Goal: Task Accomplishment & Management: Manage account settings

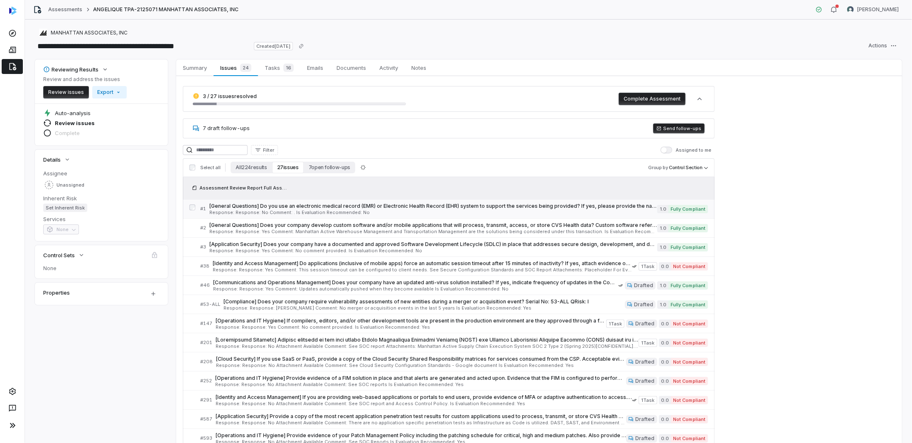
click at [457, 208] on span "[General Questions] Do you use an electronic medical record (EMR) or Electronic…" at bounding box center [433, 206] width 448 height 7
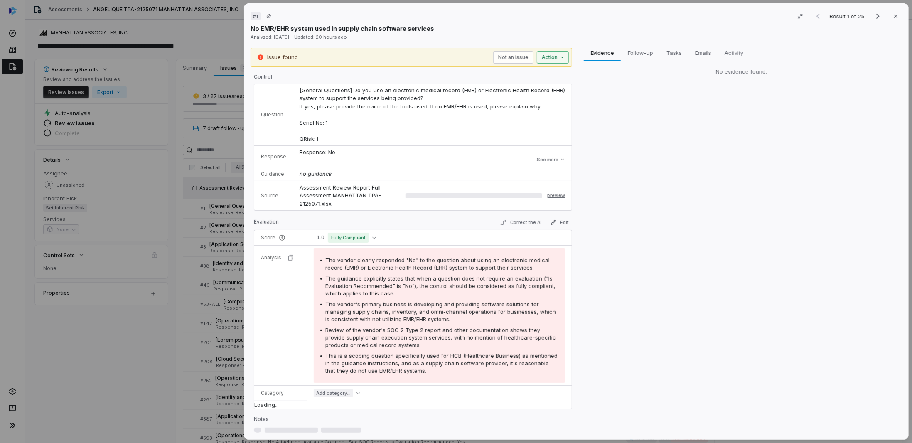
click at [457, 53] on div "# 1 Result 1 of 25 Close No EMR/EHR system used in supply chain software servic…" at bounding box center [456, 221] width 912 height 443
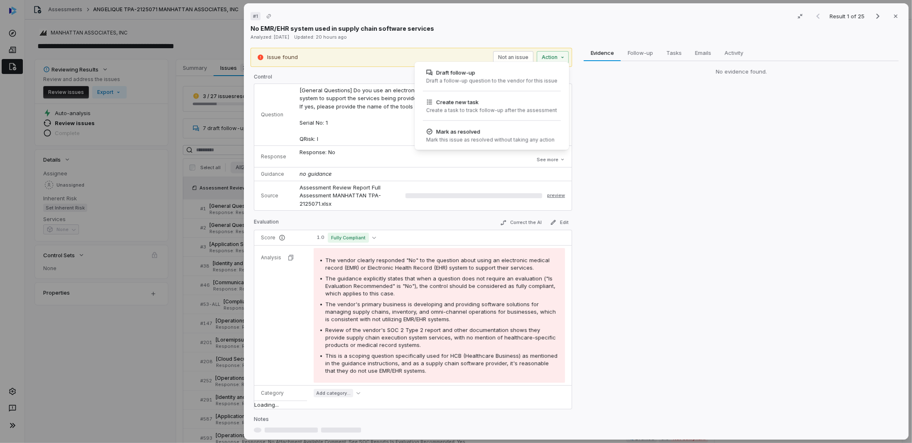
click at [195, 210] on div "# 1 Result 1 of 25 Close No EMR/EHR system used in supply chain software servic…" at bounding box center [456, 221] width 912 height 443
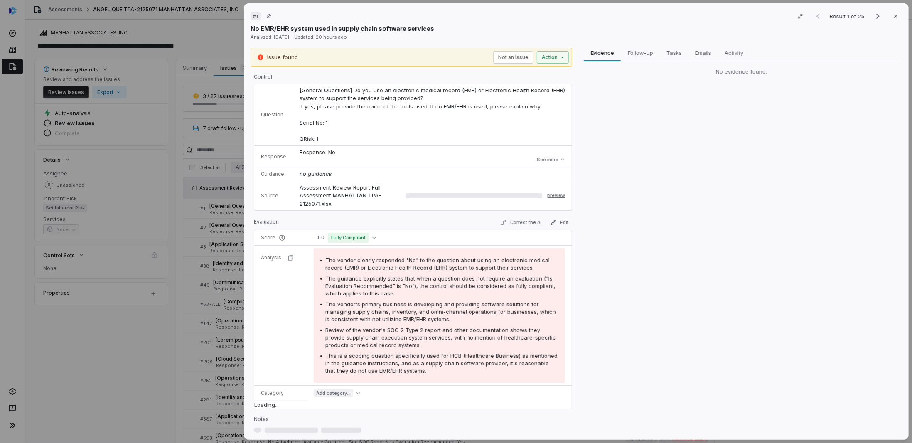
click at [212, 210] on div "# 1 Result 1 of 25 Close No EMR/EHR system used in supply chain software servic…" at bounding box center [456, 221] width 912 height 443
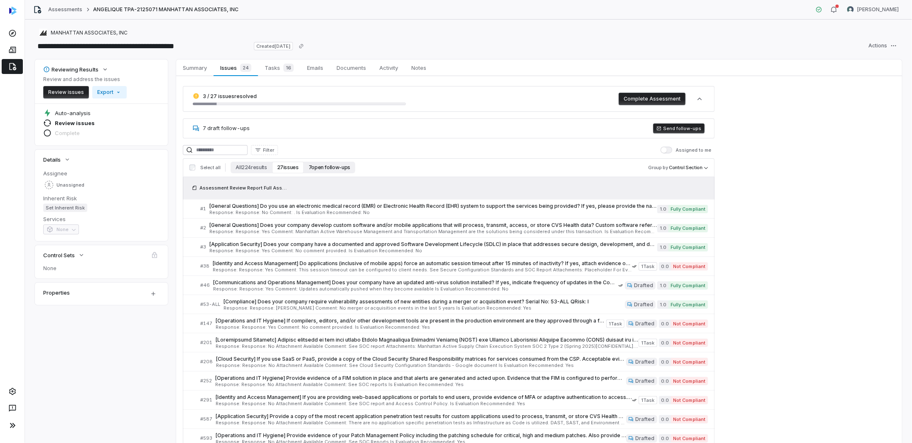
click at [324, 163] on button "7 open follow-ups" at bounding box center [330, 168] width 52 height 12
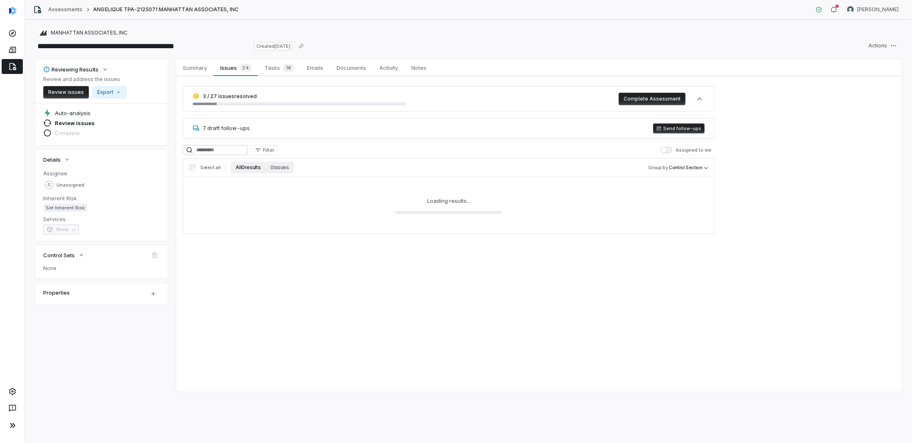
click at [246, 168] on button "All 0 results" at bounding box center [248, 168] width 35 height 12
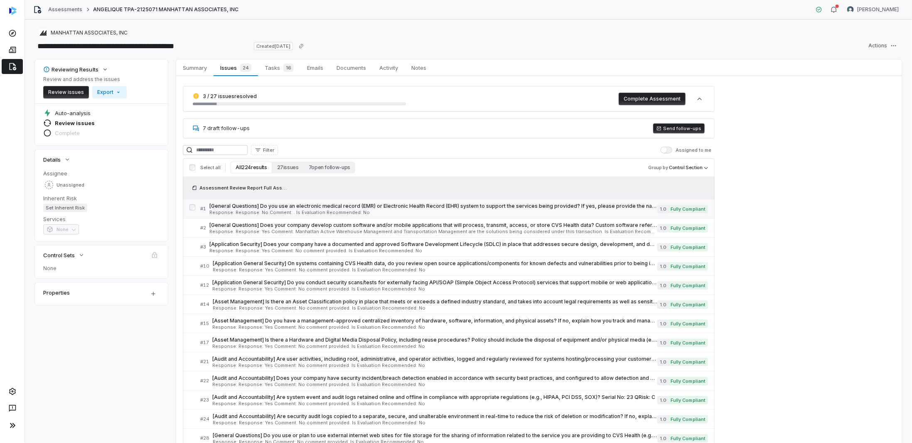
click at [397, 204] on span "[General Questions] Do you use an electronic medical record (EMR) or Electronic…" at bounding box center [433, 206] width 448 height 7
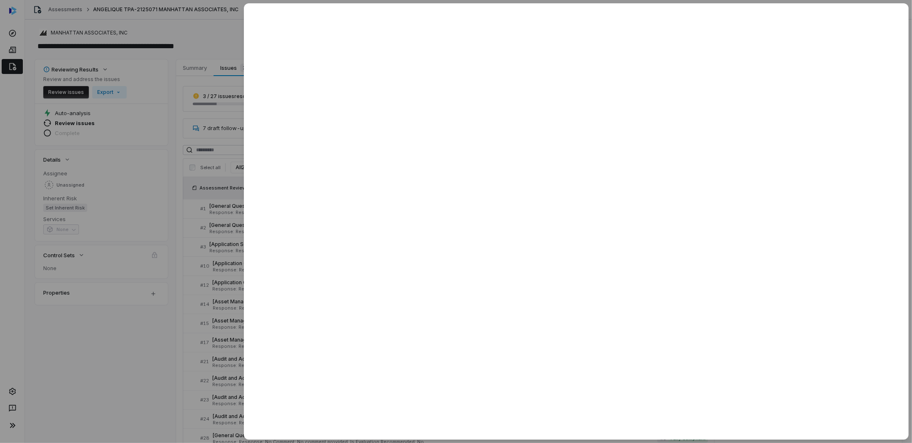
click at [229, 210] on div at bounding box center [456, 221] width 912 height 443
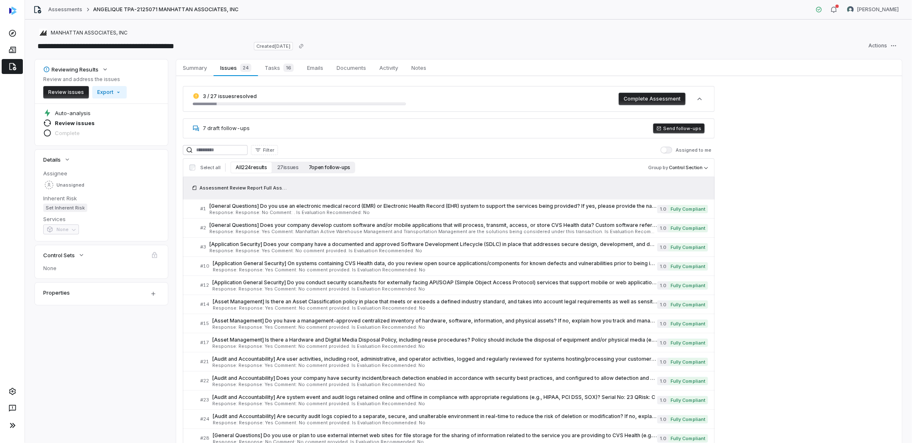
click at [313, 168] on button "7 open follow-ups" at bounding box center [330, 168] width 52 height 12
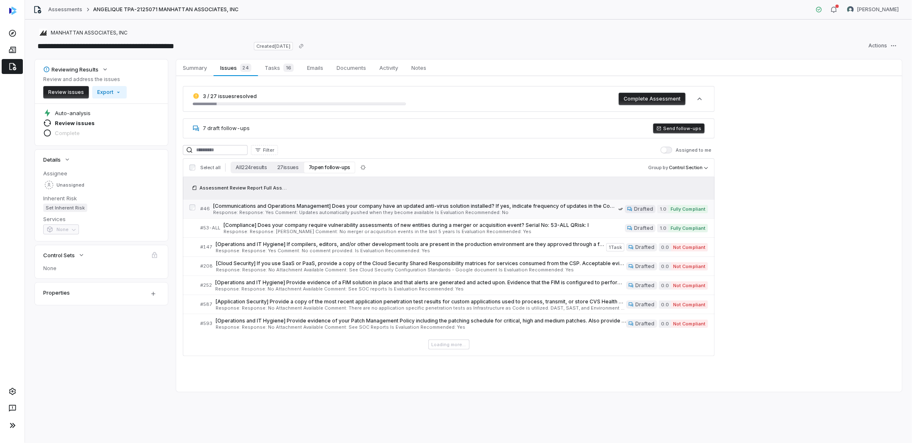
click at [331, 210] on span "Response: Response: Yes Comment: Updates automatically pushed when they become …" at bounding box center [415, 212] width 405 height 5
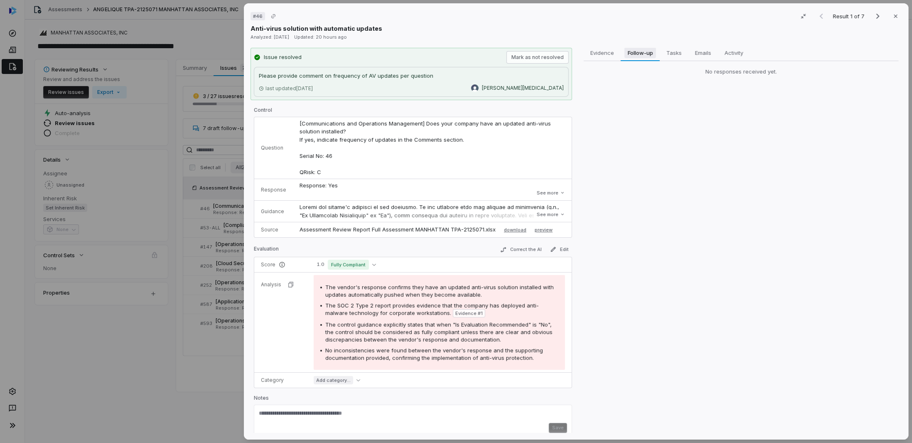
click at [457, 54] on span "Follow-up" at bounding box center [641, 52] width 32 height 11
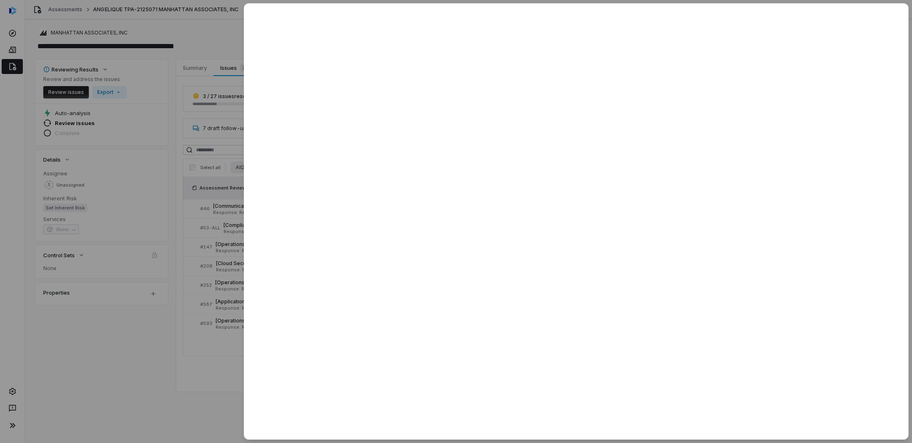
click at [219, 210] on div at bounding box center [456, 221] width 912 height 443
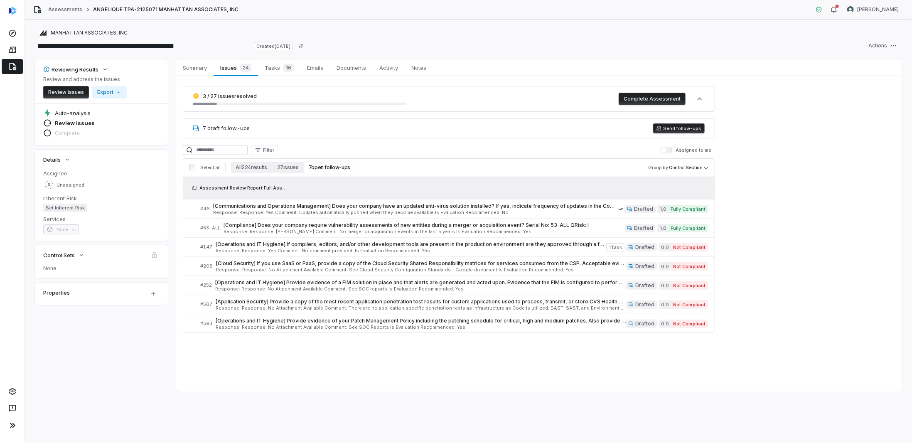
click at [335, 162] on button "7 open follow-ups" at bounding box center [330, 168] width 52 height 12
click at [402, 205] on span "[Communications and Operations Management] Does your company have an updated an…" at bounding box center [415, 206] width 405 height 7
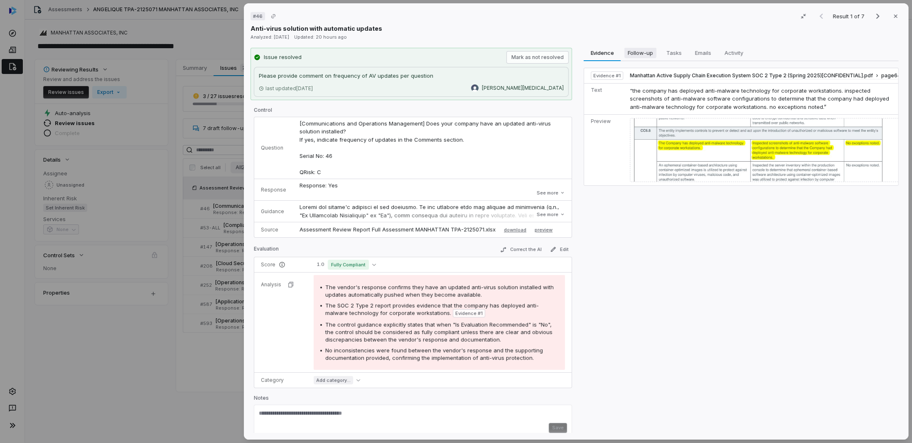
click at [457, 57] on span "Follow-up" at bounding box center [641, 52] width 32 height 11
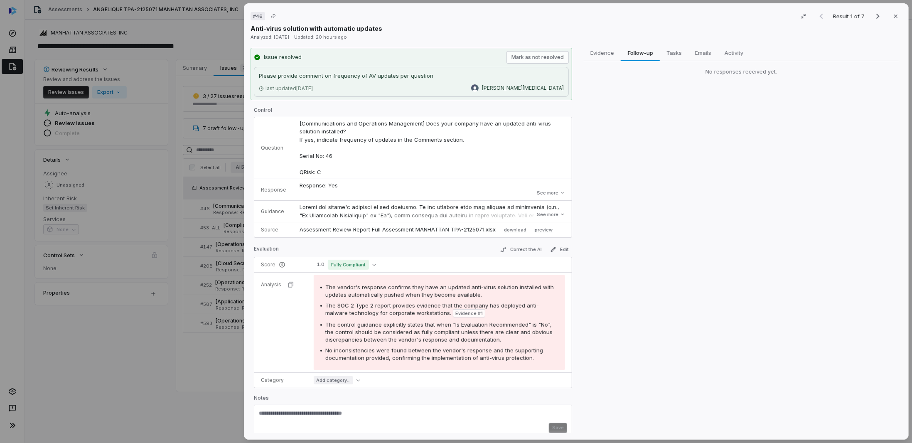
click at [96, 210] on div "# 46 Result 1 of 7 Close Anti-virus solution with automatic updates Analyzed: […" at bounding box center [456, 221] width 912 height 443
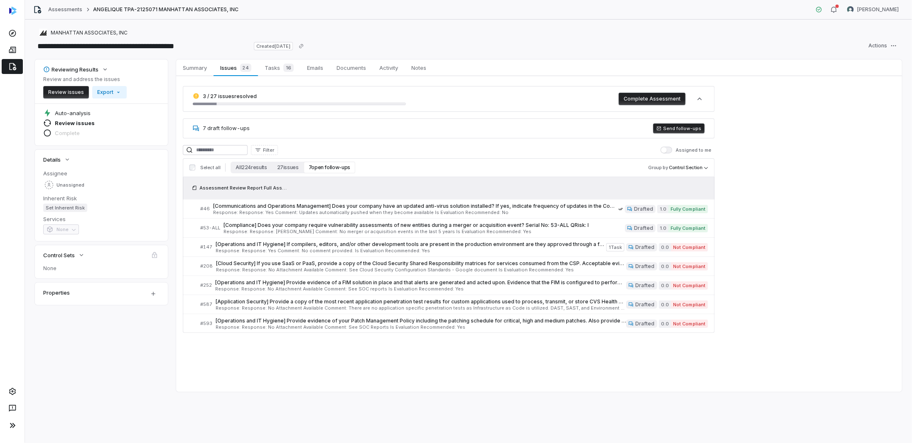
click at [217, 128] on span "7 draft follow-ups" at bounding box center [226, 128] width 47 height 7
click at [198, 125] on icon at bounding box center [196, 128] width 7 height 7
click at [337, 170] on button "7 open follow-ups" at bounding box center [330, 168] width 52 height 12
click at [337, 168] on button "7 open follow-ups" at bounding box center [330, 168] width 52 height 12
click at [326, 210] on span "[Compliance] Does your company require vulnerability assessments of new entitie…" at bounding box center [425, 225] width 402 height 7
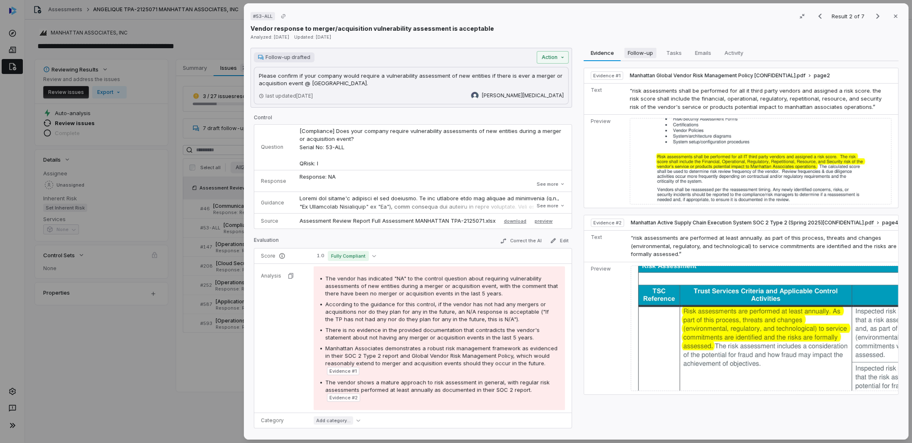
click at [457, 52] on span "Follow-up" at bounding box center [641, 52] width 32 height 11
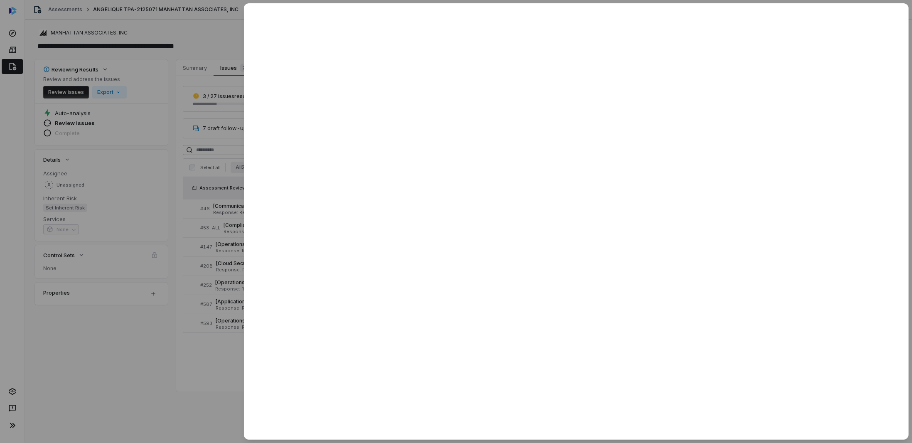
click at [88, 210] on div at bounding box center [456, 221] width 912 height 443
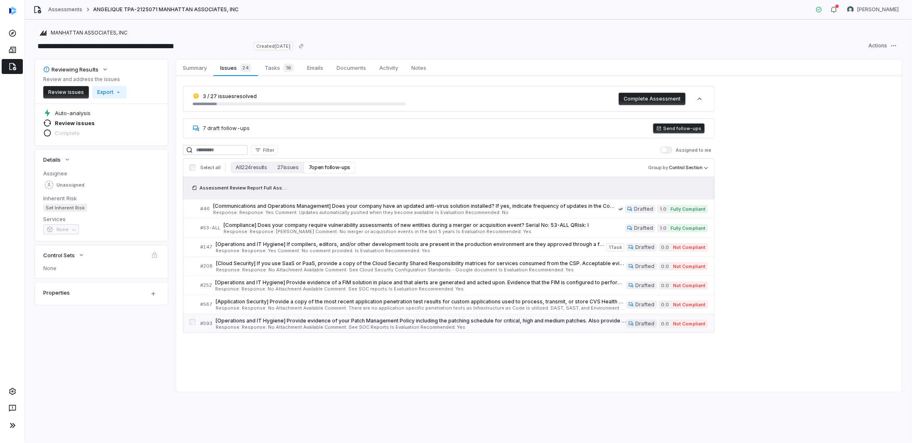
click at [323, 210] on link "# 593 [Operations and IT Hygiene] Provide evidence of your Patch Management Pol…" at bounding box center [454, 323] width 508 height 19
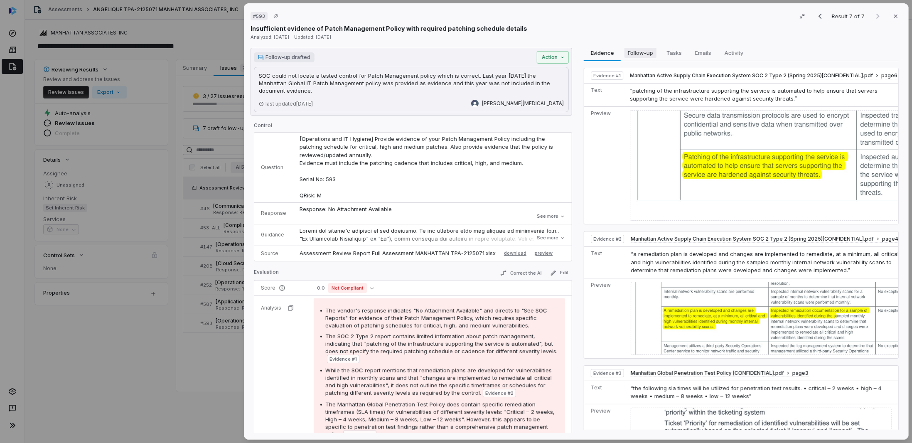
click at [457, 53] on span "Follow-up" at bounding box center [641, 52] width 32 height 11
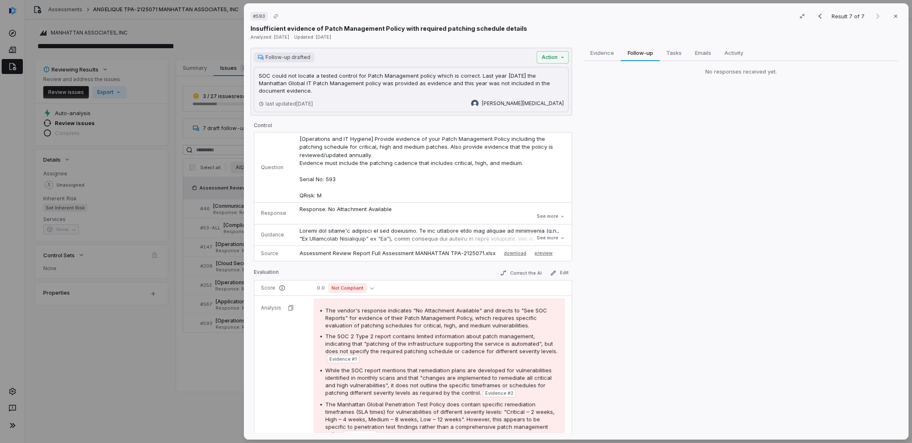
click at [457, 46] on div "# 593 Result 7 of 7 Close Insufficient evidence of Patch Management Policy with…" at bounding box center [576, 221] width 665 height 436
click at [457, 51] on span "Tasks" at bounding box center [674, 52] width 22 height 11
click at [457, 55] on span "Follow-up" at bounding box center [641, 52] width 32 height 11
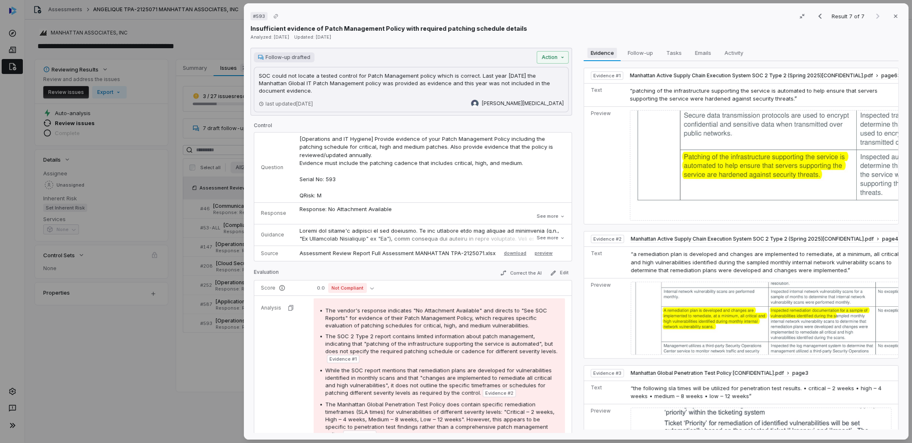
click at [457, 53] on span "Evidence" at bounding box center [603, 52] width 30 height 11
click at [124, 210] on div "# 593 Result 7 of 7 Close Insufficient evidence of Patch Management Policy with…" at bounding box center [456, 221] width 912 height 443
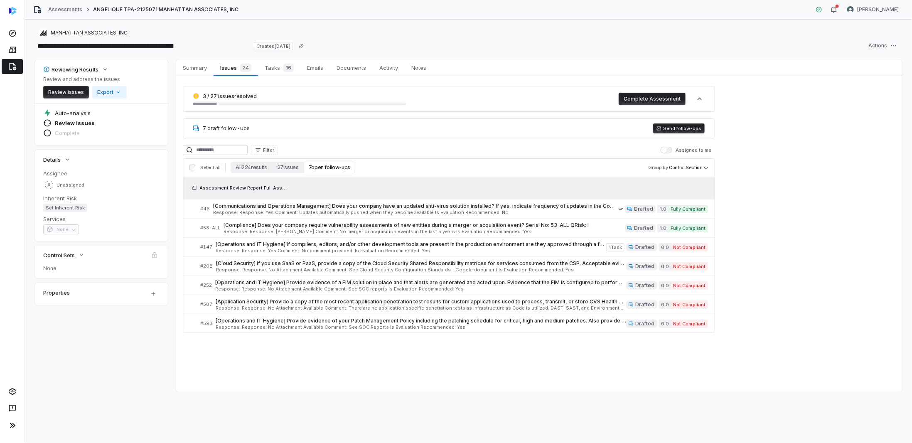
click at [325, 171] on button "7 open follow-ups" at bounding box center [330, 168] width 52 height 12
click at [457, 210] on icon at bounding box center [631, 323] width 5 height 5
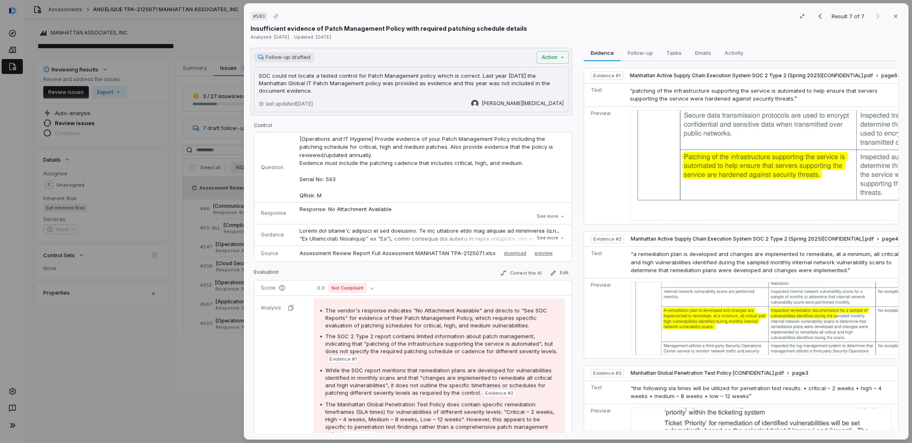
click at [345, 80] on p "SOC could not locate a tested control for Patch Management policy which is corr…" at bounding box center [411, 83] width 305 height 22
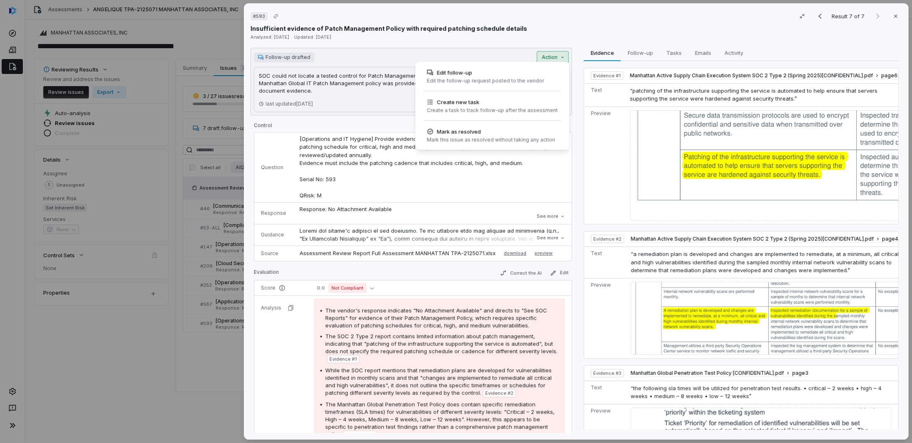
click at [457, 59] on div "# 593 Result 7 of 7 Close Insufficient evidence of Patch Management Policy with…" at bounding box center [456, 221] width 912 height 443
click at [346, 88] on div "# 593 Result 7 of 7 Close Insufficient evidence of Patch Management Policy with…" at bounding box center [456, 221] width 912 height 443
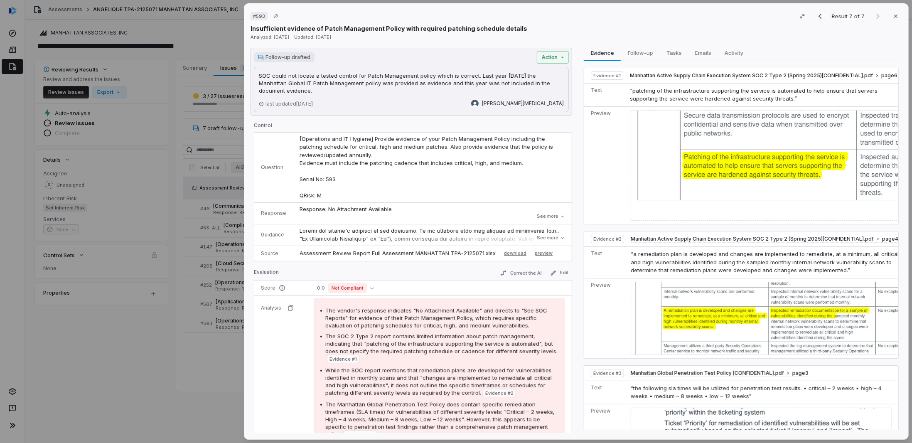
click at [175, 210] on div "# 593 Result 7 of 7 Close Insufficient evidence of Patch Management Policy with…" at bounding box center [456, 221] width 912 height 443
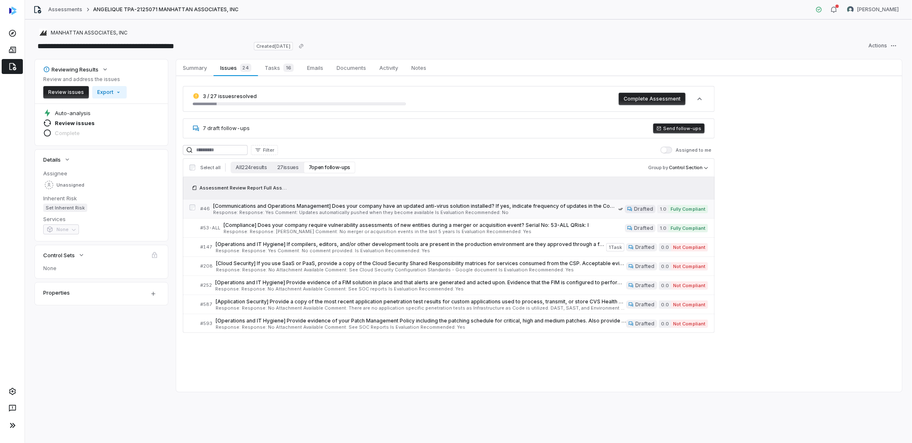
click at [457, 209] on span "Drafted" at bounding box center [643, 209] width 19 height 7
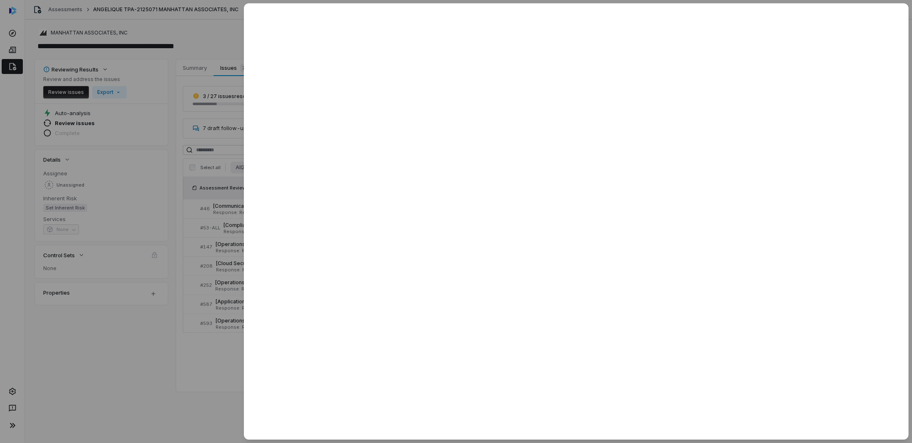
click at [108, 210] on div at bounding box center [456, 221] width 912 height 443
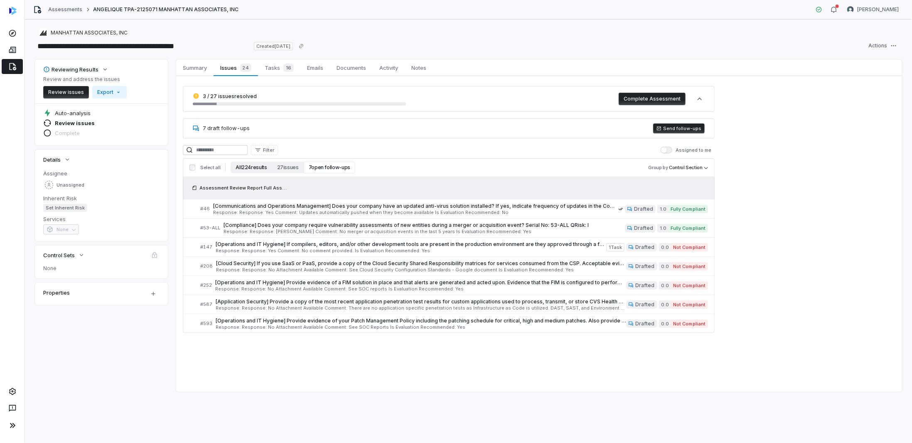
click at [257, 167] on button "All 224 results" at bounding box center [251, 168] width 41 height 12
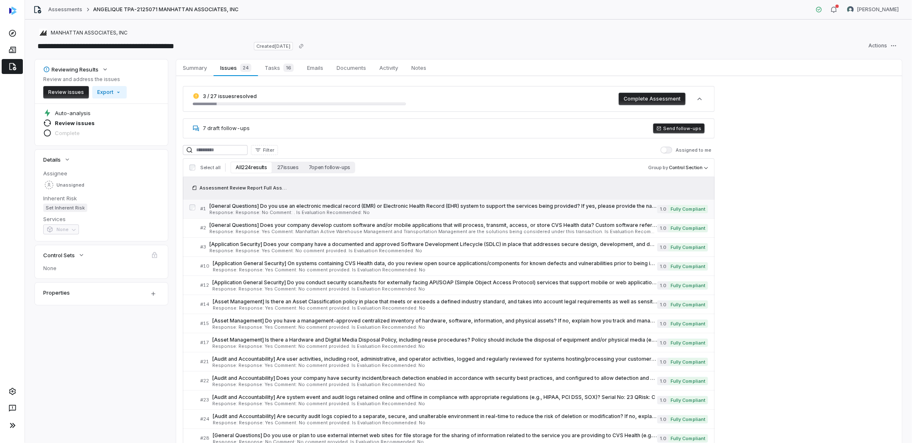
click at [457, 209] on div "[General Questions] Do you use an electronic medical record (EMR) or Electronic…" at bounding box center [433, 209] width 448 height 12
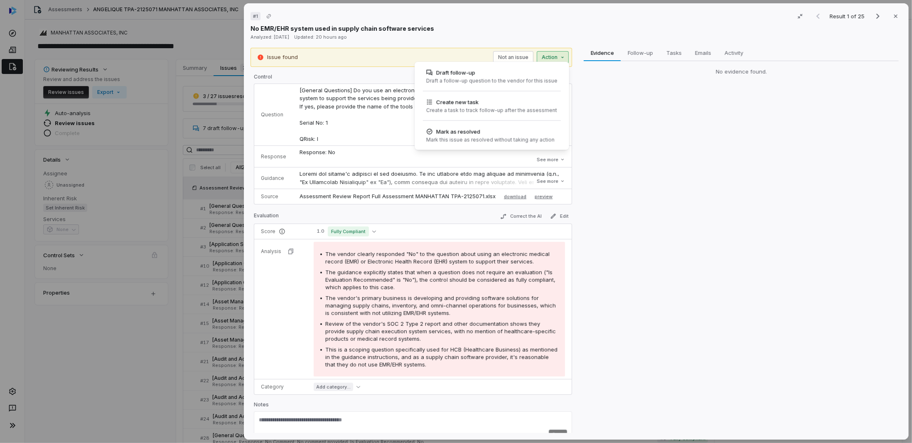
click at [457, 58] on div "# 1 Result 1 of 25 Close No EMR/EHR system used in supply chain software servic…" at bounding box center [456, 221] width 912 height 443
click at [457, 140] on div "# 1 Result 1 of 25 Close No EMR/EHR system used in supply chain software servic…" at bounding box center [456, 221] width 912 height 443
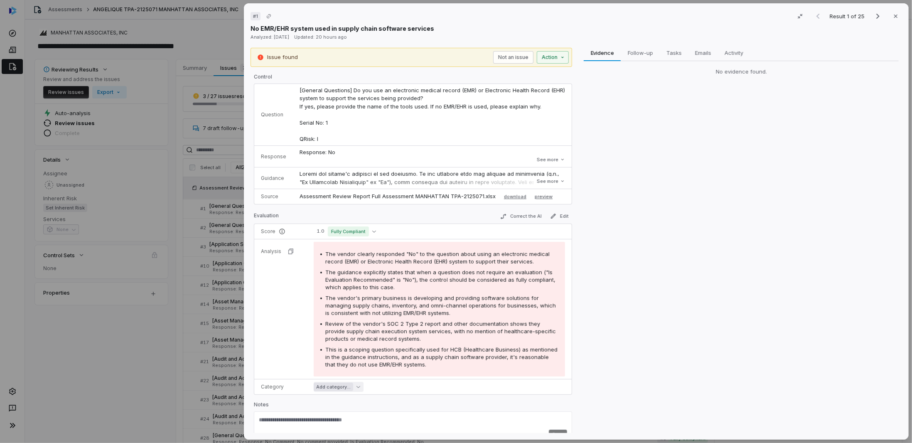
click at [358, 210] on icon "button" at bounding box center [359, 387] width 4 height 4
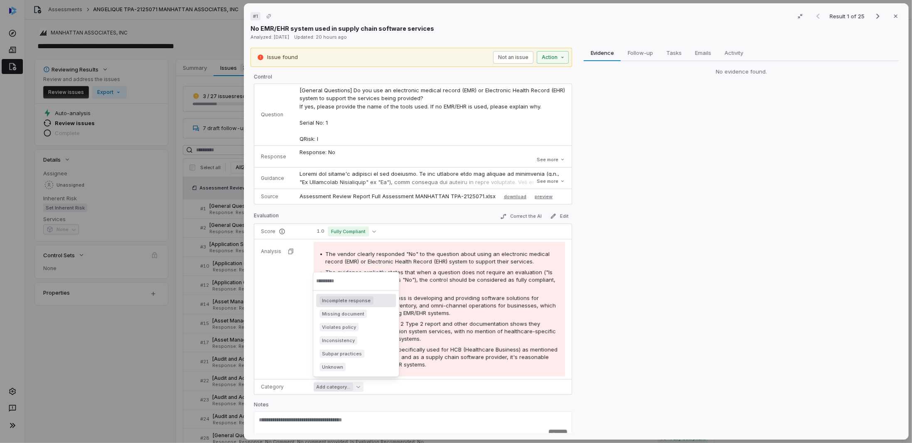
click at [457, 210] on div "Evidence Evidence Follow-up Follow-up Tasks Tasks Emails Emails Activity Activi…" at bounding box center [742, 241] width 322 height 386
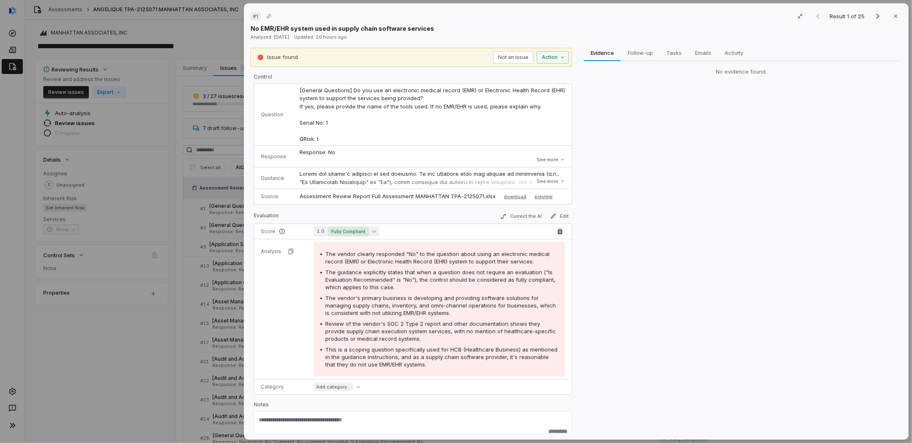
click at [361, 210] on span "Fully Compliant" at bounding box center [348, 232] width 41 height 10
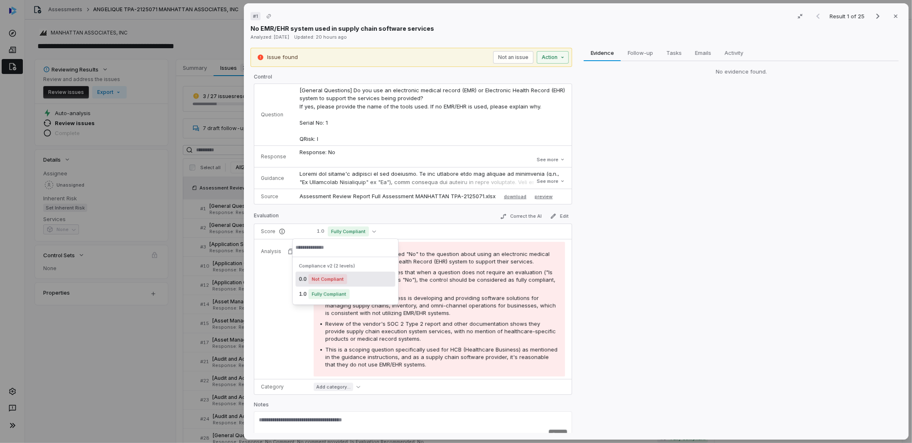
click at [457, 210] on div "Evidence Evidence Follow-up Follow-up Tasks Tasks Emails Emails Activity Activi…" at bounding box center [742, 241] width 322 height 386
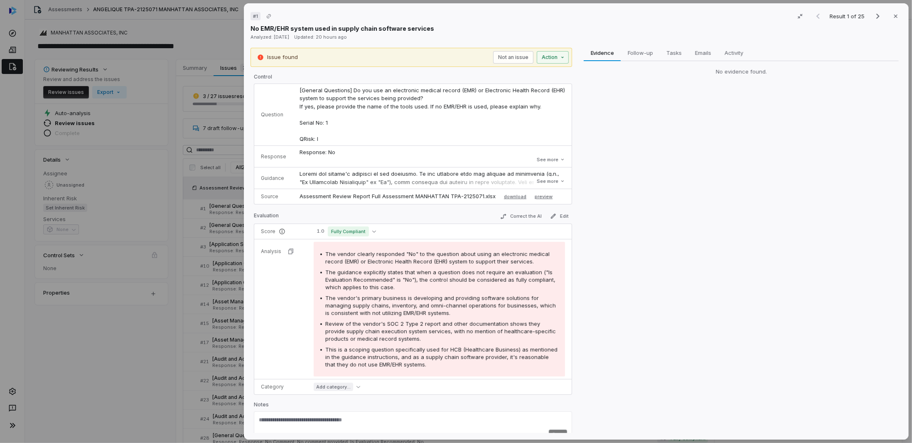
click at [154, 210] on div "# 1 Result 1 of 25 Close No EMR/EHR system used in supply chain software servic…" at bounding box center [456, 221] width 912 height 443
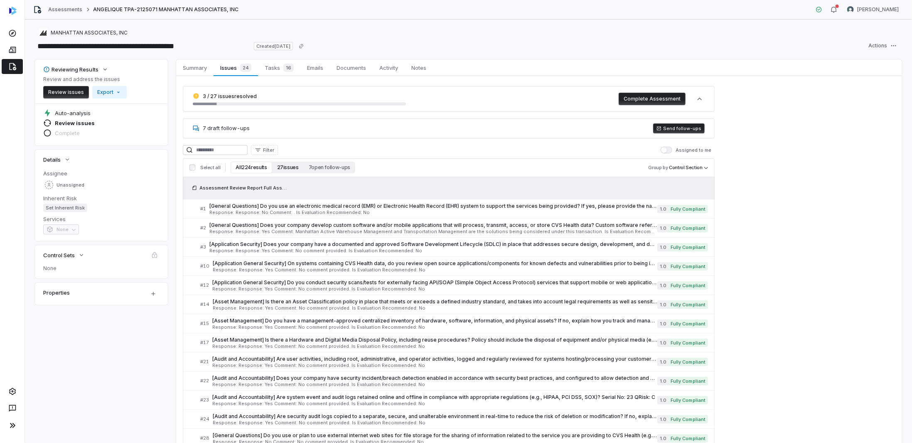
click at [278, 167] on button "27 issues" at bounding box center [288, 168] width 32 height 12
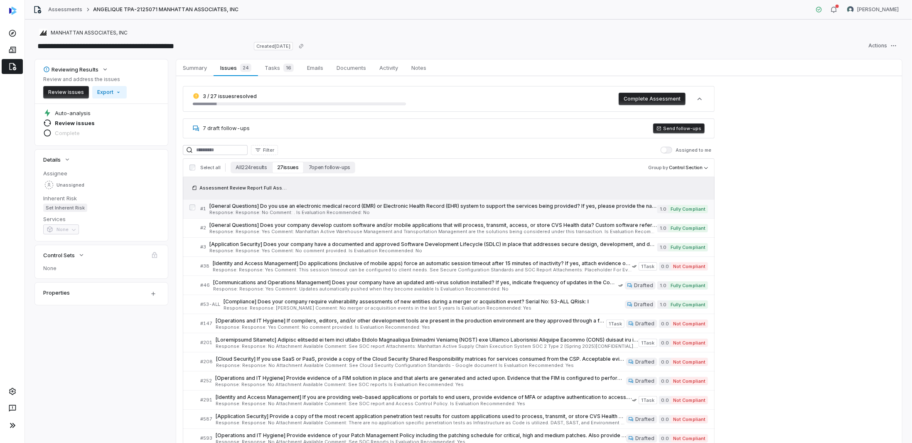
click at [457, 210] on span "Response: Response: No Comment: . Is Evaluation Recommended: No" at bounding box center [433, 212] width 448 height 5
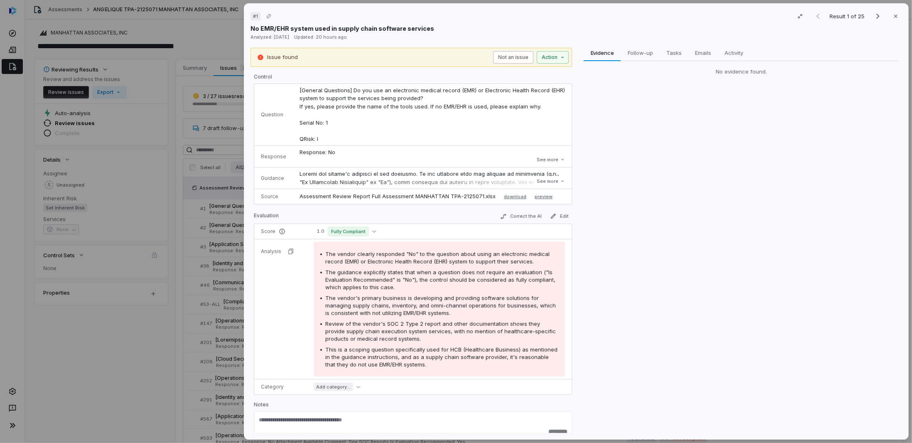
click at [457, 59] on button "Not an issue" at bounding box center [513, 57] width 40 height 12
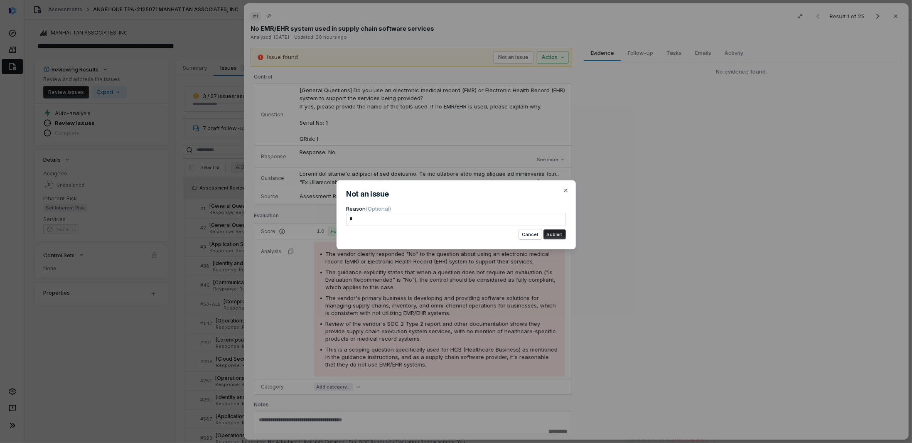
type textarea "*"
type textarea "**"
type textarea "*"
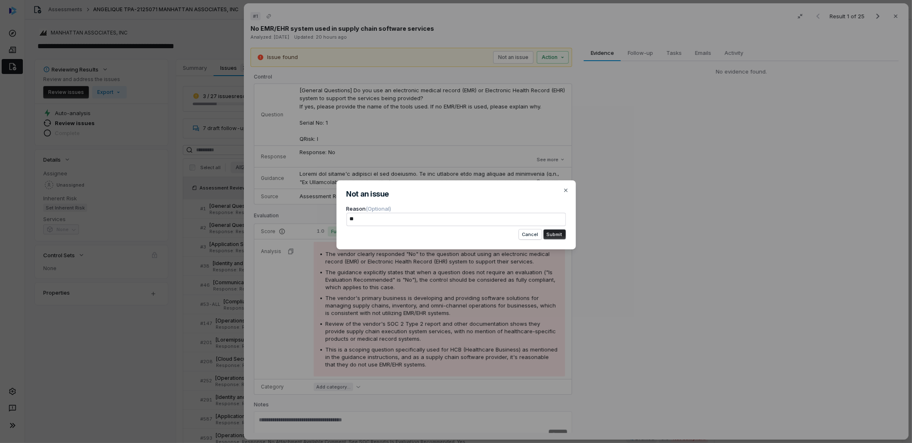
type textarea "***"
type textarea "*"
type textarea "****"
type textarea "*"
type textarea "*****"
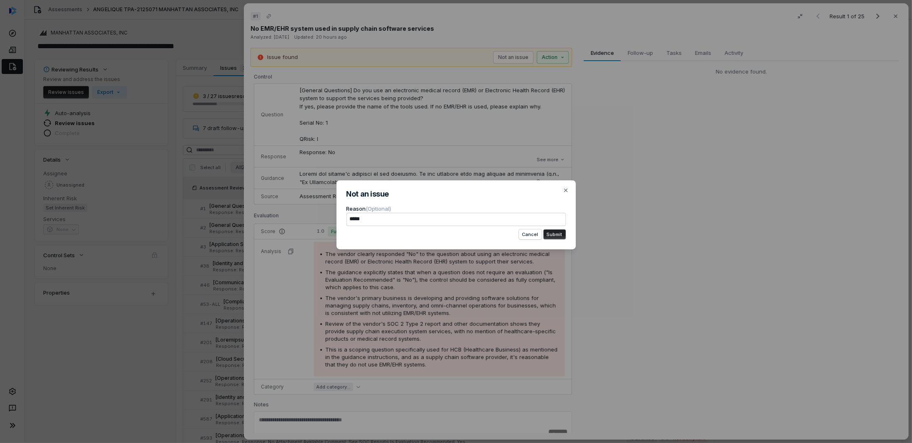
type textarea "*"
type textarea "*****"
type textarea "*"
type textarea "*******"
type textarea "*"
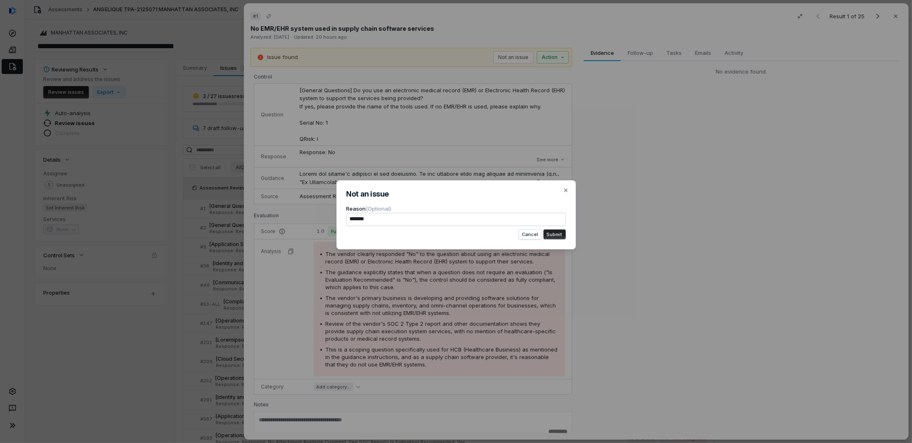
type textarea "********"
type textarea "*"
type textarea "*********"
type textarea "*"
type textarea "**********"
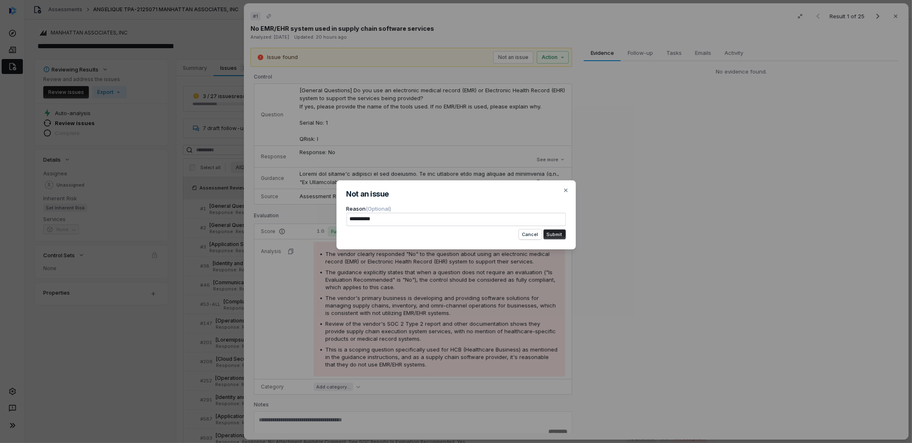
click at [457, 210] on button "Submit" at bounding box center [555, 234] width 22 height 10
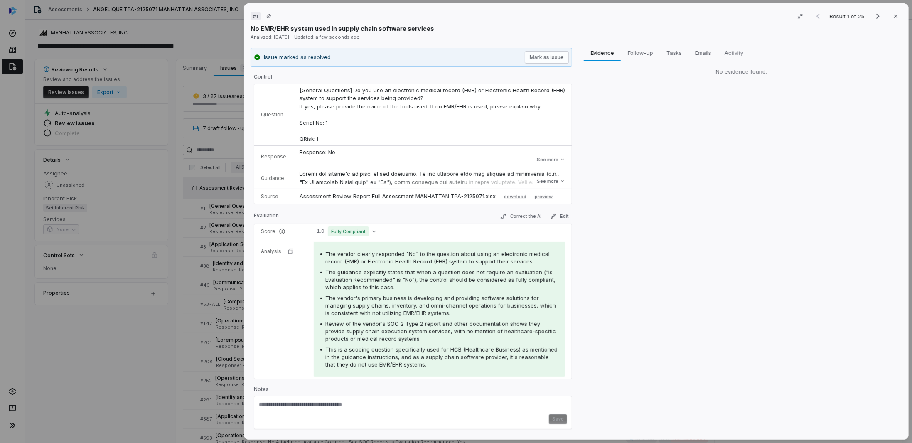
click at [120, 210] on div "# 1 Result 1 of 25 Close No EMR/EHR system used in supply chain software servic…" at bounding box center [456, 221] width 912 height 443
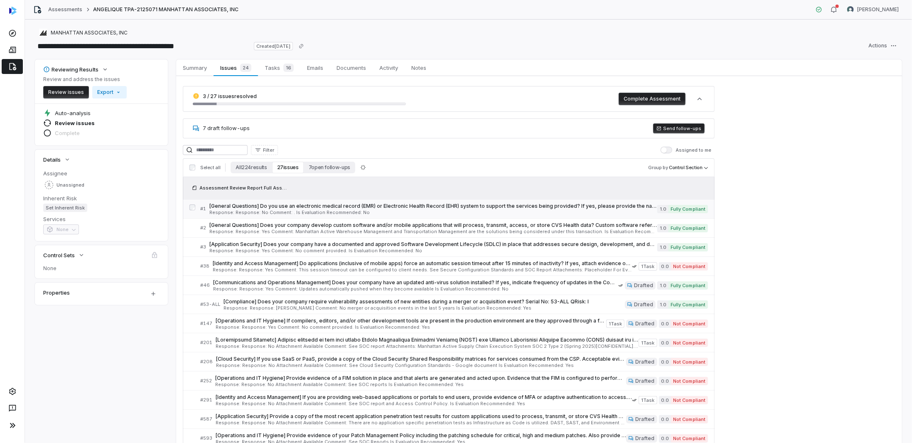
click at [448, 210] on span "Response: Response: No Comment: . Is Evaluation Recommended: No" at bounding box center [433, 212] width 448 height 5
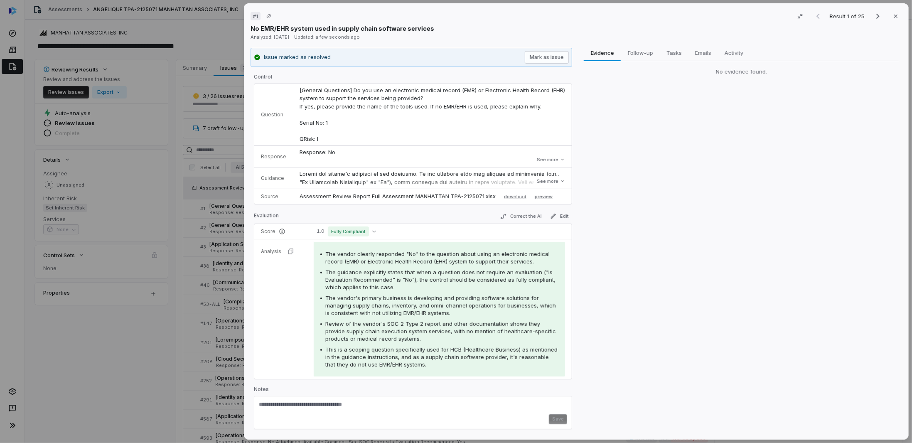
click at [137, 210] on div "# 1 Result 1 of 25 Close No EMR/EHR system used in supply chain software servic…" at bounding box center [456, 221] width 912 height 443
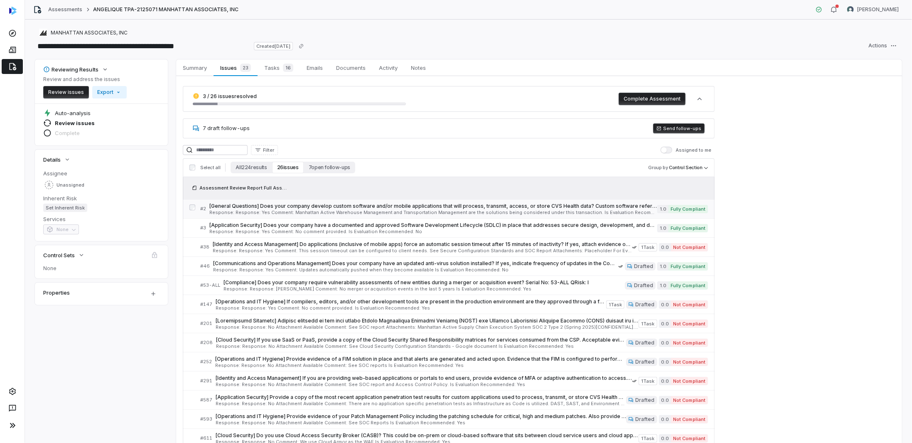
click at [283, 208] on span "[General Questions] Does your company develop custom software and/or mobile app…" at bounding box center [433, 206] width 448 height 7
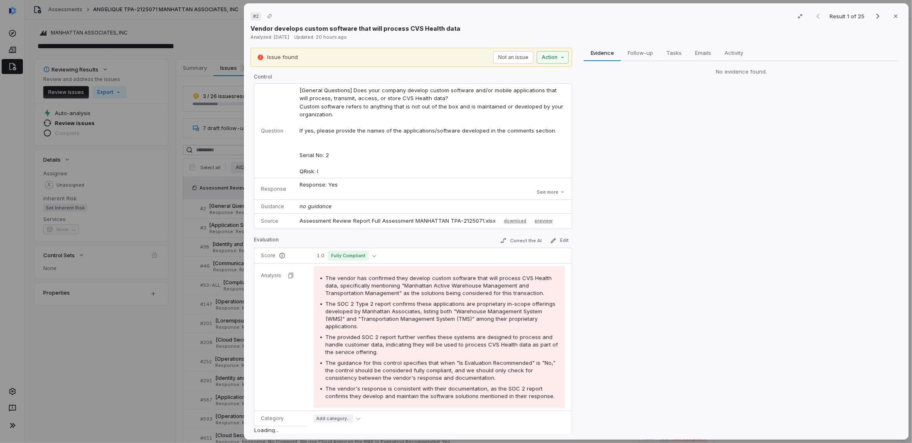
click at [180, 210] on div "# 2 Result 1 of 25 Close Vendor develops custom software that will process CVS …" at bounding box center [456, 221] width 912 height 443
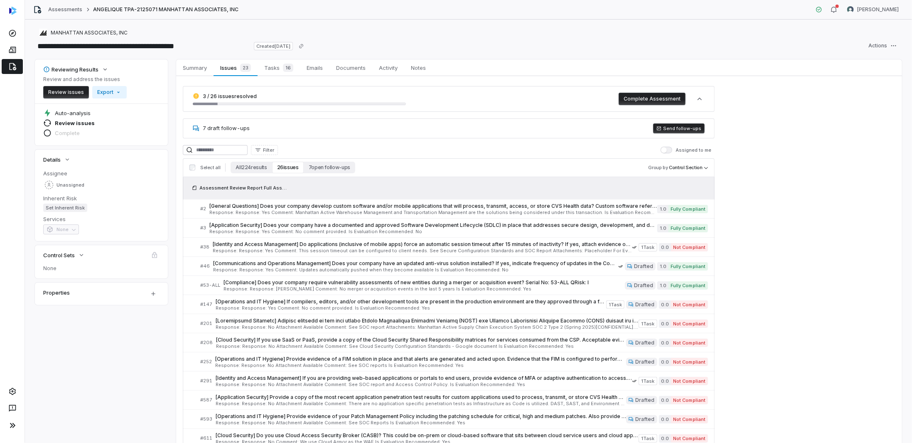
click at [287, 170] on button "26 issues" at bounding box center [288, 168] width 32 height 12
click at [247, 168] on button "All 224 results" at bounding box center [251, 168] width 41 height 12
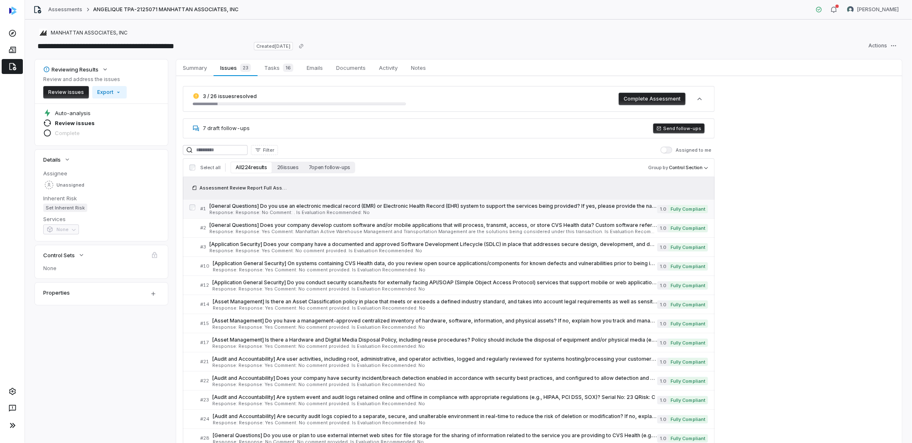
click at [283, 207] on span "[General Questions] Do you use an electronic medical record (EMR) or Electronic…" at bounding box center [433, 206] width 448 height 7
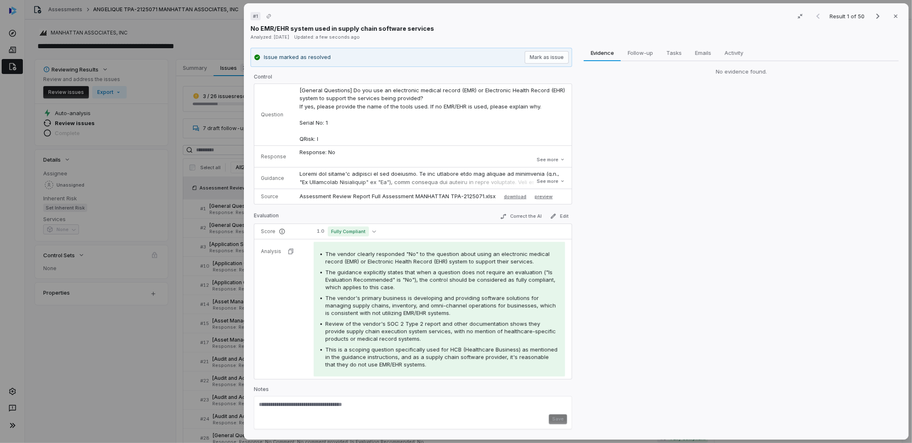
click at [115, 210] on div "# 1 Result 1 of 50 Close No EMR/EHR system used in supply chain software servic…" at bounding box center [456, 221] width 912 height 443
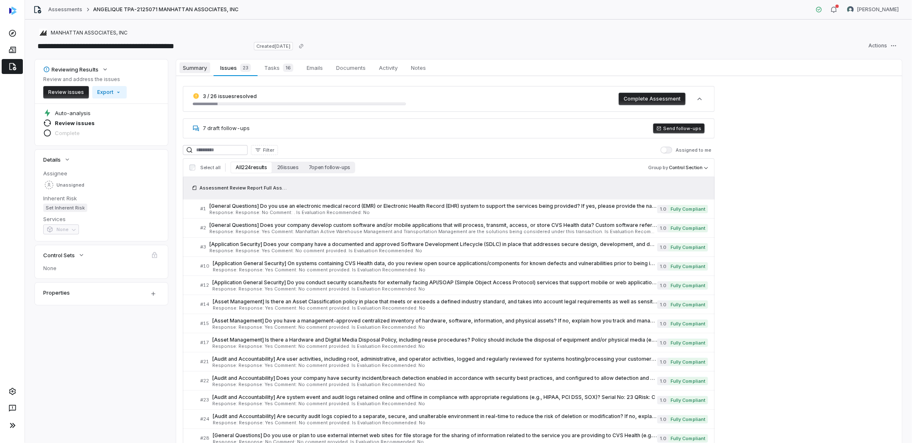
click at [186, 67] on span "Summary" at bounding box center [195, 67] width 31 height 11
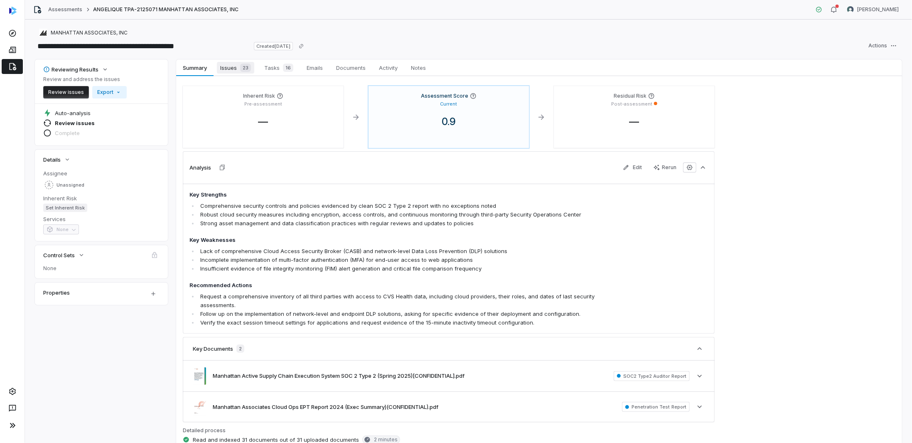
click at [227, 69] on span "Issues 23" at bounding box center [235, 68] width 37 height 12
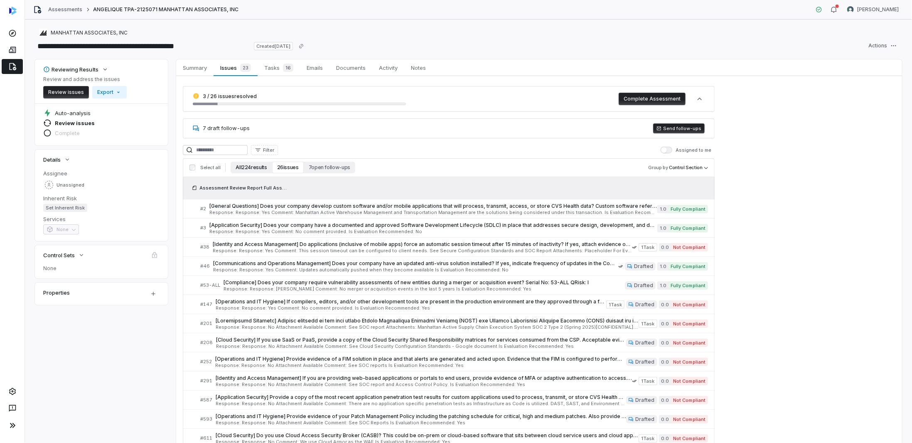
click at [258, 167] on button "All 224 results" at bounding box center [251, 168] width 41 height 12
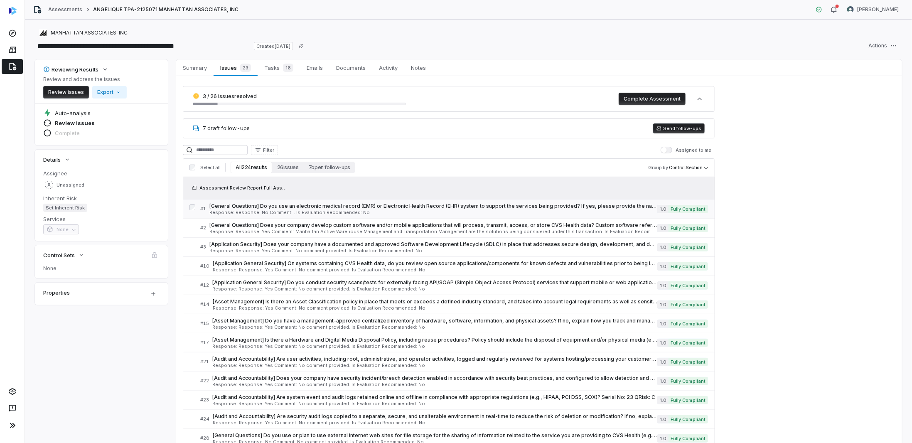
click at [276, 206] on span "[General Questions] Do you use an electronic medical record (EMR) or Electronic…" at bounding box center [433, 206] width 448 height 7
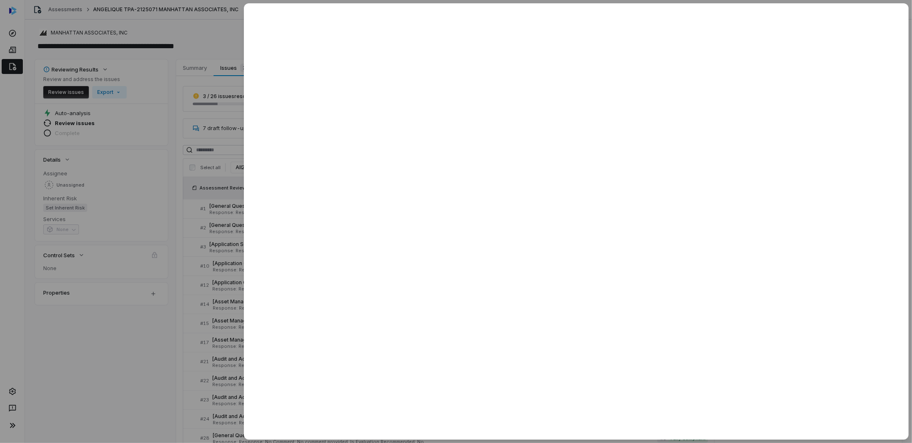
click at [183, 210] on div at bounding box center [456, 221] width 912 height 443
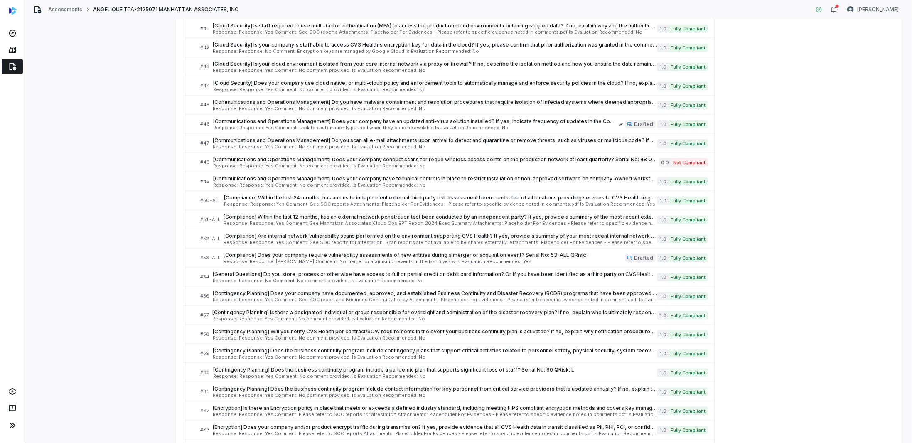
scroll to position [762, 0]
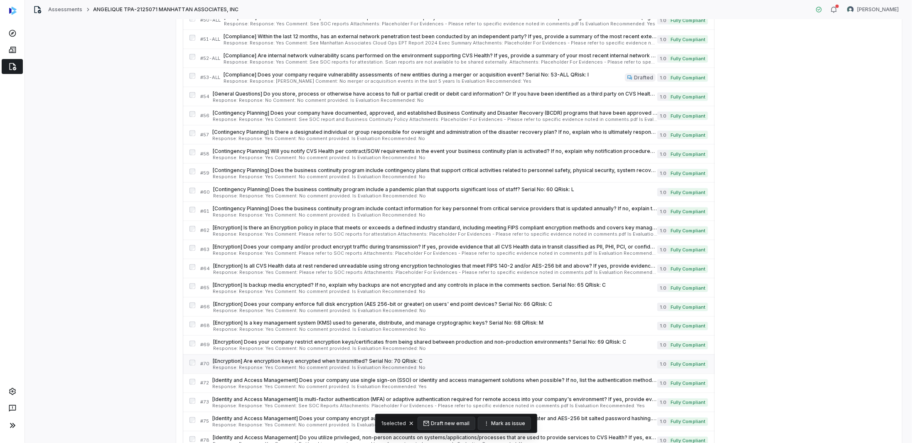
click at [185, 210] on div "# 70 [Encryption] Are encryption keys encrypted when transmitted? Serial No: 70…" at bounding box center [449, 364] width 532 height 19
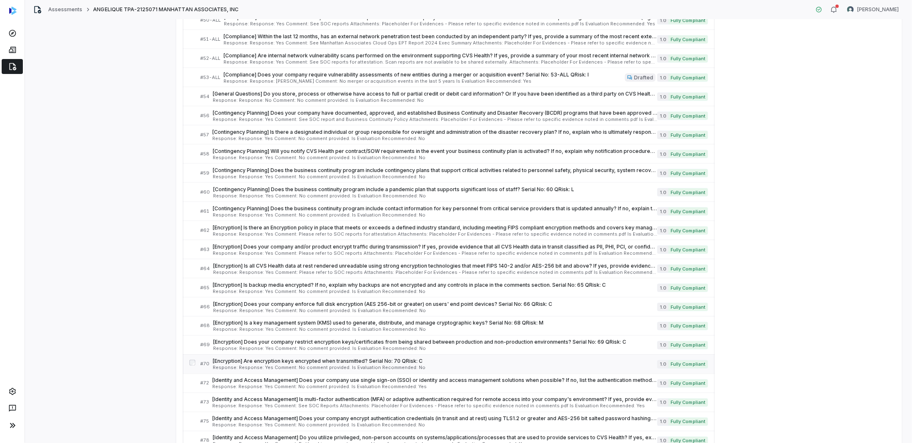
click at [244, 210] on span "[Encryption] Are encryption keys encrypted when transmitted? Serial No: 70 QRis…" at bounding box center [435, 361] width 445 height 7
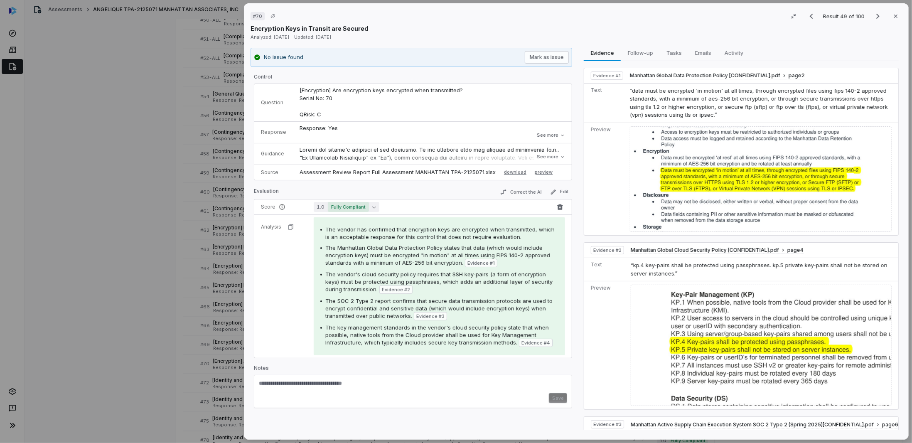
click at [368, 202] on button "1.0 Fully Compliant" at bounding box center [347, 207] width 66 height 10
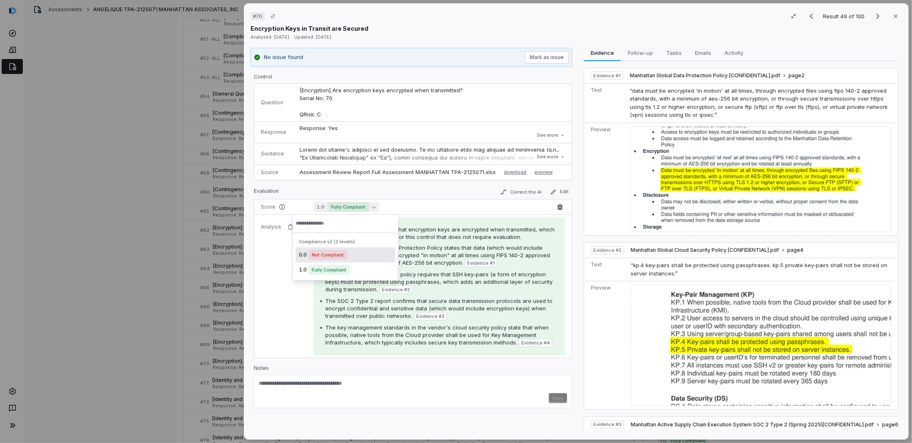
click at [370, 202] on button "1.0 Fully Compliant" at bounding box center [347, 207] width 66 height 10
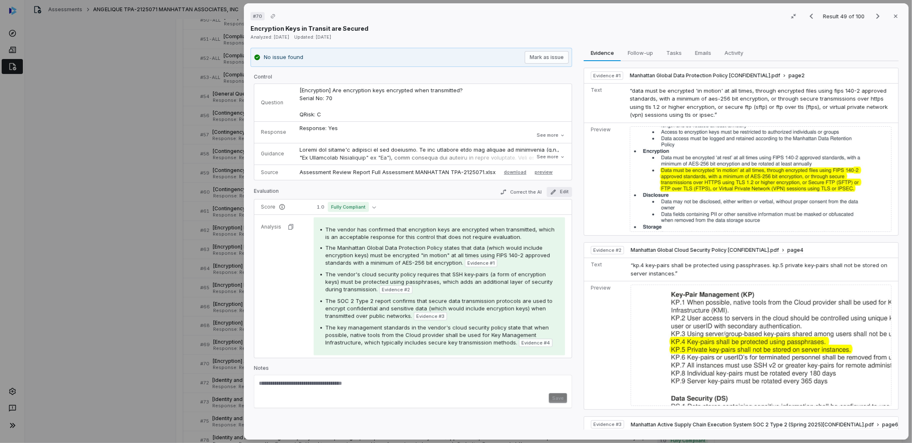
click at [457, 190] on button "Edit" at bounding box center [559, 192] width 25 height 10
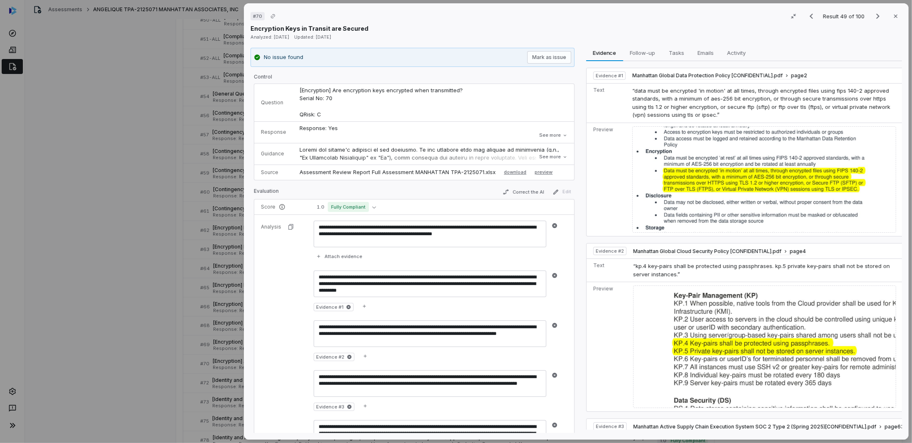
scroll to position [114, 0]
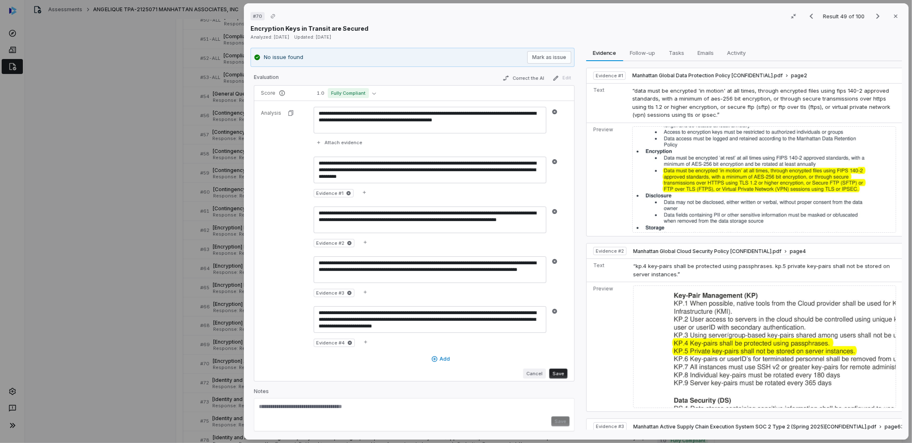
click at [457, 210] on button "Cancel" at bounding box center [534, 374] width 23 height 10
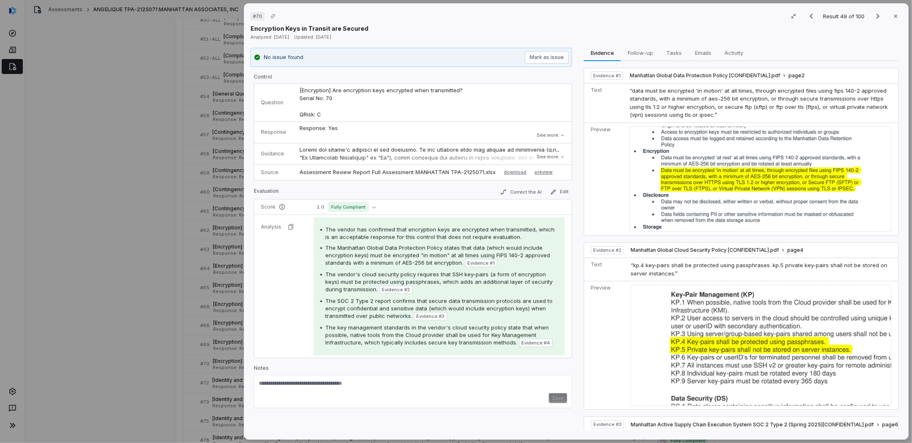
click at [362, 210] on div "Save" at bounding box center [413, 391] width 318 height 33
type textarea "**********"
click at [457, 210] on button "Save" at bounding box center [558, 398] width 18 height 10
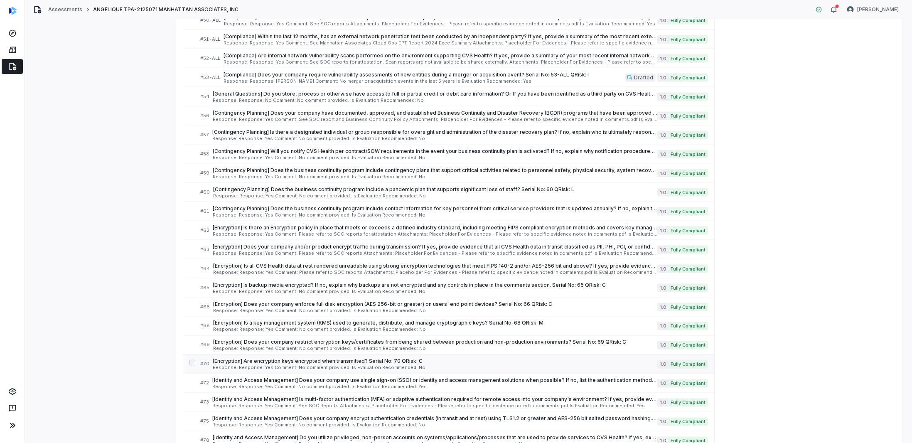
click at [190, 210] on div at bounding box center [193, 364] width 6 height 9
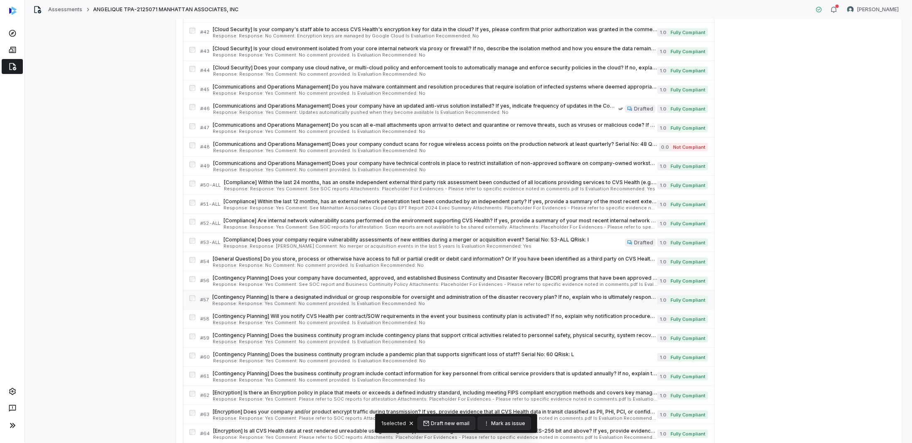
scroll to position [790, 0]
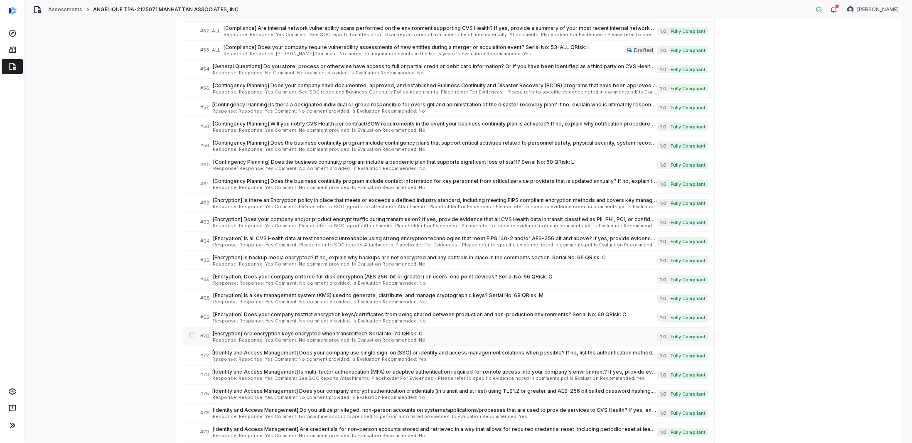
click at [241, 210] on span "Response: Response: Yes Comment: No comment provided. Is Evaluation Recommended…" at bounding box center [435, 340] width 445 height 5
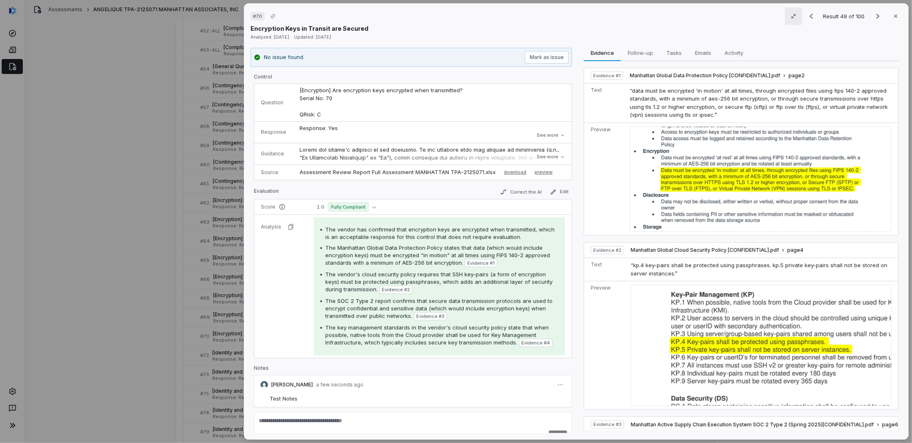
click at [457, 15] on icon "button" at bounding box center [794, 16] width 7 height 7
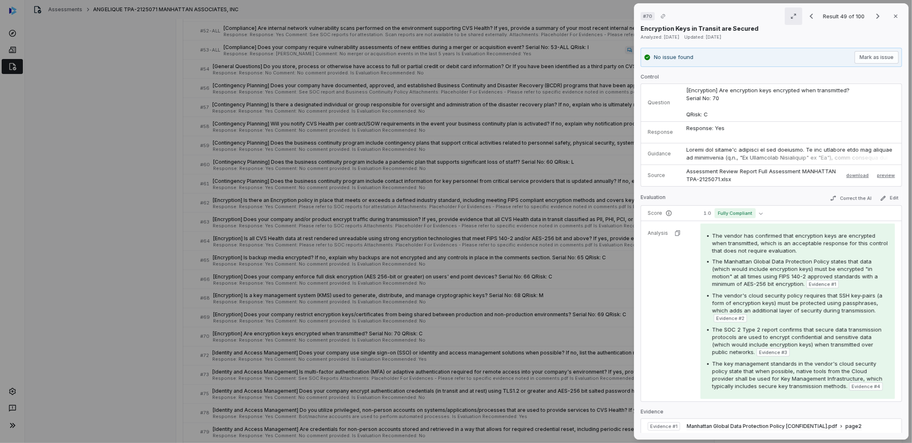
click at [457, 15] on icon "button" at bounding box center [794, 16] width 7 height 7
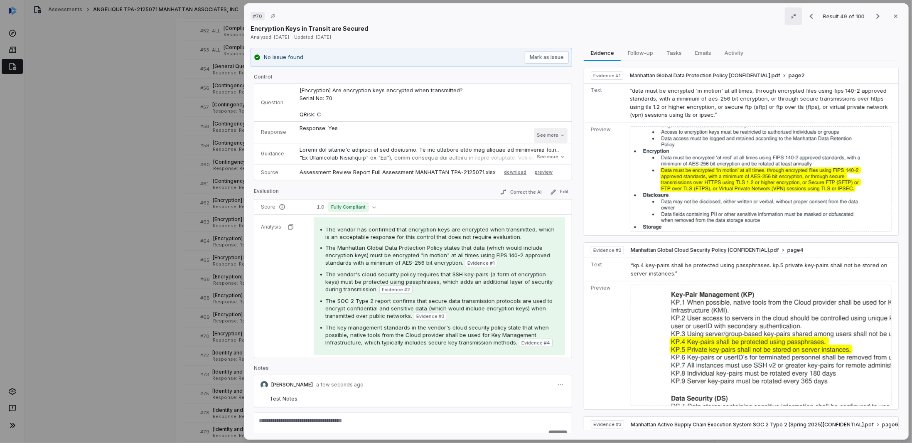
click at [457, 135] on button "See more" at bounding box center [551, 135] width 33 height 15
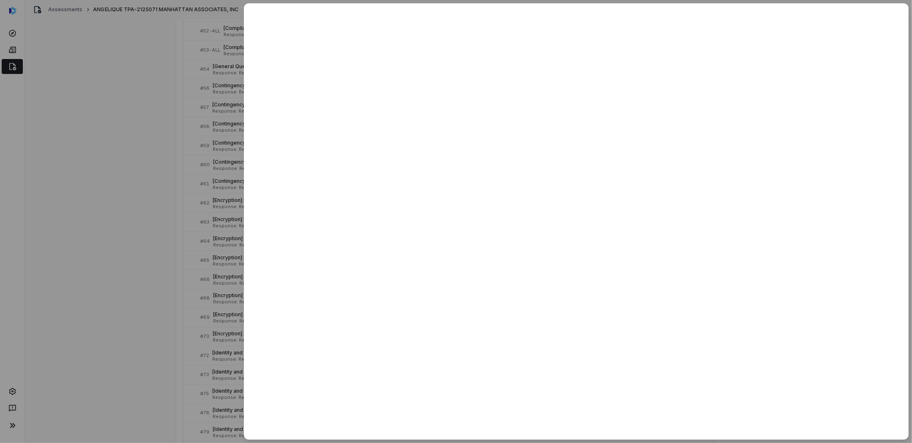
click at [181, 210] on div at bounding box center [456, 221] width 912 height 443
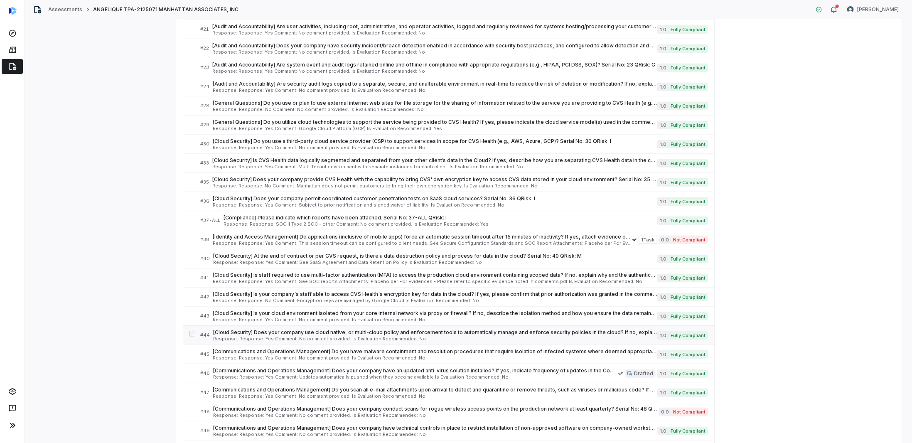
scroll to position [499, 0]
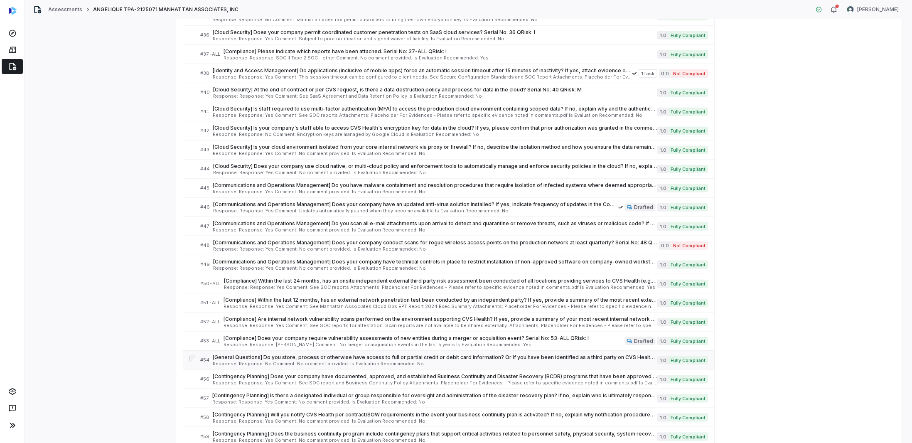
click at [448, 210] on span "[General Questions] Do you store, process or otherwise have access to full or p…" at bounding box center [435, 357] width 445 height 7
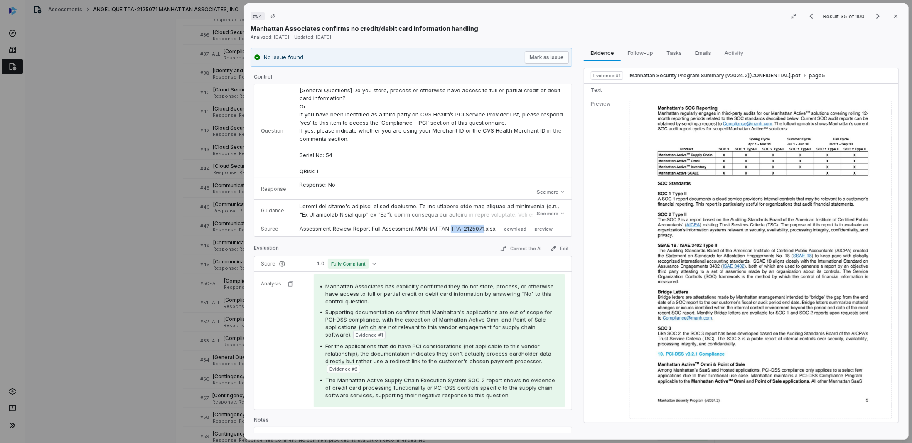
drag, startPoint x: 447, startPoint y: 227, endPoint x: 482, endPoint y: 239, distance: 36.5
click at [457, 210] on p "Assessment Review Report Full Assessment MANHATTAN TPA-2125071.xlsx" at bounding box center [398, 229] width 196 height 8
copy p "TPA-2125071"
click at [138, 210] on div "# 54 Result 35 of 100 Close Manhattan Associates confirms no credit/debit card …" at bounding box center [456, 221] width 912 height 443
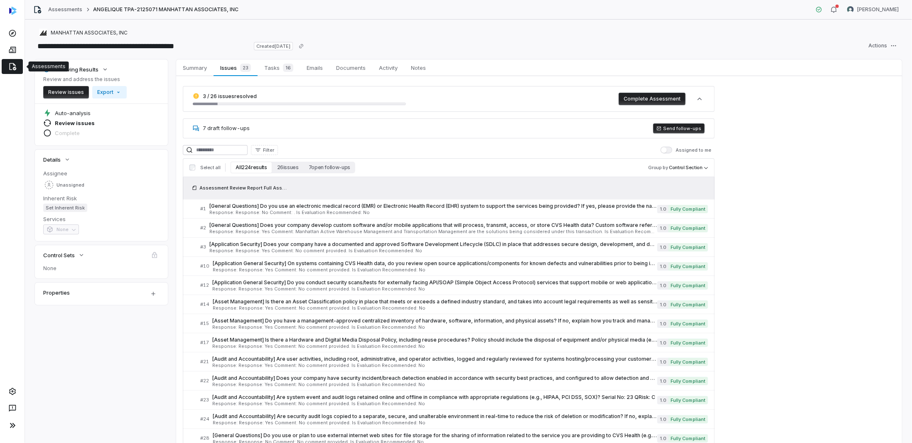
click at [12, 69] on icon at bounding box center [12, 66] width 8 height 8
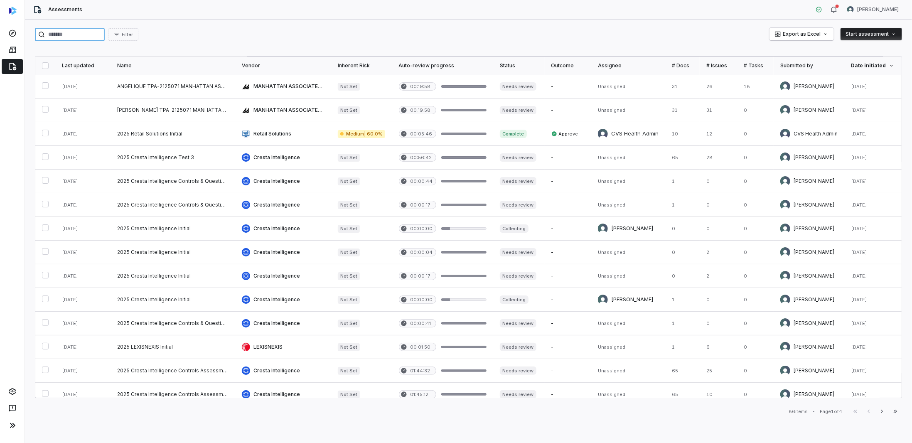
click at [99, 32] on input "search" at bounding box center [70, 34] width 70 height 13
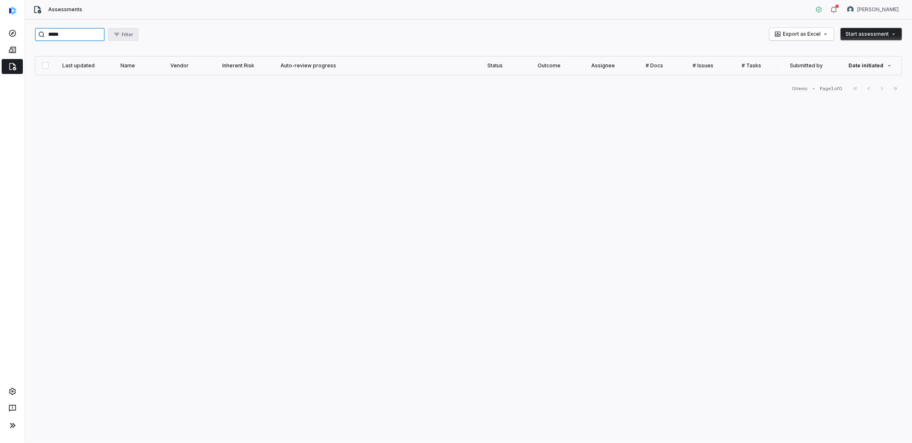
drag, startPoint x: 55, startPoint y: 33, endPoint x: 132, endPoint y: 36, distance: 77.0
click at [131, 37] on div "***** Filter" at bounding box center [86, 34] width 103 height 13
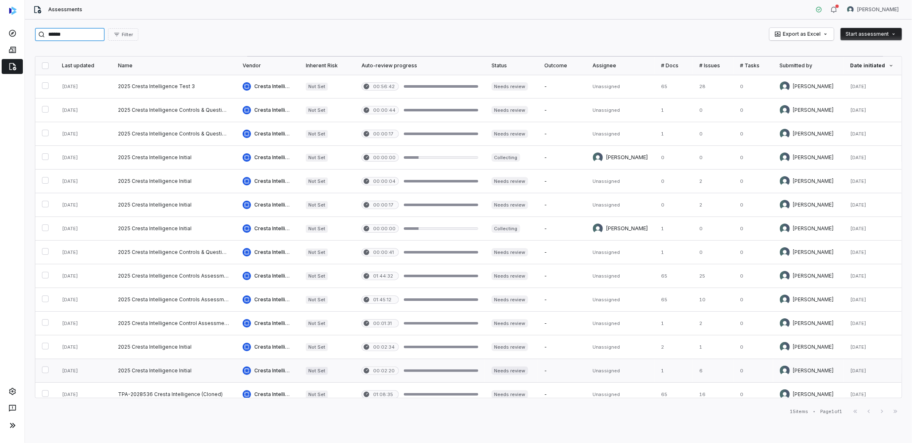
type input "******"
click at [175, 210] on link at bounding box center [173, 370] width 125 height 23
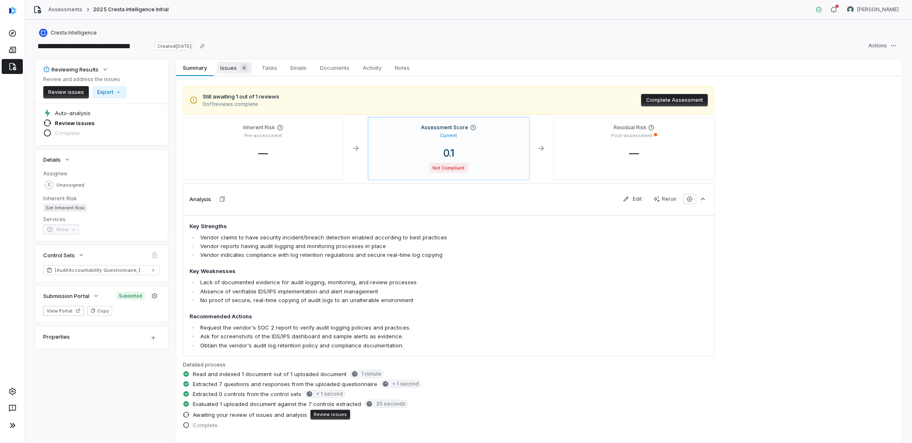
click at [222, 69] on span "Issues 6" at bounding box center [234, 68] width 35 height 12
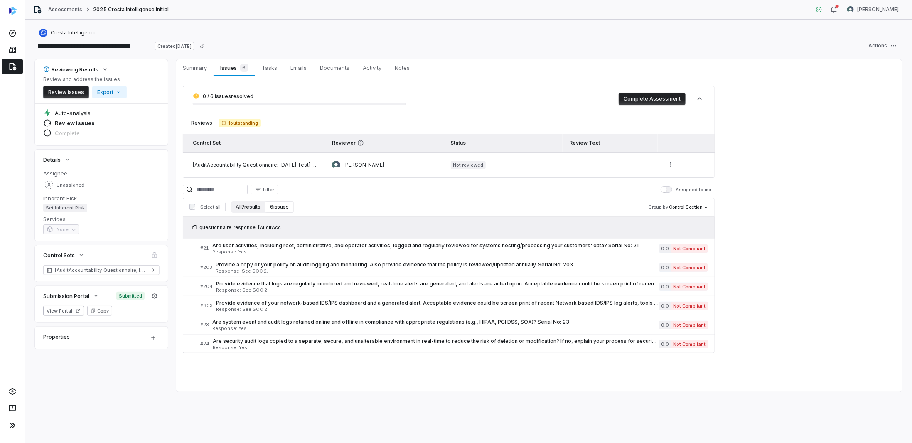
click at [246, 207] on button "All 7 results" at bounding box center [248, 207] width 34 height 12
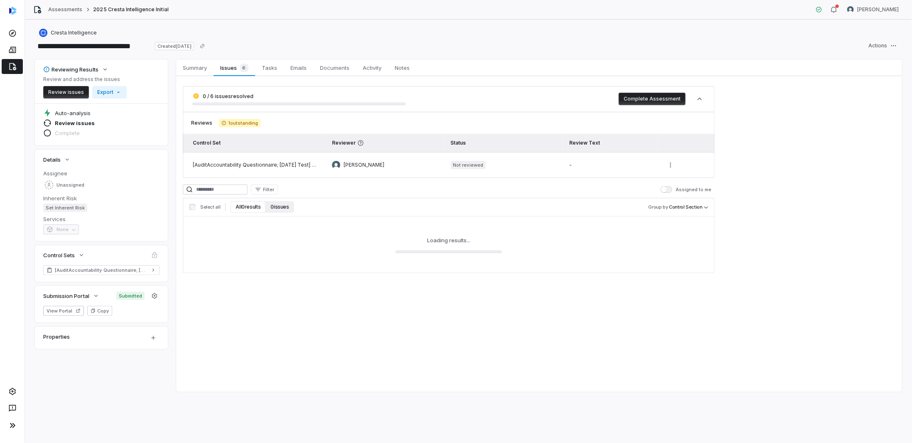
click at [280, 207] on button "0 issues" at bounding box center [280, 207] width 28 height 12
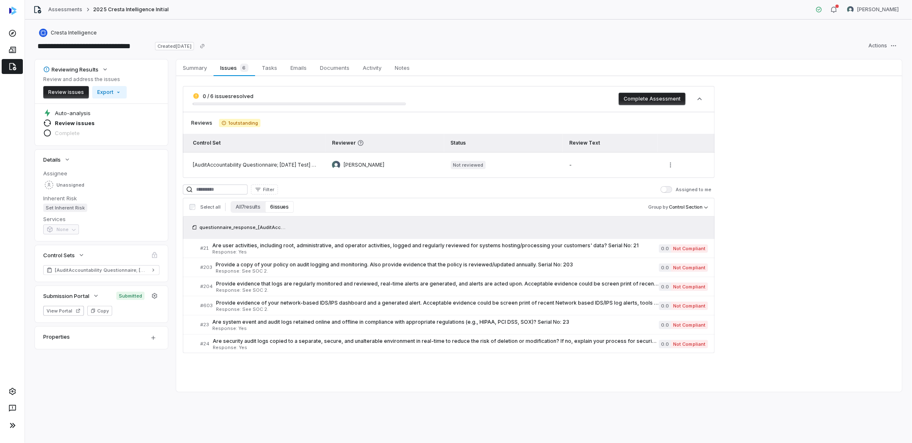
click at [279, 210] on div "Select all All 7 results 6 issues Group by Control Section" at bounding box center [449, 207] width 532 height 19
click at [286, 206] on button "6 issues" at bounding box center [279, 207] width 28 height 12
click at [9, 69] on icon at bounding box center [12, 66] width 8 height 8
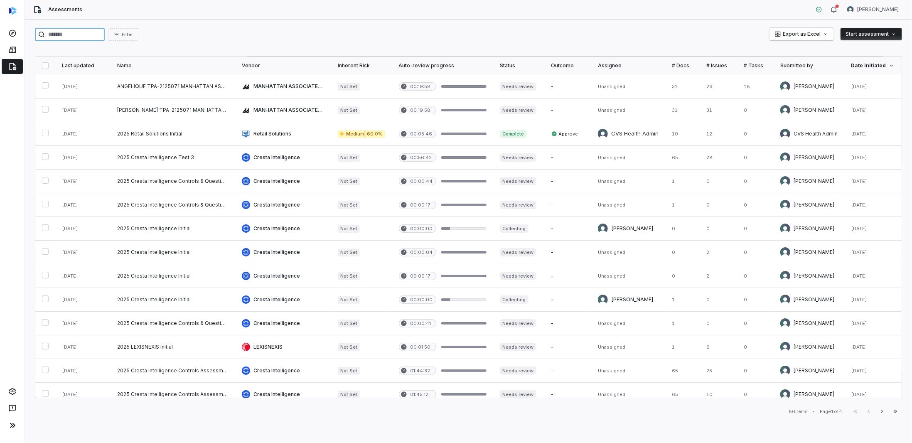
click at [71, 36] on input "search" at bounding box center [70, 34] width 70 height 13
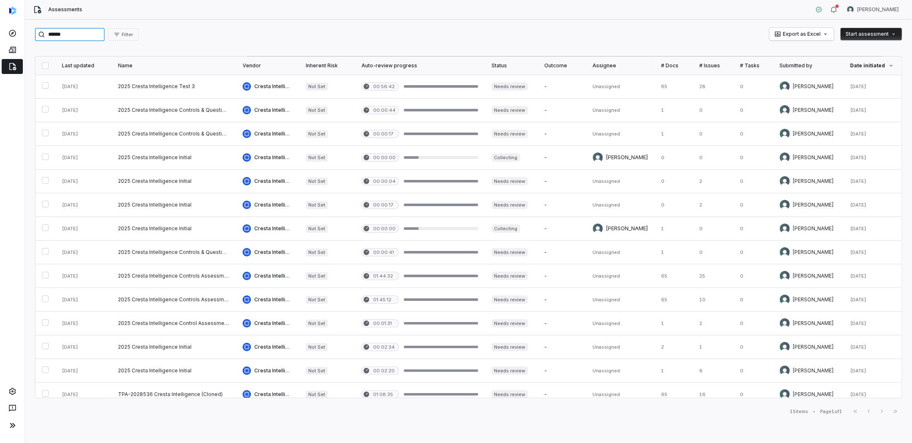
type input "******"
click at [457, 66] on div "Date initiated" at bounding box center [873, 65] width 44 height 7
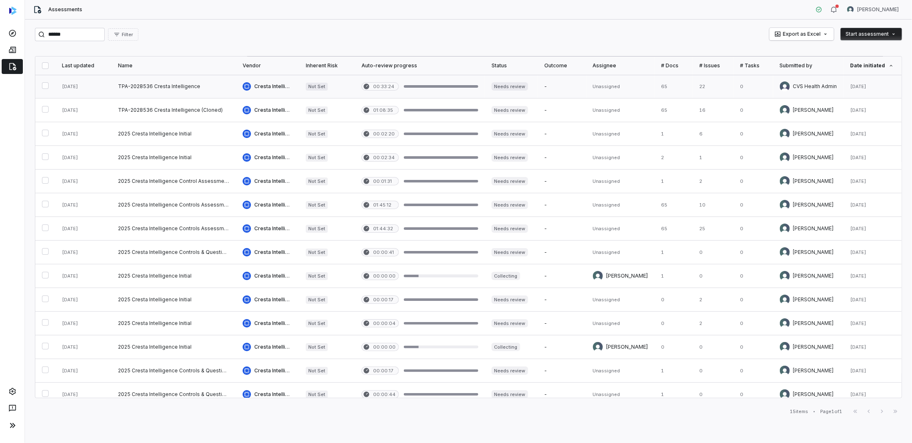
click at [175, 84] on link at bounding box center [173, 86] width 125 height 23
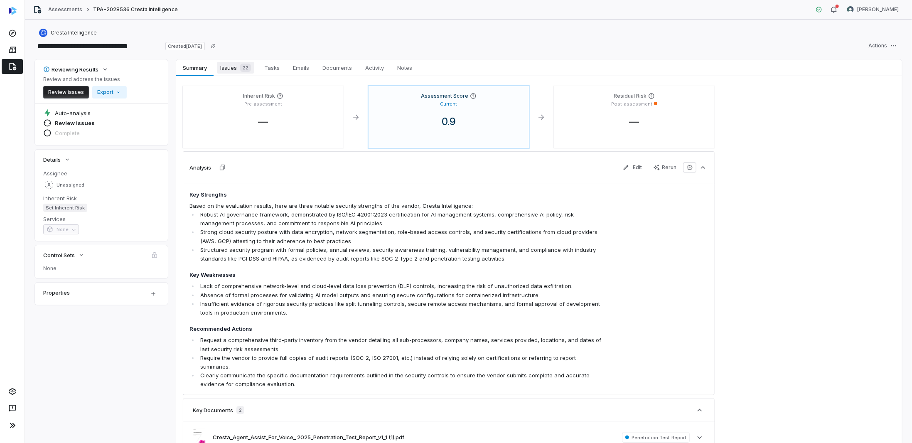
click at [233, 63] on span "Issues 22" at bounding box center [235, 68] width 37 height 12
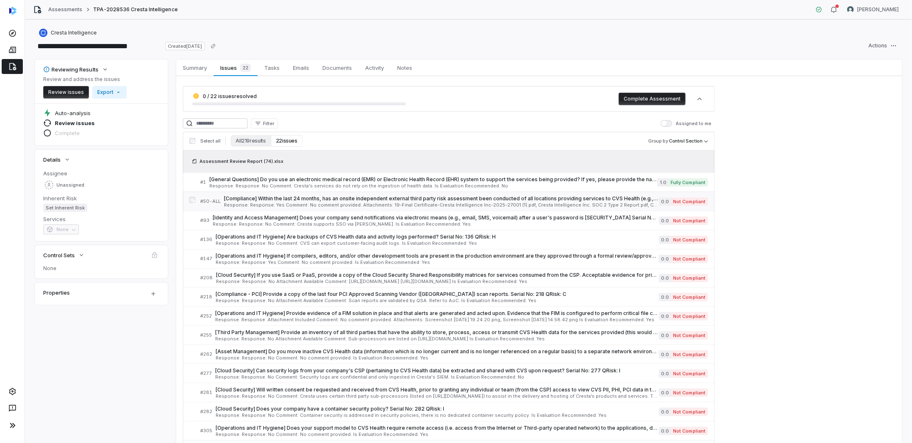
click at [350, 203] on span "Response: Response: Yes Comment: No comment provided. Attachments: 19-Final Cer…" at bounding box center [441, 205] width 435 height 5
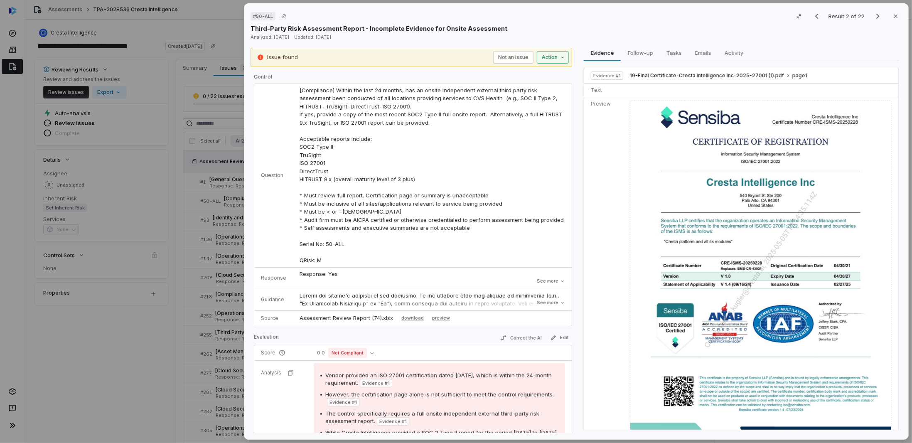
click at [457, 57] on div "# 50-ALL Result 2 of 22 Close Third-Party Risk Assessment Report - Incomplete E…" at bounding box center [456, 221] width 912 height 443
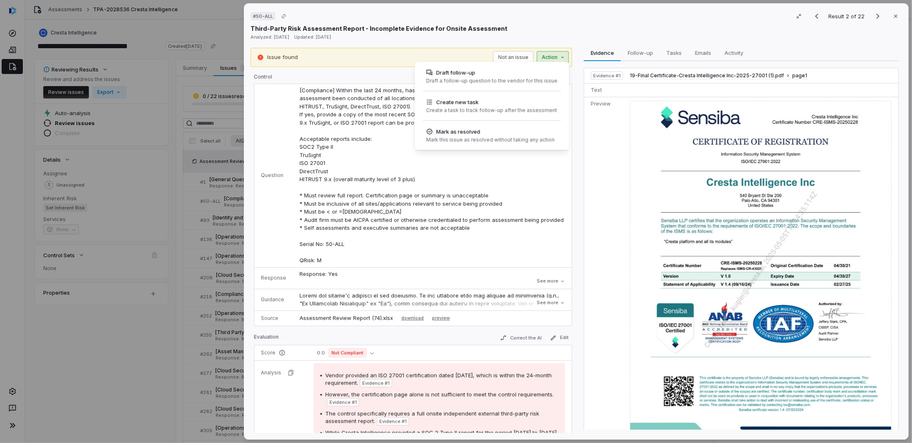
click at [204, 210] on div "# 50-ALL Result 2 of 22 Close Third-Party Risk Assessment Report - Incomplete E…" at bounding box center [456, 221] width 912 height 443
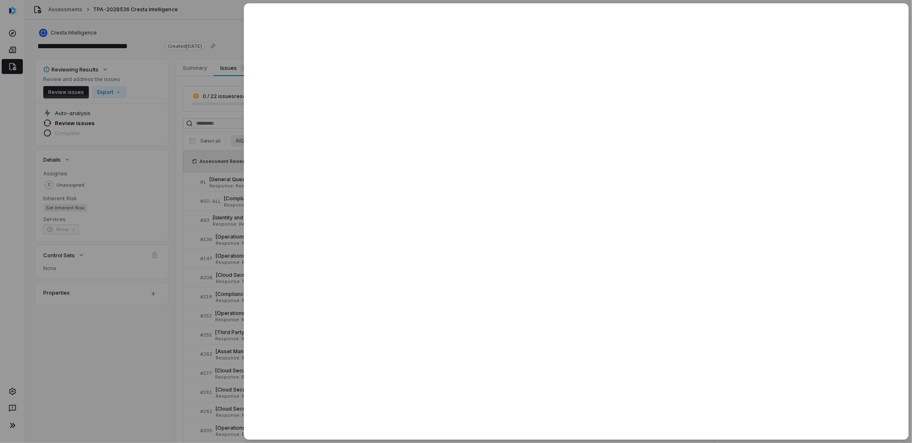
click at [208, 210] on div at bounding box center [456, 221] width 912 height 443
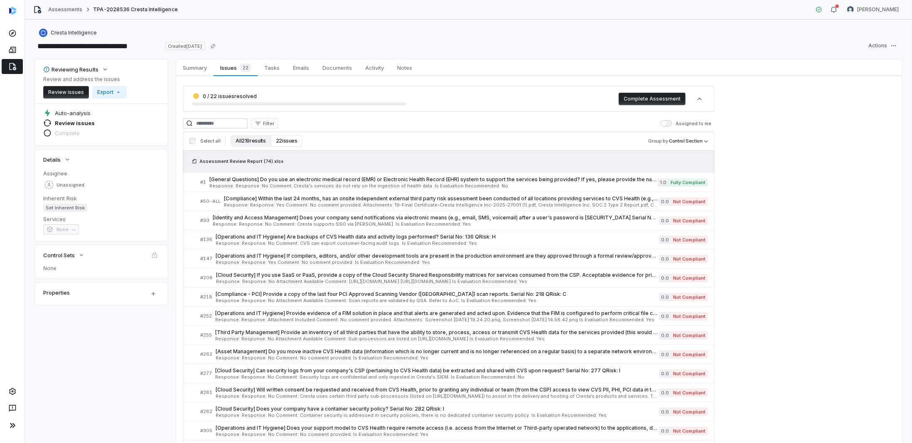
click at [243, 137] on button "All 219 results" at bounding box center [251, 141] width 40 height 12
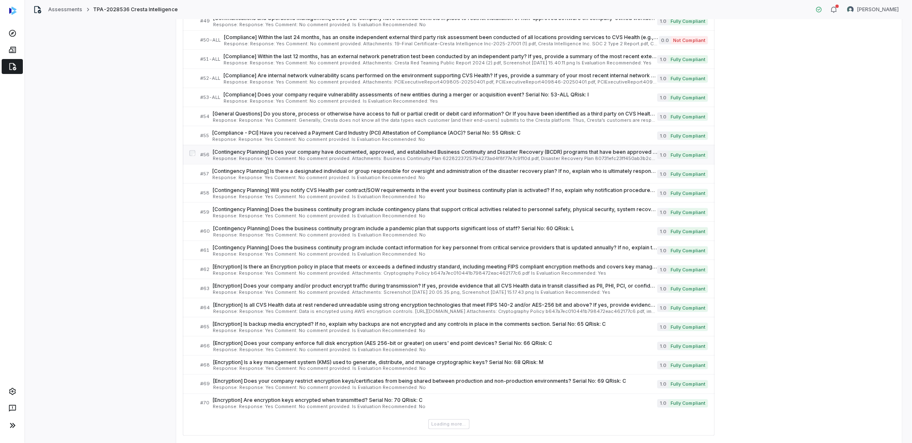
scroll to position [736, 0]
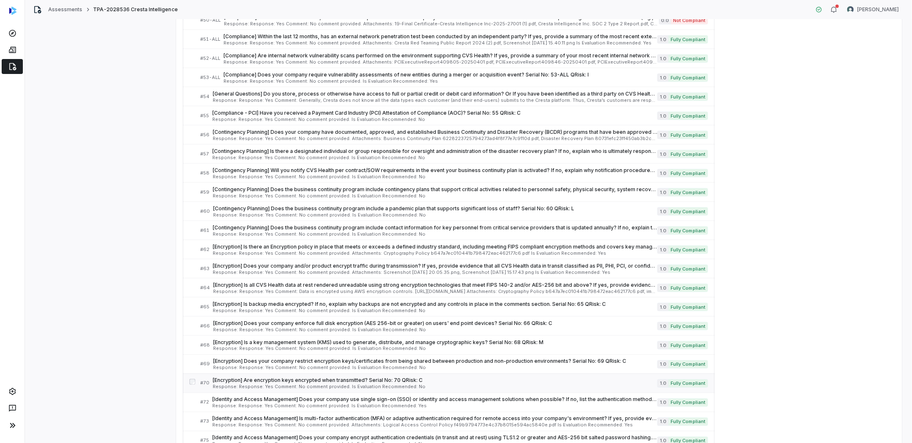
click at [234, 210] on span "[Encryption] Are encryption keys encrypted when transmitted? Serial No: 70 QRis…" at bounding box center [435, 380] width 445 height 7
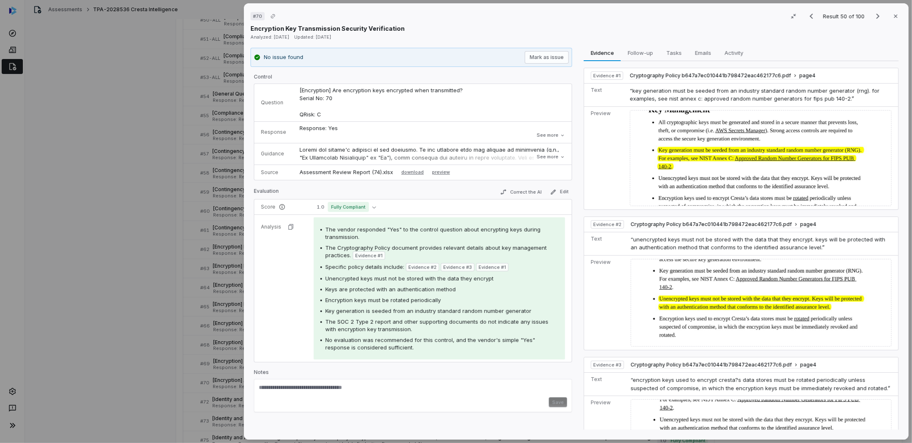
click at [153, 210] on div "# 70 Result 50 of 100 Close Encryption Key Transmission Security Verification A…" at bounding box center [456, 221] width 912 height 443
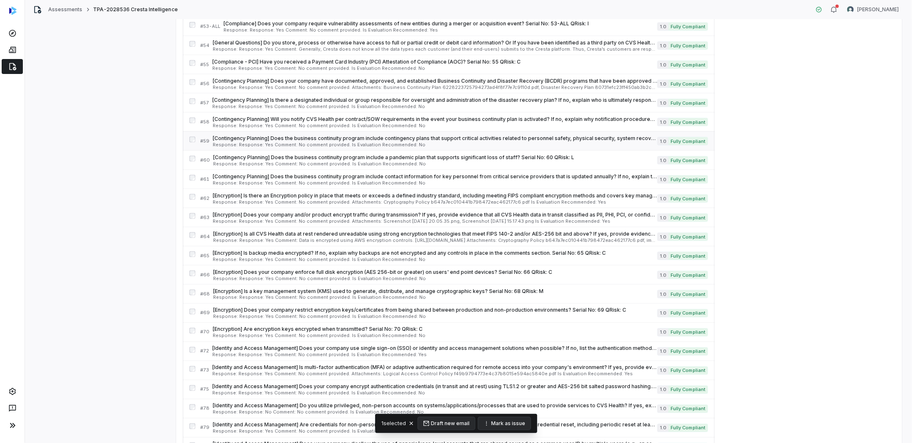
scroll to position [831, 0]
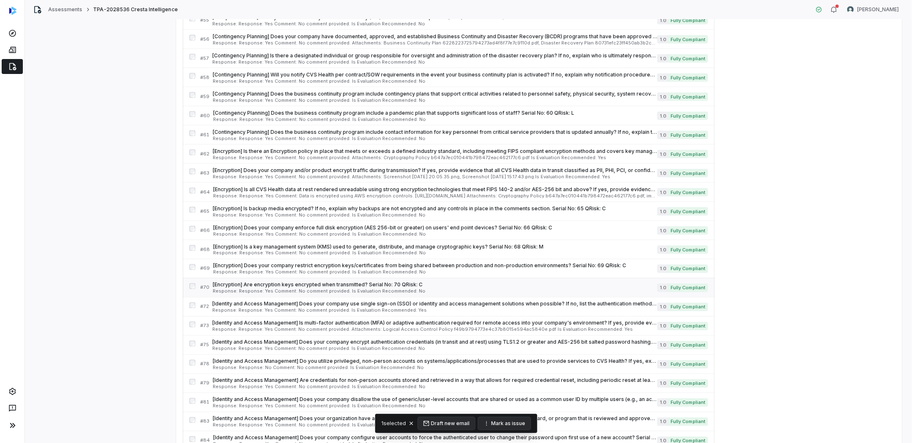
click at [194, 210] on div "# 70 [Encryption] Are encryption keys encrypted when transmitted? Serial No: 70…" at bounding box center [449, 287] width 532 height 19
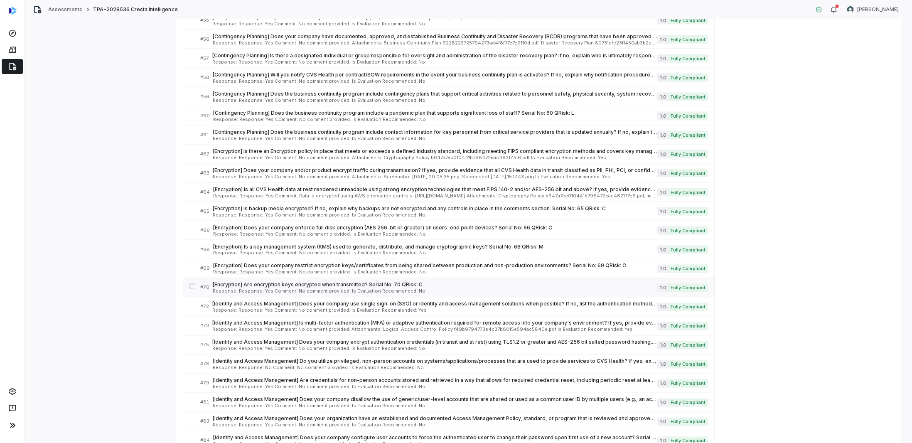
click at [244, 210] on span "[Encryption] Are encryption keys encrypted when transmitted? Serial No: 70 QRis…" at bounding box center [435, 285] width 445 height 7
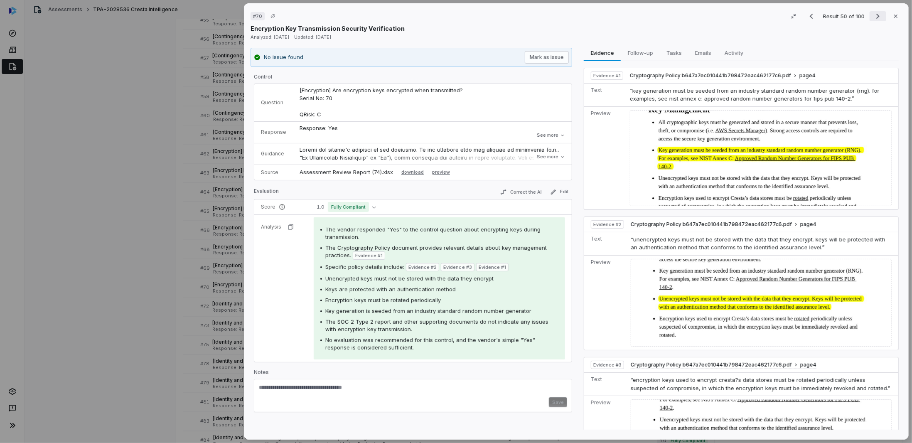
click at [457, 18] on icon "Next result" at bounding box center [878, 16] width 10 height 10
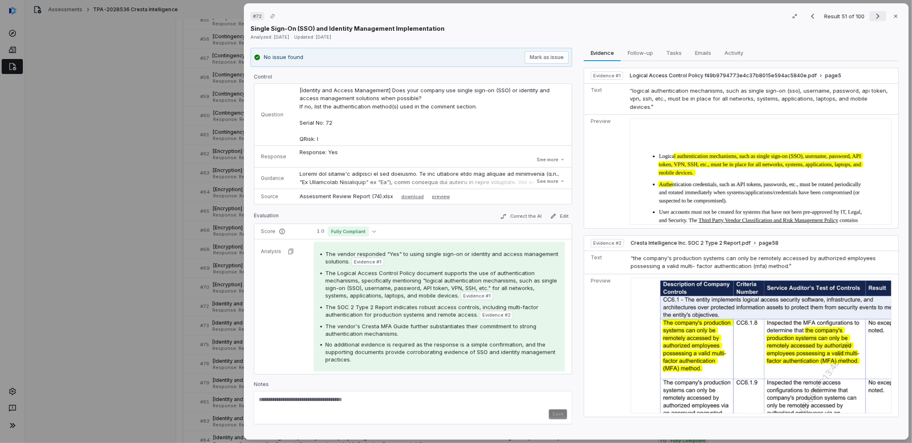
click at [457, 18] on icon "Next result" at bounding box center [878, 16] width 10 height 10
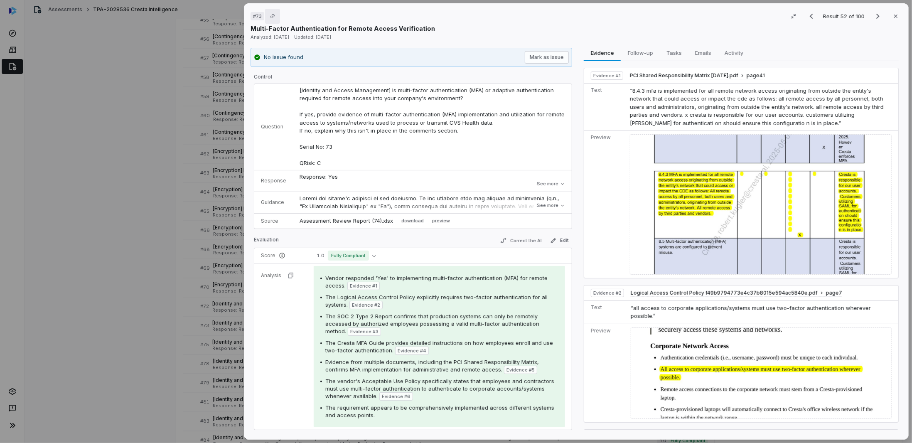
click at [274, 15] on icon "Copy link" at bounding box center [272, 16] width 5 height 5
click at [148, 170] on div "# 73 Result 52 of 100 Close Multi-Factor Authentication for Remote Access Verif…" at bounding box center [456, 221] width 912 height 443
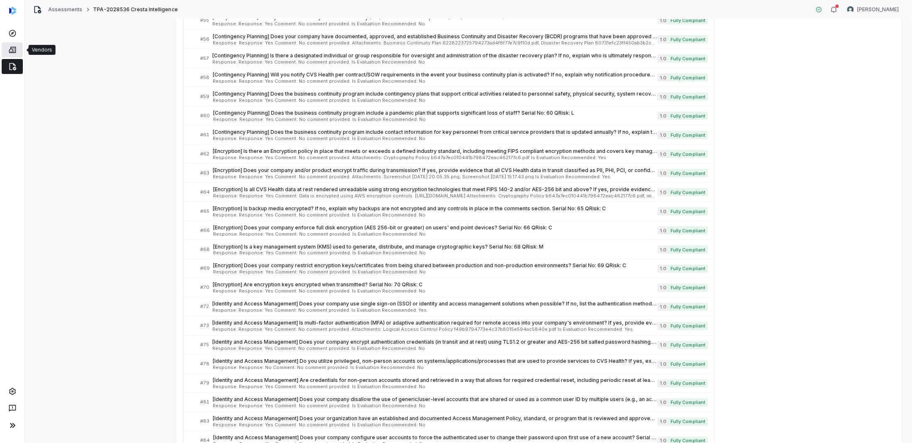
click at [12, 47] on icon at bounding box center [12, 50] width 7 height 6
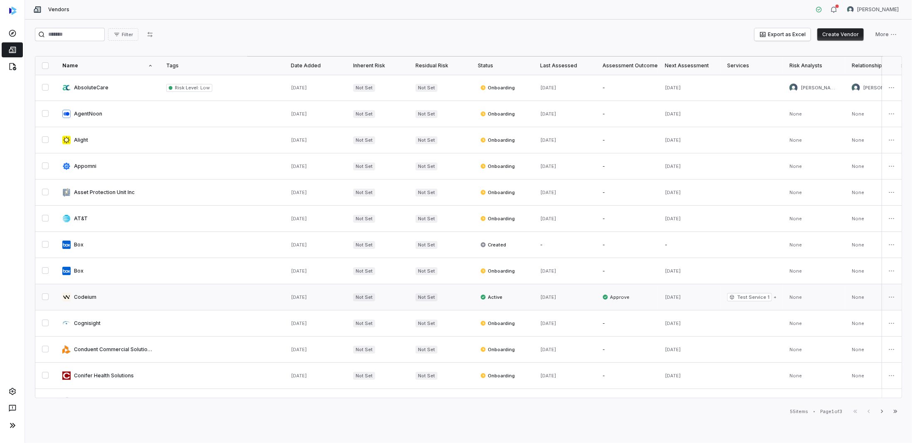
click at [101, 210] on link at bounding box center [108, 297] width 104 height 26
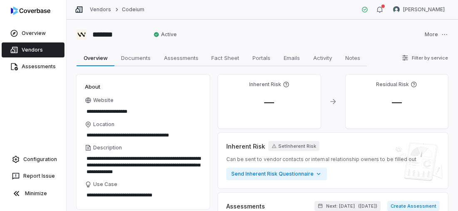
type textarea "*"
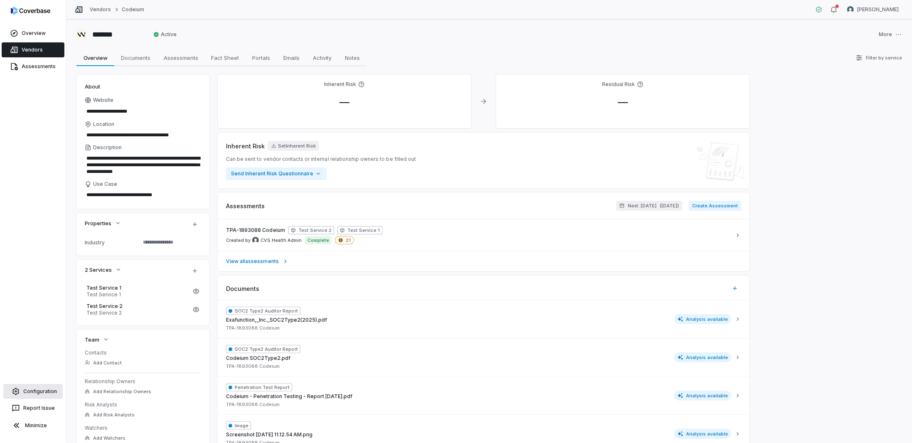
click at [23, 210] on link "Configuration" at bounding box center [32, 391] width 59 height 15
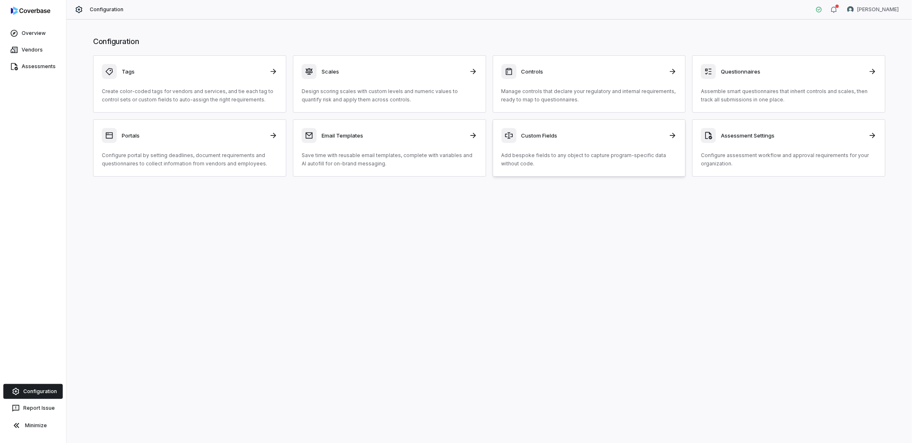
click at [457, 138] on h3 "Custom Fields" at bounding box center [593, 135] width 143 height 7
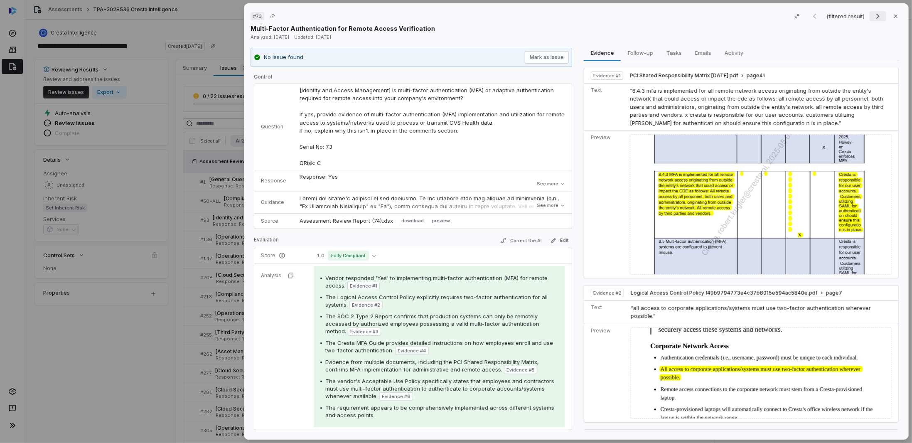
click at [870, 14] on button "Next result" at bounding box center [878, 16] width 17 height 10
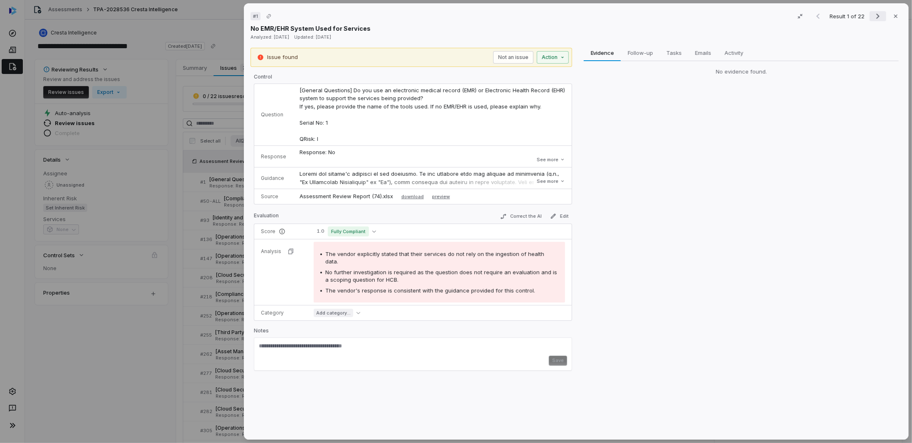
click at [870, 14] on button "Next result" at bounding box center [878, 16] width 17 height 10
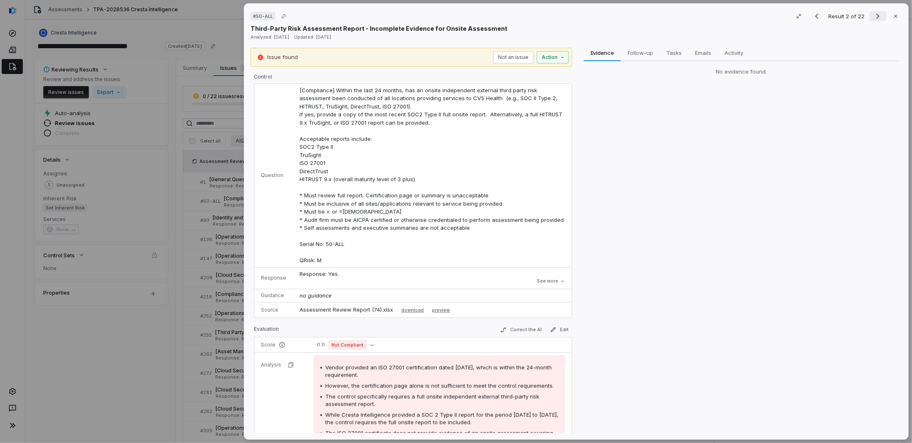
click at [870, 14] on button "Next result" at bounding box center [878, 16] width 17 height 10
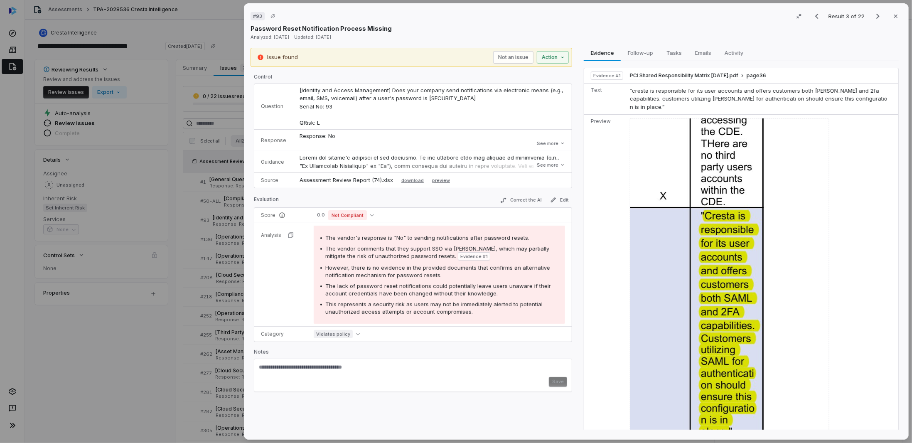
click at [103, 335] on div "# 93 Result 3 of 22 Close Password Reset Notification Process Missing Analyzed:…" at bounding box center [456, 221] width 912 height 443
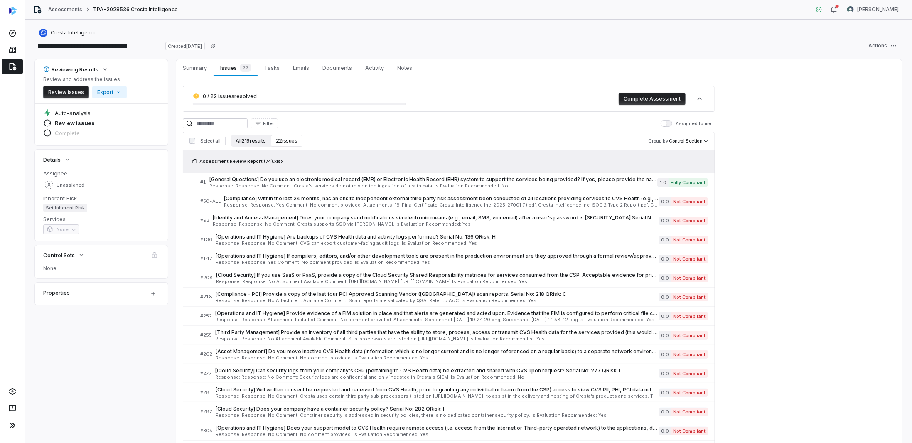
click at [253, 138] on button "All 219 results" at bounding box center [251, 141] width 40 height 12
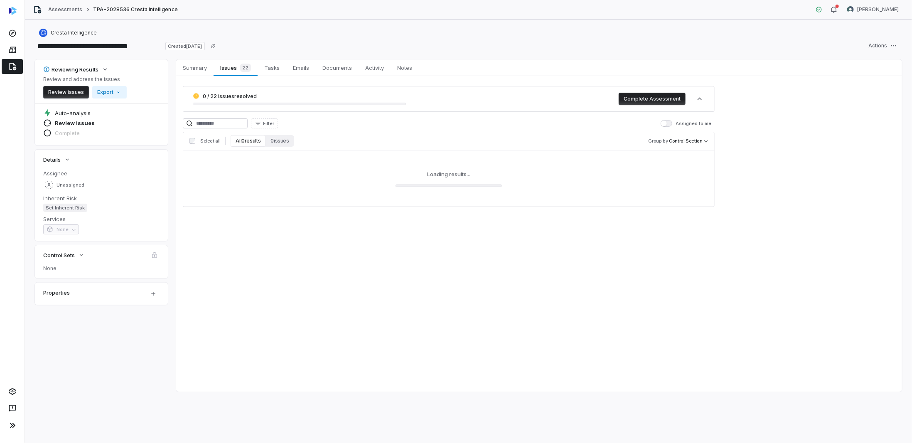
click at [253, 138] on button "All 0 results" at bounding box center [248, 141] width 35 height 12
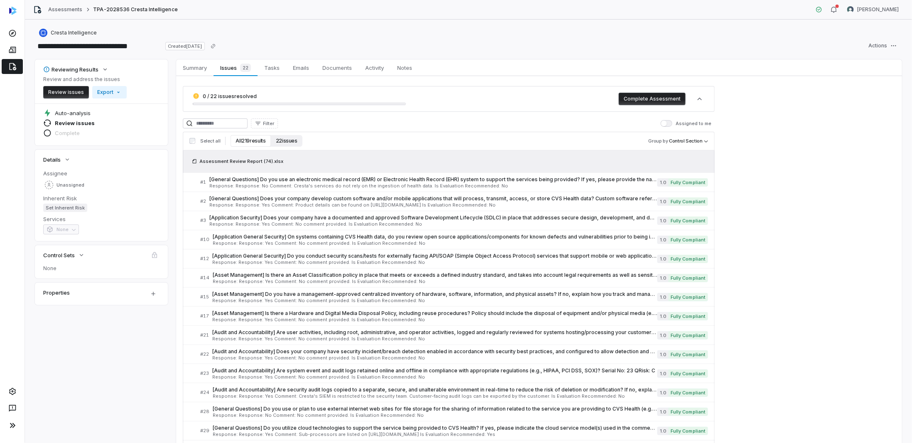
click at [283, 143] on button "22 issues" at bounding box center [287, 141] width 32 height 12
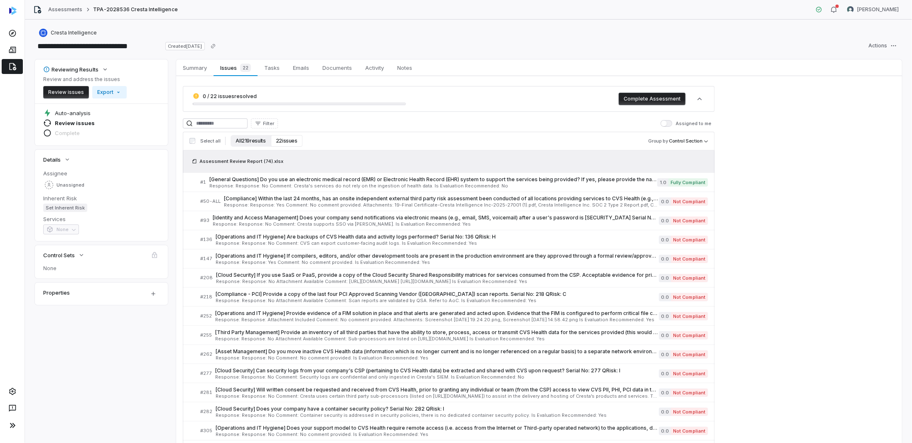
click at [242, 143] on button "All 219 results" at bounding box center [251, 141] width 40 height 12
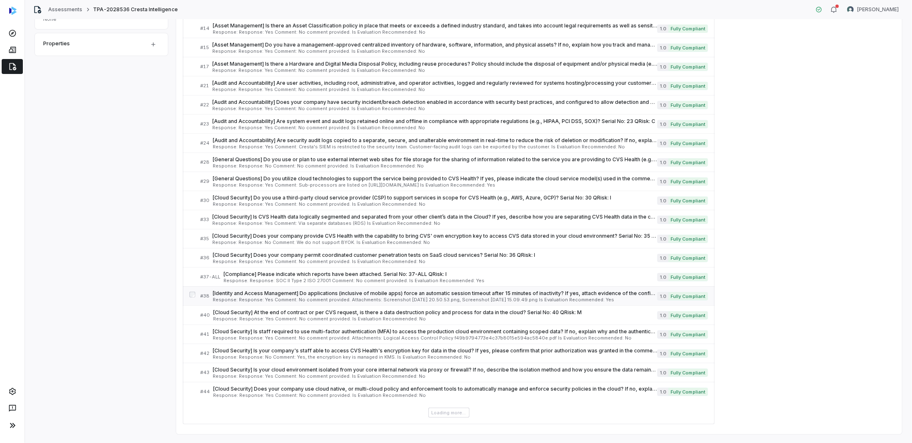
scroll to position [262, 0]
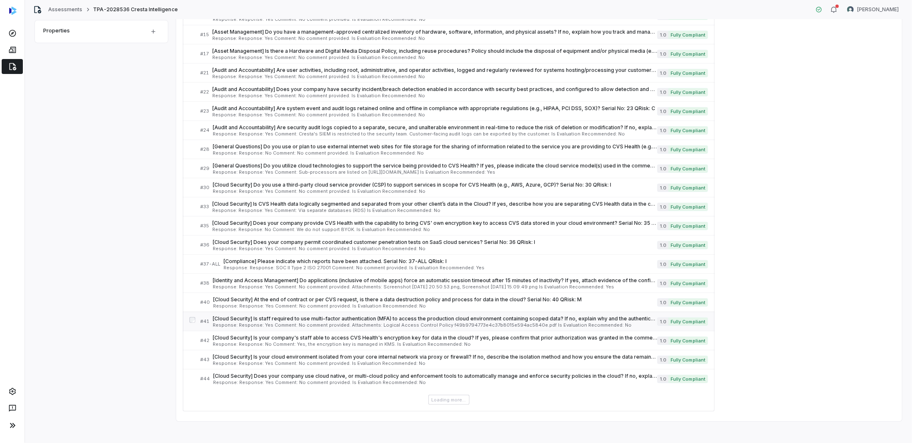
click at [268, 318] on span "[Cloud Security] Is staff required to use multi-factor authentication (MFA) to …" at bounding box center [435, 318] width 445 height 7
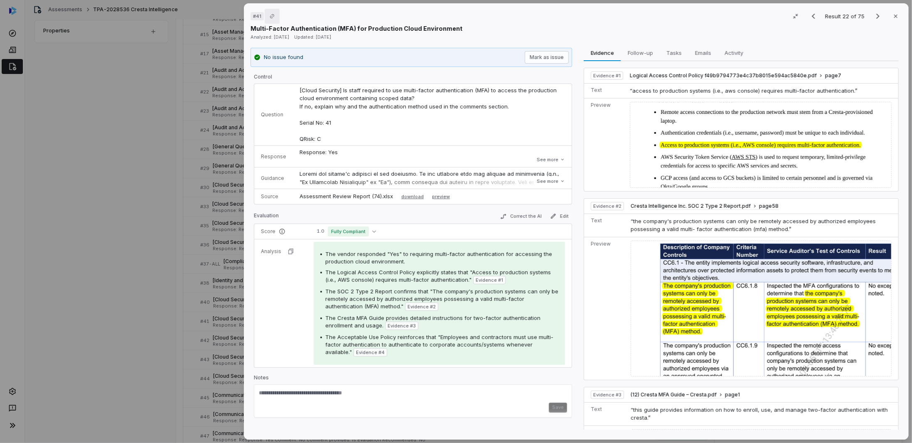
click at [271, 16] on icon "Copy link" at bounding box center [272, 16] width 5 height 5
click at [734, 49] on span "Activity" at bounding box center [734, 52] width 25 height 11
click at [599, 59] on button "Evidence Evidence" at bounding box center [602, 52] width 37 height 17
click at [175, 360] on div "# 41 Result 22 of 75 Close Multi-Factor Authentication (MFA) for Production Clo…" at bounding box center [456, 221] width 912 height 443
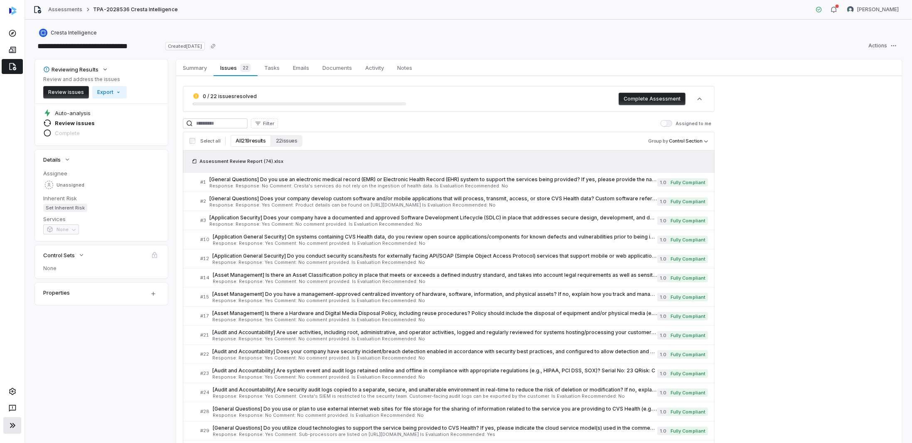
click at [16, 424] on icon at bounding box center [12, 426] width 10 height 10
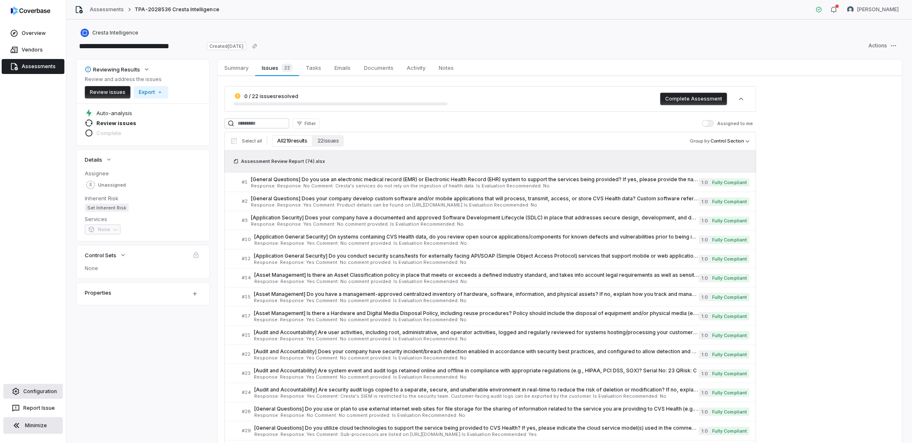
click at [37, 390] on link "Configuration" at bounding box center [32, 391] width 59 height 15
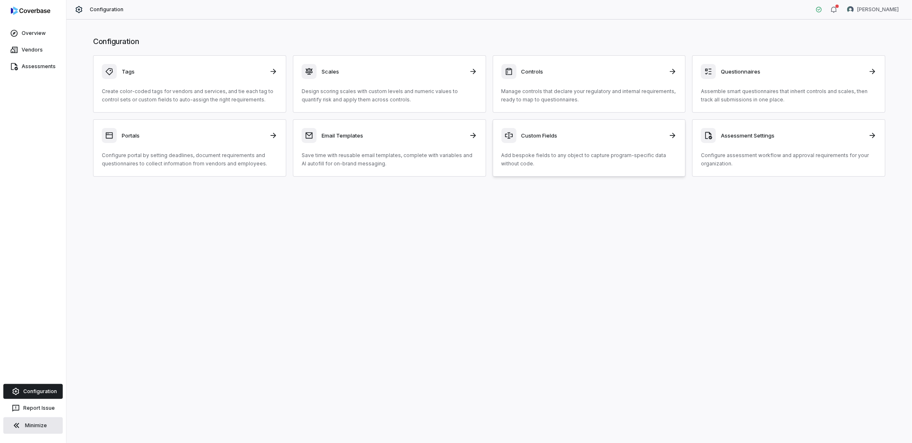
click at [537, 136] on h3 "Custom Fields" at bounding box center [593, 135] width 143 height 7
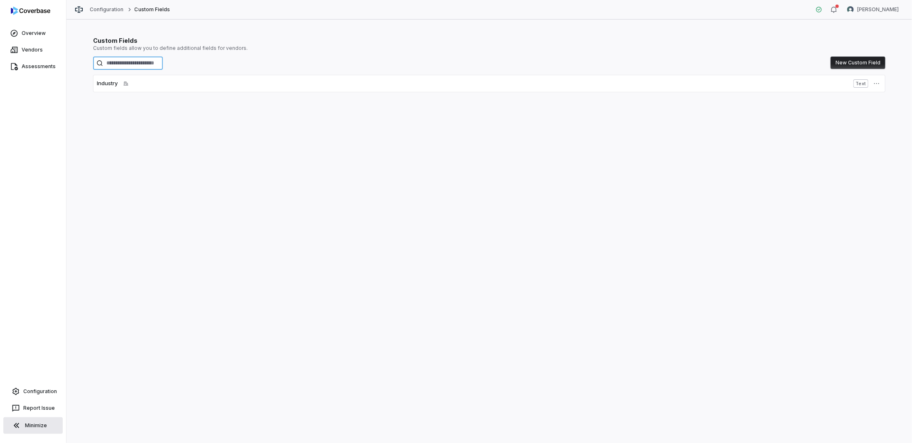
click at [133, 61] on input at bounding box center [128, 63] width 70 height 13
click at [29, 50] on link "Vendors" at bounding box center [33, 49] width 63 height 15
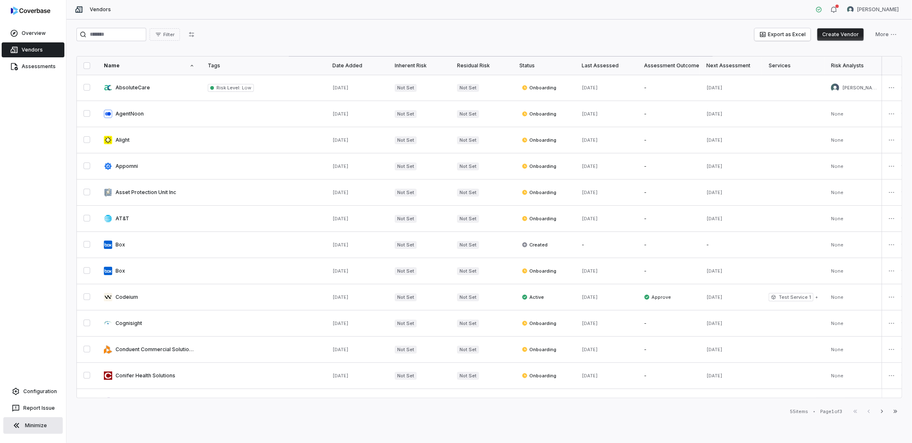
click at [595, 64] on div "Last Assessed" at bounding box center [606, 65] width 49 height 7
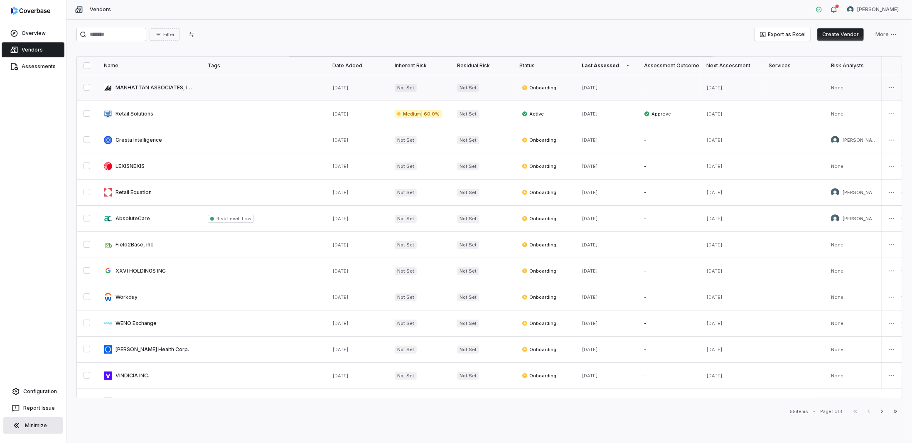
click at [120, 84] on link at bounding box center [149, 88] width 104 height 26
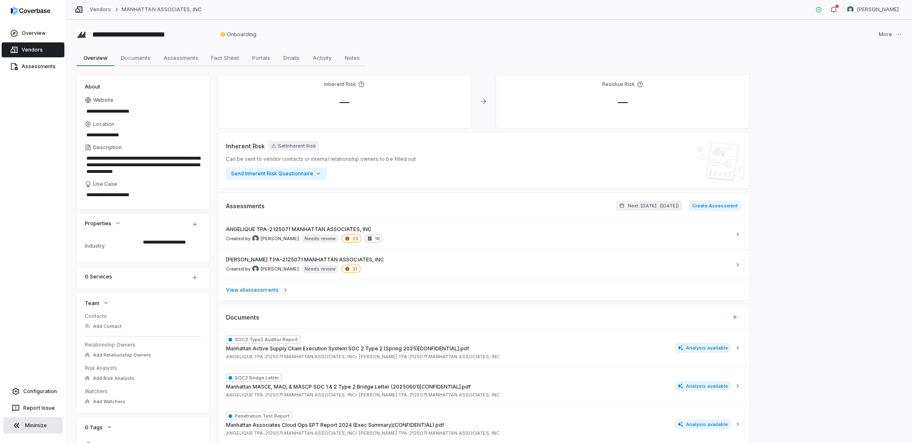
click at [101, 245] on div "Industry" at bounding box center [112, 246] width 55 height 6
click at [152, 246] on textarea "**********" at bounding box center [169, 245] width 58 height 18
click at [95, 247] on div "Industry" at bounding box center [112, 246] width 55 height 6
click at [147, 242] on textarea "**********" at bounding box center [169, 245] width 58 height 18
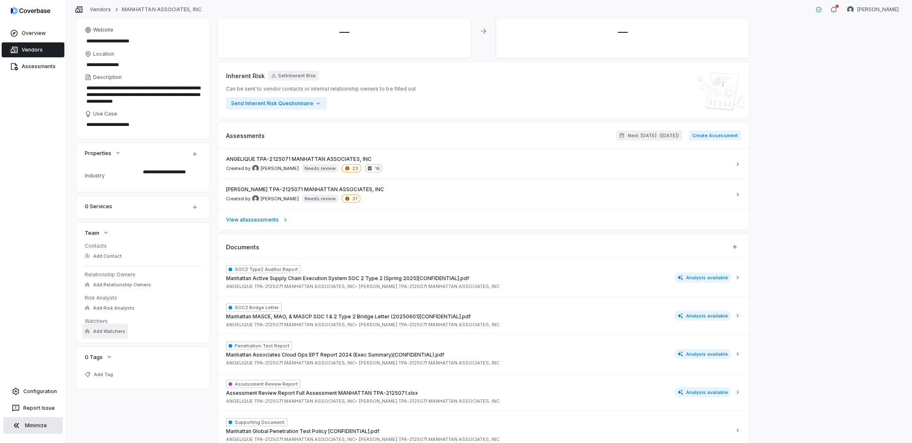
scroll to position [42, 0]
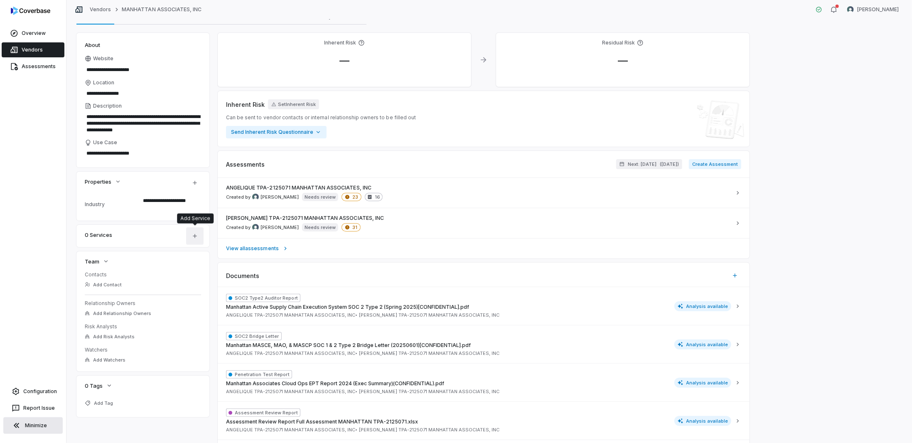
click at [190, 234] on button "button" at bounding box center [194, 235] width 17 height 17
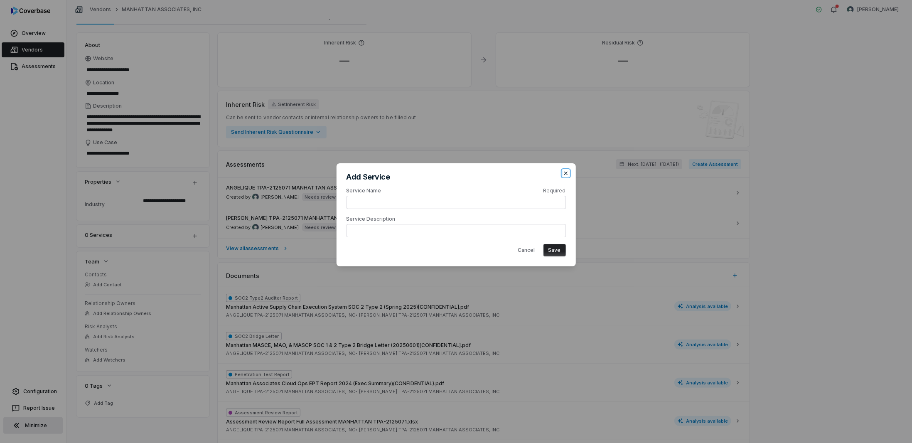
click at [565, 174] on icon "button" at bounding box center [566, 173] width 7 height 7
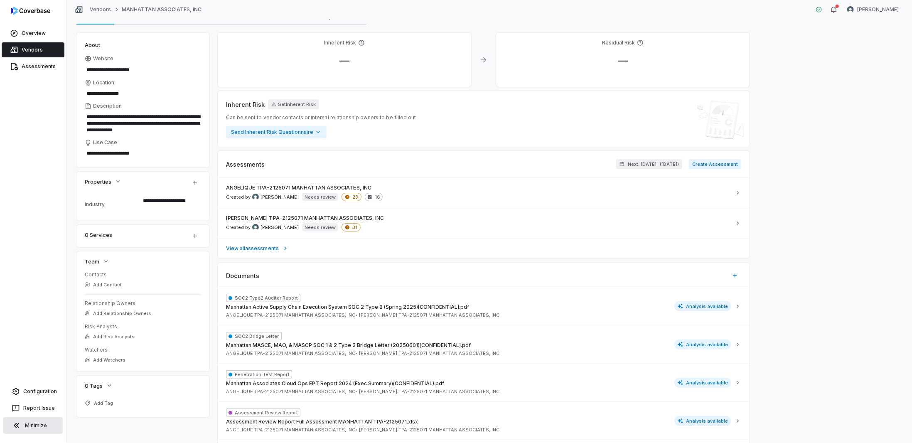
click at [31, 45] on link "Vendors" at bounding box center [33, 49] width 63 height 15
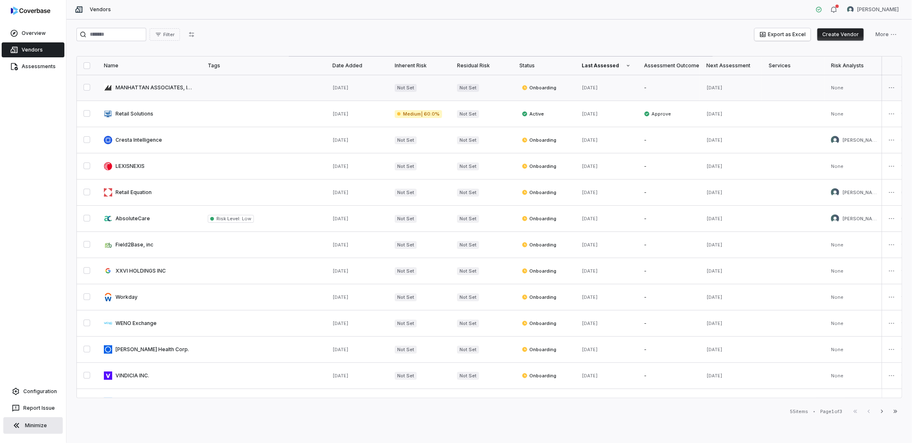
click at [204, 91] on link at bounding box center [263, 88] width 125 height 26
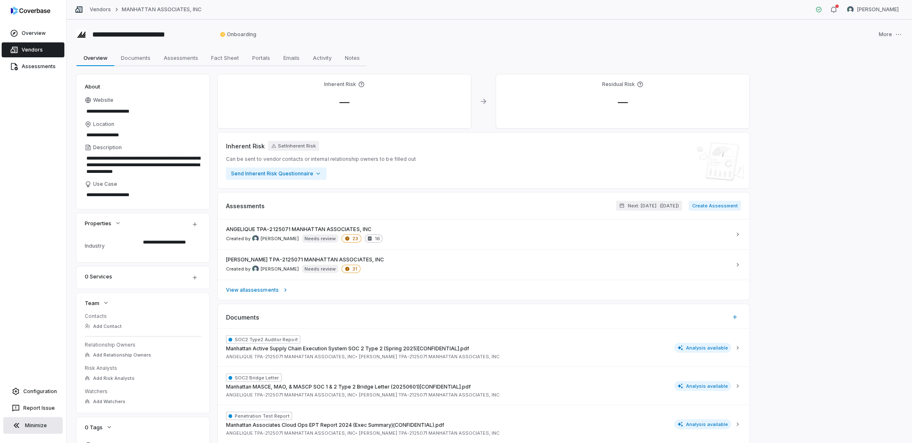
click at [34, 53] on link "Vendors" at bounding box center [33, 49] width 63 height 15
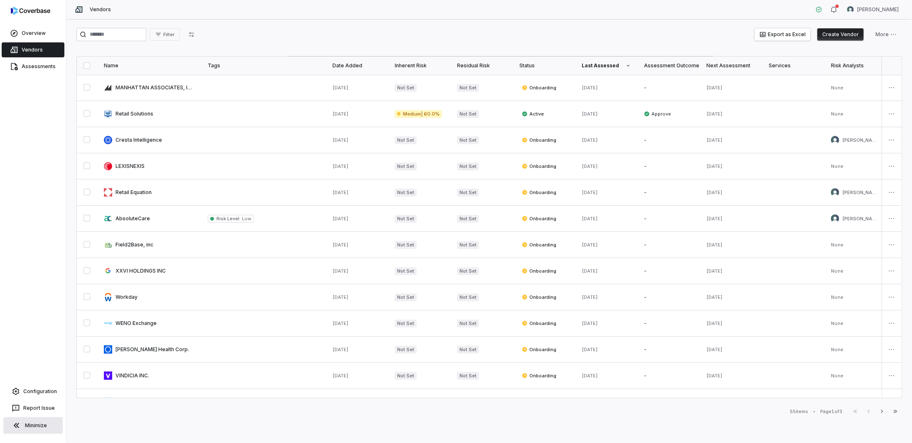
click at [115, 66] on div "Name" at bounding box center [149, 65] width 91 height 7
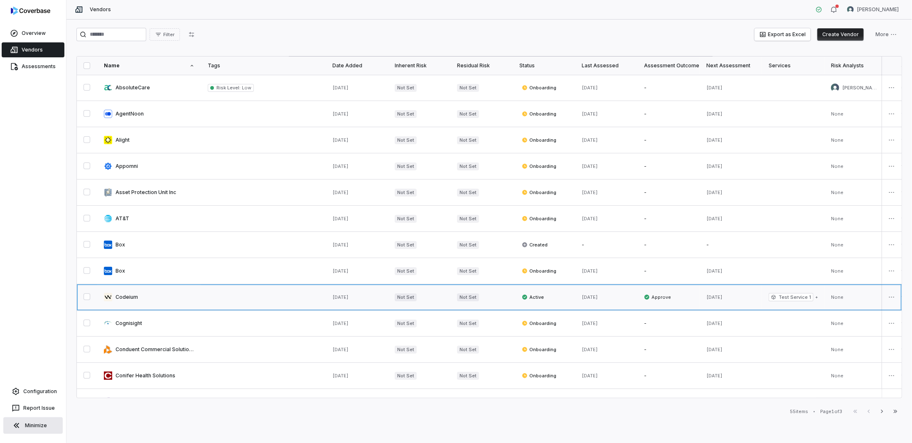
click at [110, 297] on link at bounding box center [149, 297] width 104 height 26
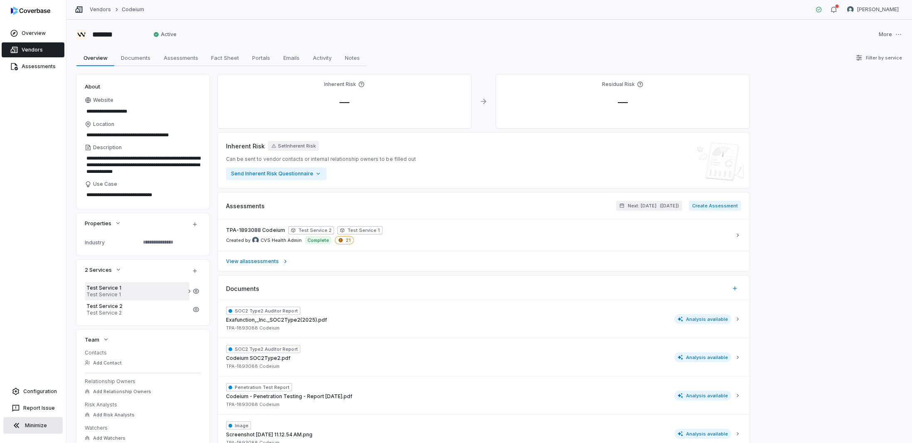
click at [96, 291] on span "Test Service 1" at bounding box center [136, 294] width 101 height 7
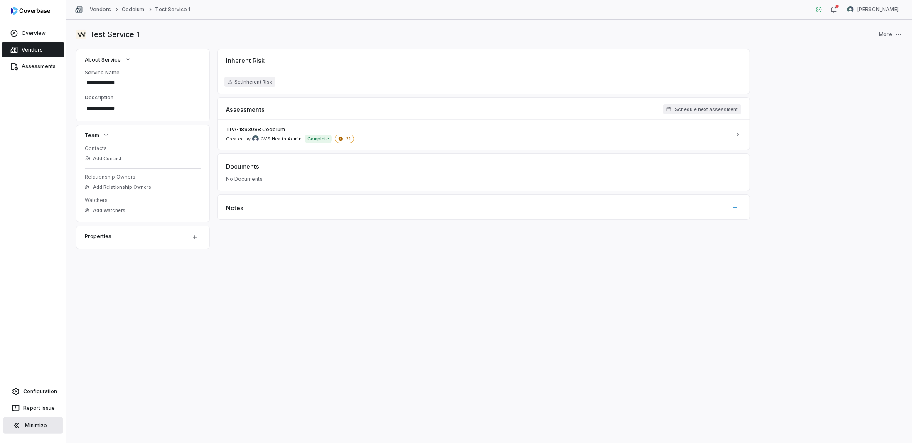
click at [246, 177] on span "No Documents" at bounding box center [244, 179] width 37 height 7
click at [252, 165] on span "Documents" at bounding box center [242, 166] width 33 height 9
click at [233, 177] on span "No Documents" at bounding box center [244, 179] width 37 height 7
click at [254, 178] on span "No Documents" at bounding box center [244, 179] width 37 height 7
click at [898, 32] on html "**********" at bounding box center [456, 221] width 912 height 443
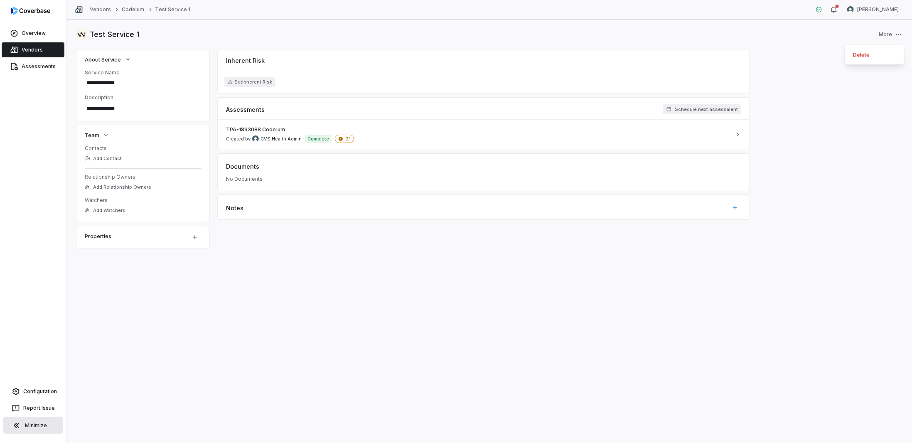
click at [505, 23] on html "**********" at bounding box center [456, 221] width 912 height 443
click at [241, 183] on div "Documents No Documents" at bounding box center [484, 172] width 532 height 37
click at [235, 178] on span "No Documents" at bounding box center [244, 179] width 37 height 7
click at [621, 138] on div "TPA-1893088 Codeium Created by CVS Health Admin Complete 21" at bounding box center [478, 134] width 505 height 17
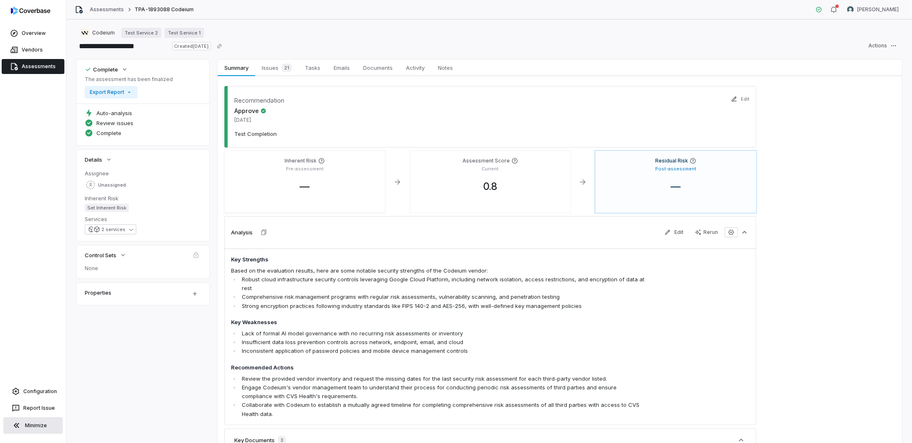
type textarea "*"
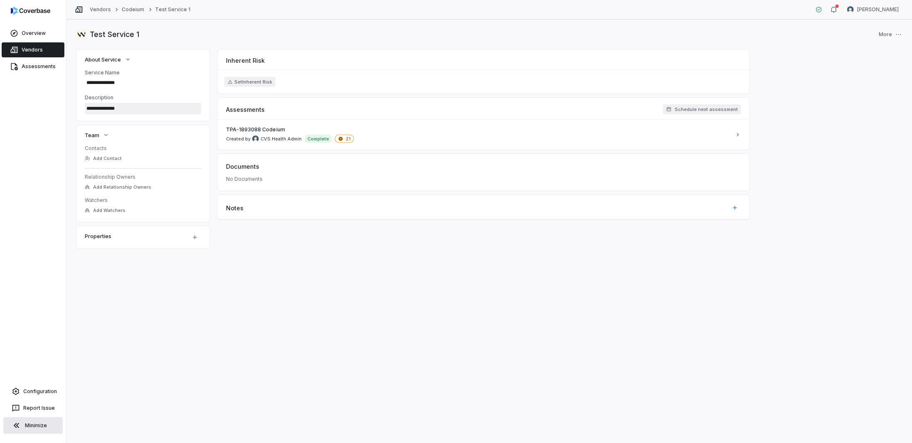
click at [99, 108] on textarea "**********" at bounding box center [143, 109] width 116 height 12
drag, startPoint x: 125, startPoint y: 108, endPoint x: 78, endPoint y: 108, distance: 47.4
click at [78, 108] on div "**********" at bounding box center [142, 95] width 133 height 52
click at [107, 84] on input "**********" at bounding box center [106, 83] width 43 height 10
click at [243, 179] on span "No Documents" at bounding box center [244, 179] width 37 height 7
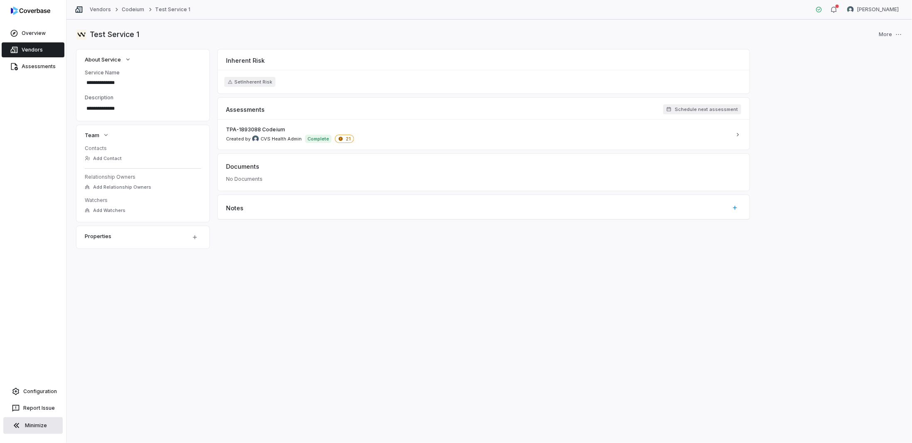
click at [236, 168] on span "Documents" at bounding box center [242, 166] width 33 height 9
click at [259, 82] on button "Set Inherent Risk" at bounding box center [249, 82] width 51 height 10
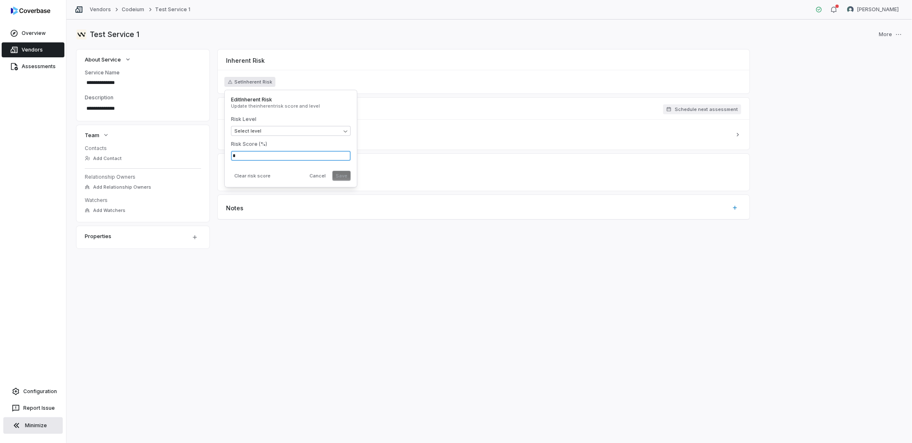
drag, startPoint x: 268, startPoint y: 160, endPoint x: 176, endPoint y: 156, distance: 92.3
click at [177, 151] on body "**********" at bounding box center [456, 221] width 912 height 443
drag, startPoint x: 236, startPoint y: 156, endPoint x: 231, endPoint y: 156, distance: 5.4
click at [231, 156] on div "Edit Inherent Risk Update the inherent risk score and level Risk Level Select l…" at bounding box center [290, 139] width 133 height 98
type input "*"
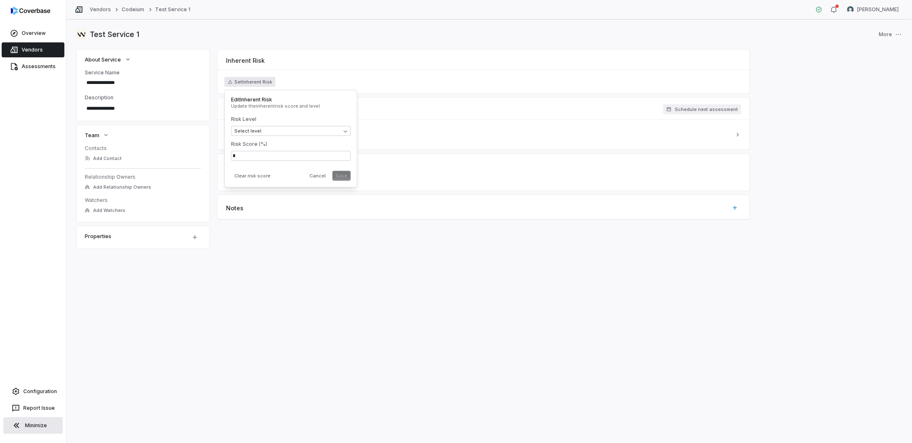
click at [345, 178] on div "Cancel Save" at bounding box center [328, 176] width 44 height 10
click at [281, 156] on input "*" at bounding box center [291, 156] width 120 height 10
click at [293, 293] on div "**********" at bounding box center [490, 232] width 846 height 424
click at [128, 10] on link "Codeium" at bounding box center [133, 9] width 22 height 7
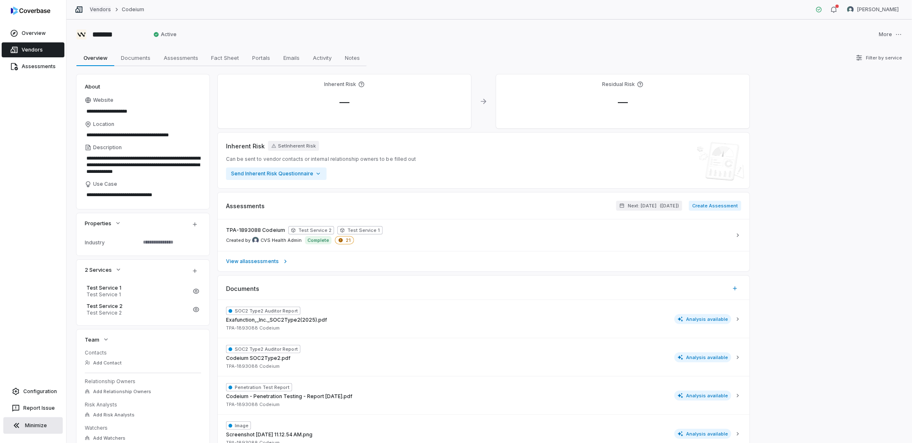
click at [103, 12] on link "Vendors" at bounding box center [100, 9] width 21 height 7
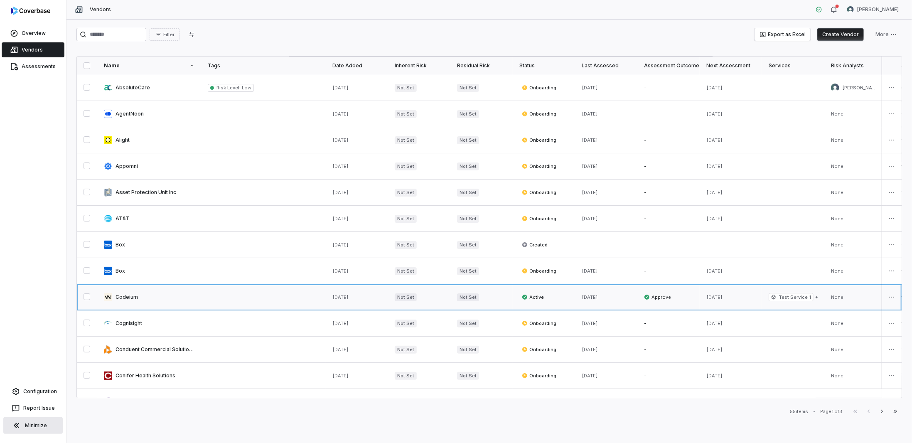
click at [153, 289] on link at bounding box center [149, 297] width 104 height 26
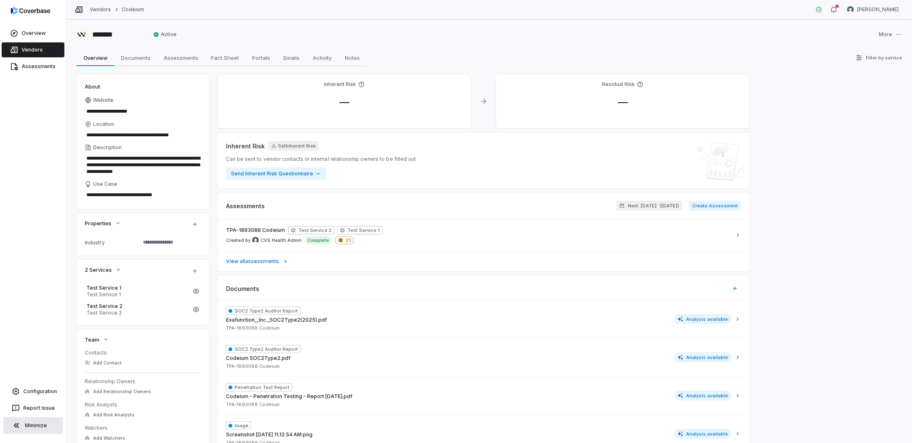
click at [152, 246] on textarea at bounding box center [169, 242] width 58 height 12
click at [193, 224] on html "**********" at bounding box center [456, 221] width 912 height 443
click at [154, 240] on html "**********" at bounding box center [456, 221] width 912 height 443
click at [29, 47] on link "Vendors" at bounding box center [33, 49] width 63 height 15
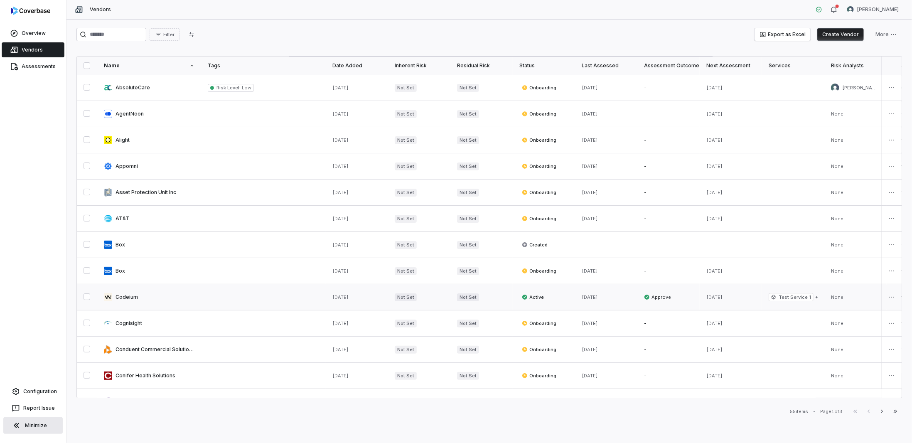
click at [151, 299] on link at bounding box center [149, 297] width 104 height 26
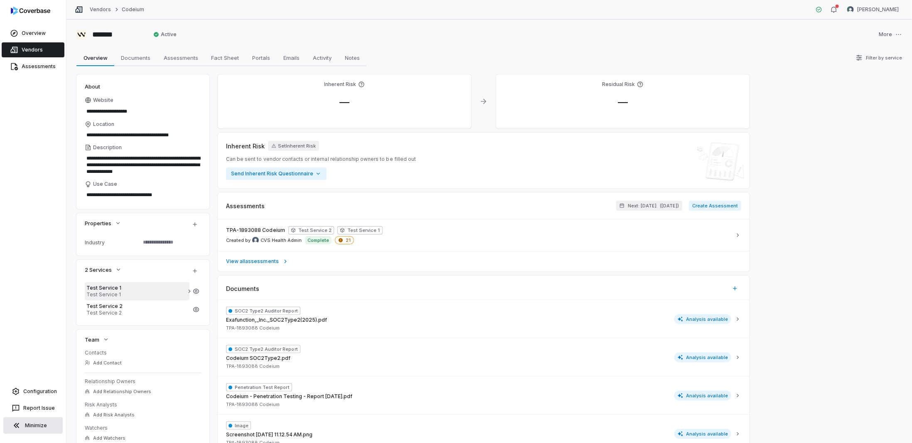
click at [169, 287] on span "Test Service 1" at bounding box center [136, 288] width 101 height 7
type textarea "*"
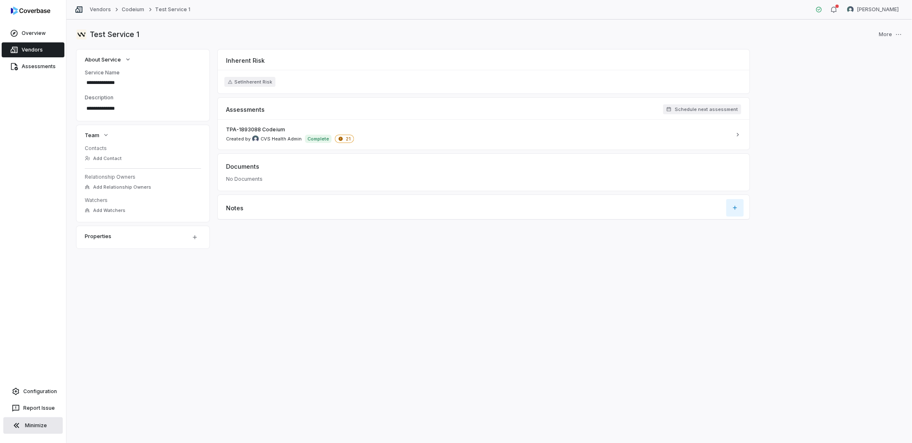
click at [734, 204] on icon "button" at bounding box center [735, 207] width 7 height 7
click at [735, 207] on icon "button" at bounding box center [735, 207] width 7 height 7
click at [695, 281] on div "**********" at bounding box center [490, 232] width 846 height 424
click at [264, 231] on textarea "****" at bounding box center [484, 230] width 522 height 13
type textarea "*********"
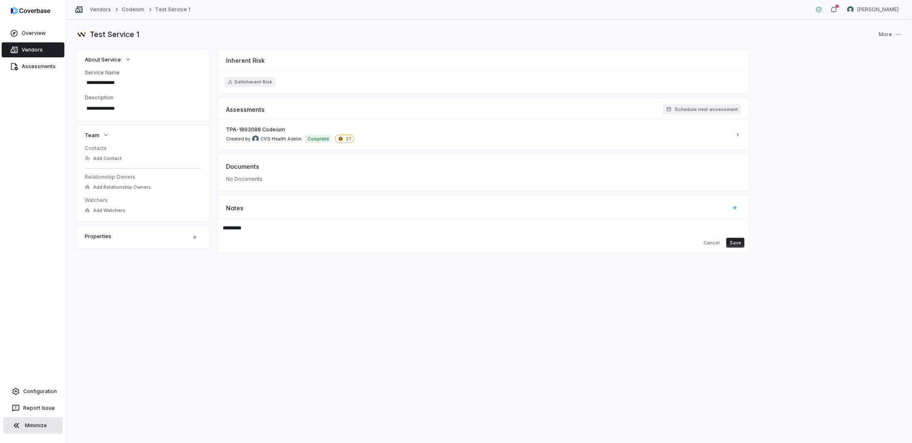
click at [276, 257] on div "**********" at bounding box center [490, 232] width 846 height 424
click at [739, 241] on button "Save" at bounding box center [736, 243] width 18 height 10
click at [202, 237] on html "**********" at bounding box center [456, 221] width 912 height 443
click at [200, 254] on div "Add Custom Field" at bounding box center [217, 257] width 55 height 13
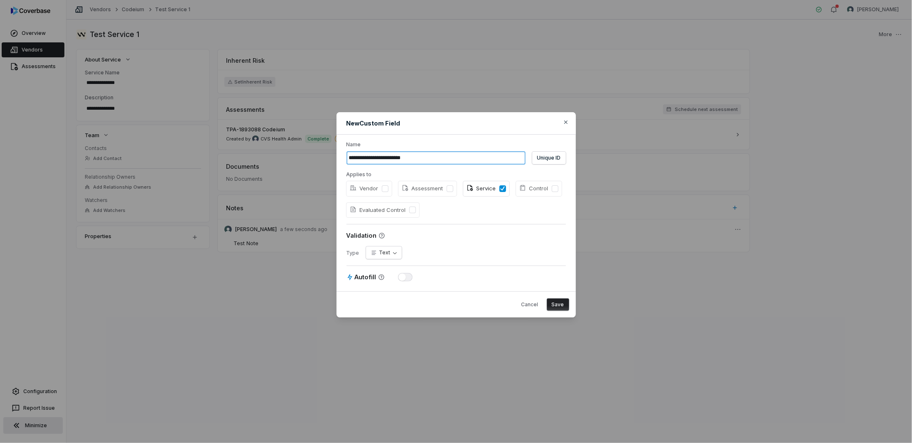
type input "**********"
click at [389, 263] on div "**********" at bounding box center [456, 213] width 239 height 157
click at [389, 259] on div "**********" at bounding box center [456, 213] width 239 height 157
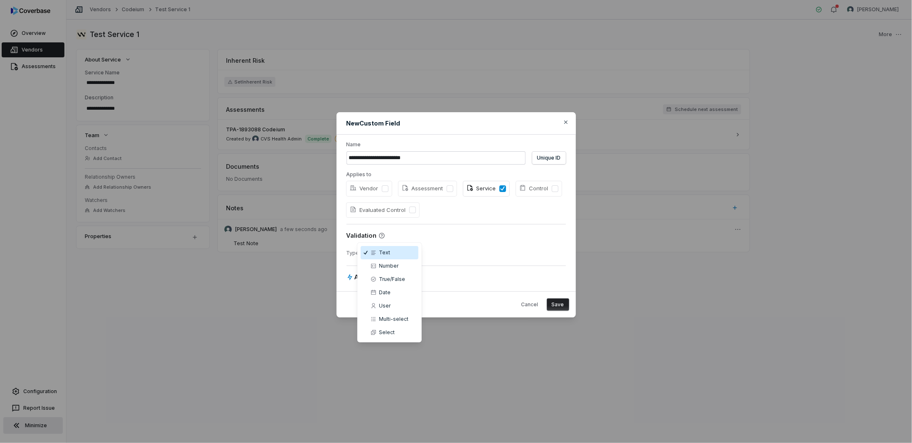
click at [391, 256] on body "**********" at bounding box center [456, 221] width 912 height 443
click at [434, 251] on div "**********" at bounding box center [456, 221] width 912 height 245
click at [559, 306] on button "Save" at bounding box center [558, 304] width 22 height 12
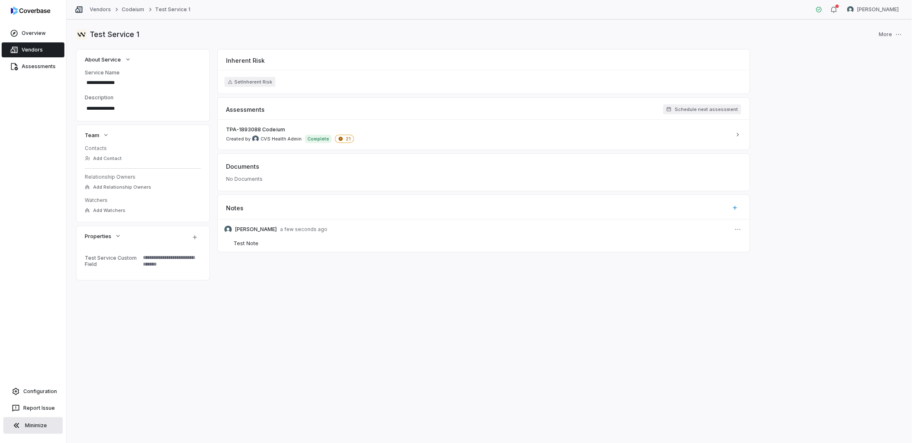
click at [325, 286] on div "**********" at bounding box center [490, 232] width 846 height 424
click at [39, 54] on link "Vendors" at bounding box center [33, 49] width 63 height 15
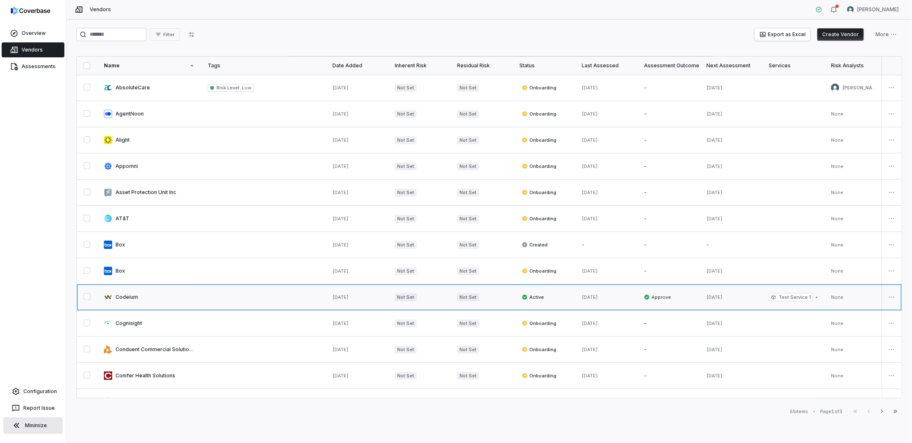
click at [135, 301] on link at bounding box center [149, 297] width 104 height 26
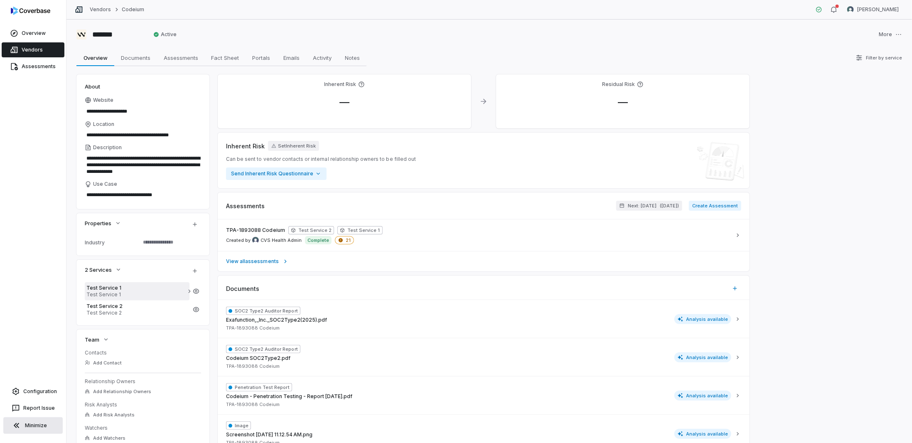
click at [115, 286] on span "Test Service 1" at bounding box center [136, 288] width 101 height 7
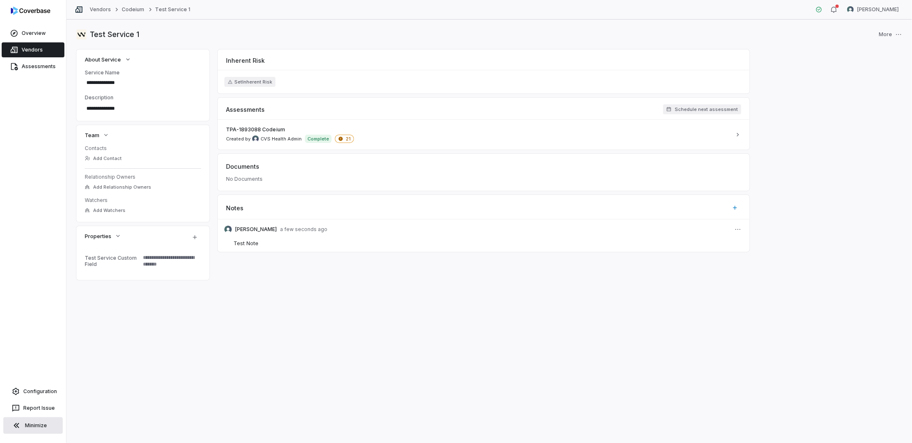
click at [20, 52] on link "Vendors" at bounding box center [33, 49] width 63 height 15
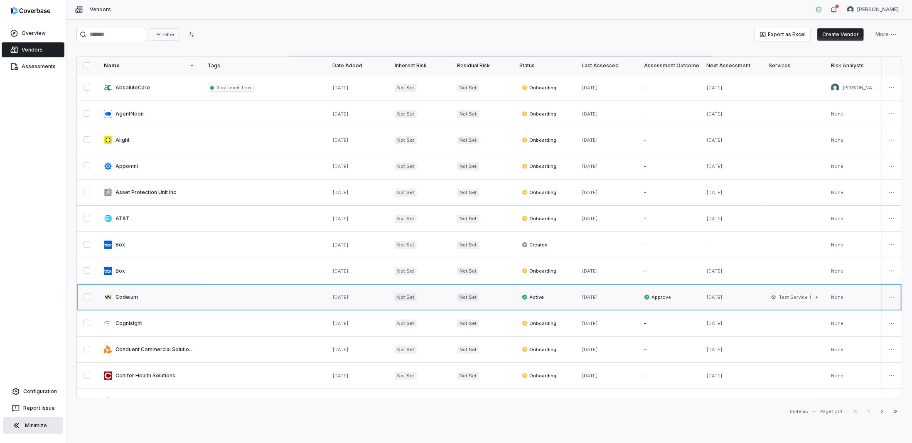
click at [123, 303] on link at bounding box center [149, 297] width 104 height 26
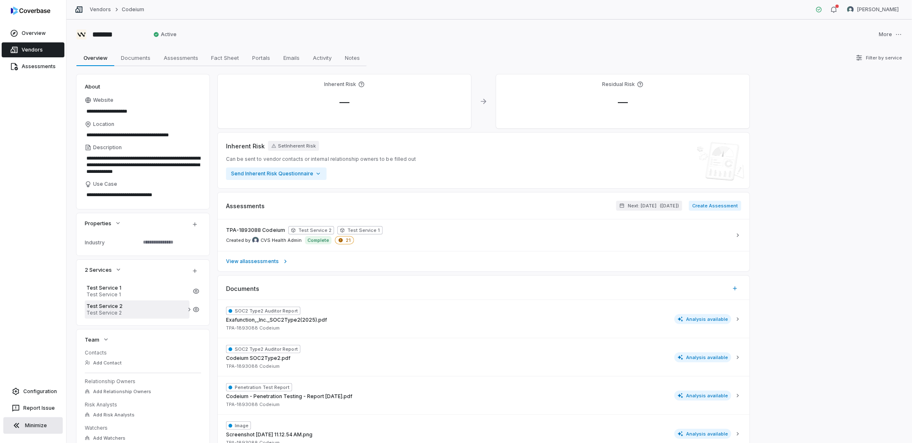
click at [96, 310] on span "Test Service 2" at bounding box center [136, 313] width 101 height 7
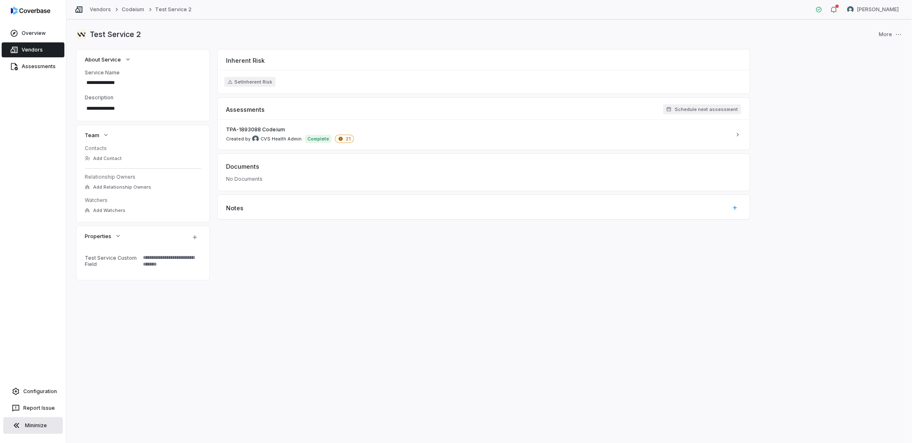
click at [32, 53] on link "Vendors" at bounding box center [33, 49] width 63 height 15
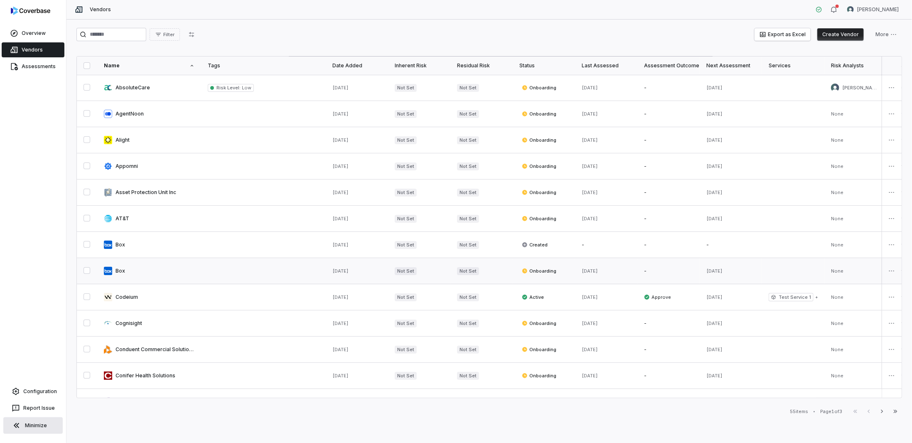
click at [123, 270] on link at bounding box center [149, 271] width 104 height 26
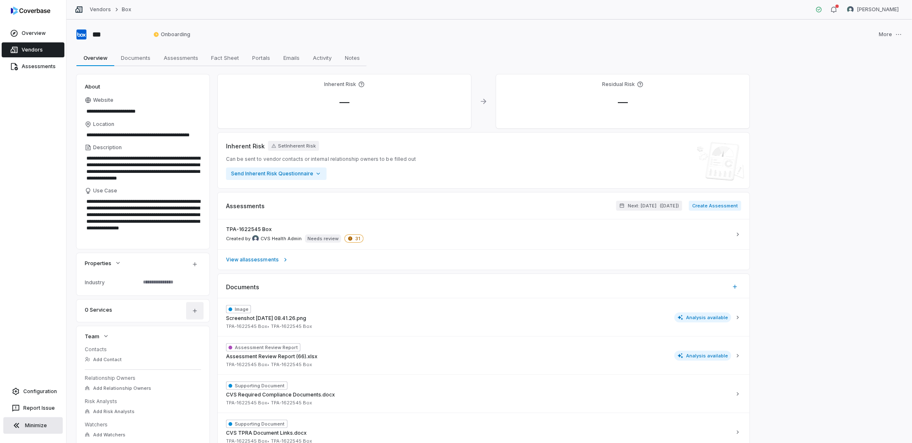
click at [193, 308] on icon "button" at bounding box center [195, 311] width 7 height 7
type textarea "*"
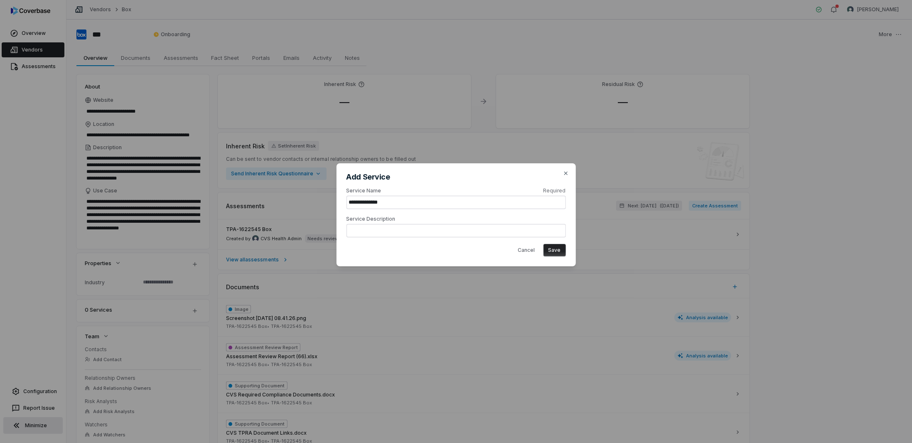
type input "**********"
click at [429, 223] on div "Service Description" at bounding box center [456, 227] width 219 height 22
click at [419, 233] on textarea at bounding box center [456, 230] width 219 height 13
paste textarea "**********"
type textarea "*"
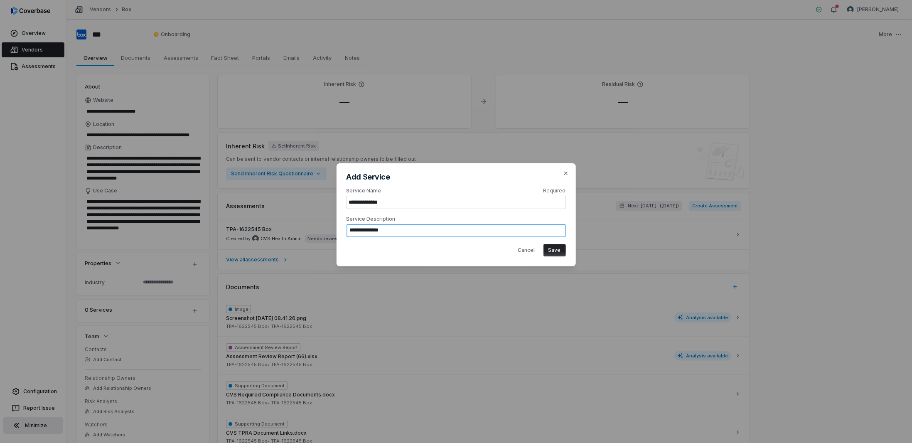
type textarea "**********"
click at [551, 250] on button "Save" at bounding box center [555, 250] width 22 height 12
type textarea "*"
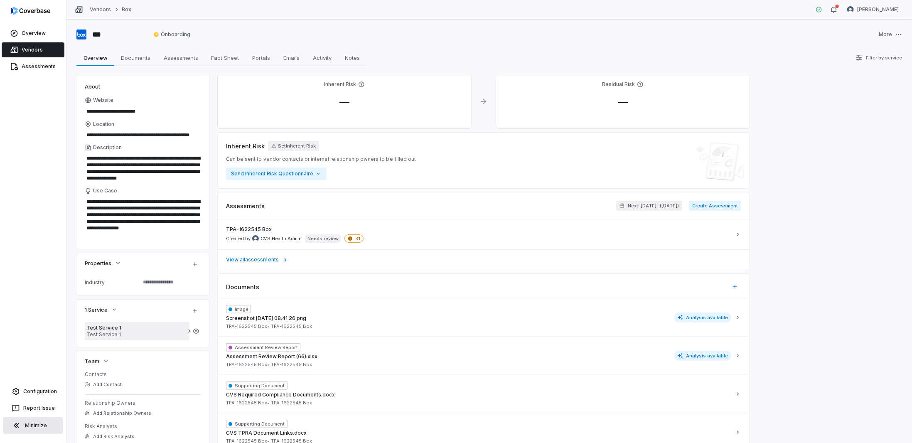
click at [105, 329] on span "Test Service 1" at bounding box center [136, 328] width 101 height 7
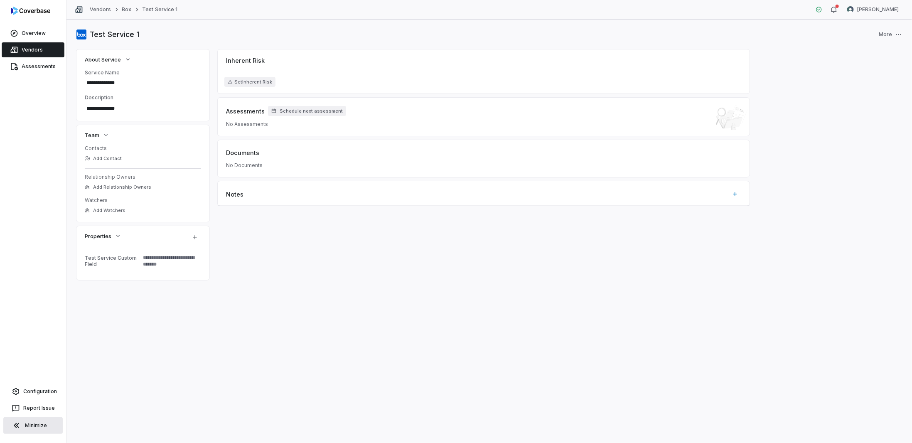
click at [164, 262] on textarea at bounding box center [169, 261] width 58 height 18
drag, startPoint x: 163, startPoint y: 228, endPoint x: 158, endPoint y: 231, distance: 5.8
click at [158, 231] on div "Properties" at bounding box center [142, 237] width 133 height 22
click at [140, 238] on div "Properties" at bounding box center [133, 236] width 96 height 10
click at [153, 261] on textarea at bounding box center [169, 261] width 58 height 18
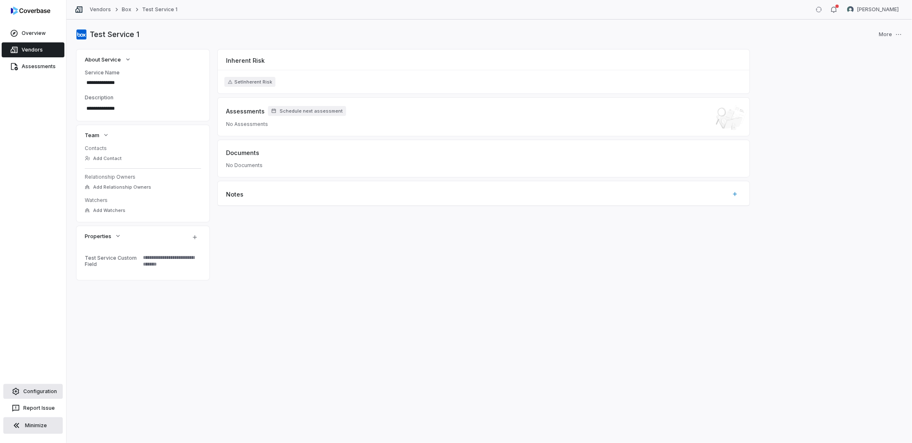
click at [28, 386] on link "Configuration" at bounding box center [32, 391] width 59 height 15
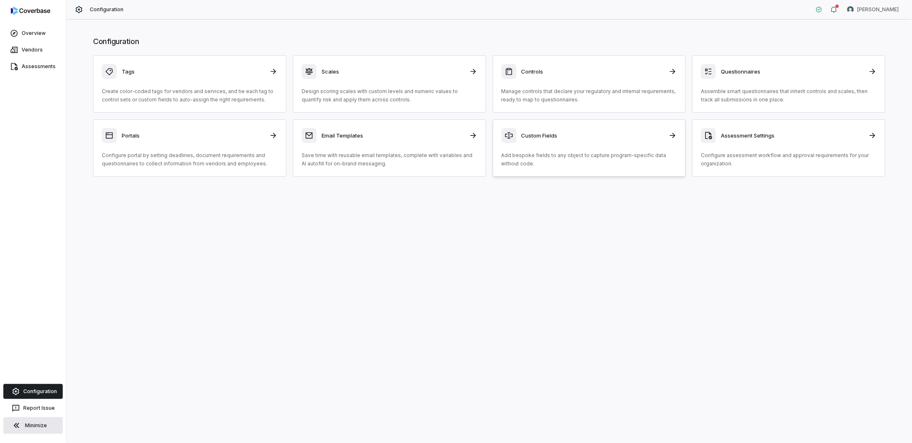
click at [567, 138] on div "Custom Fields" at bounding box center [590, 135] width 176 height 15
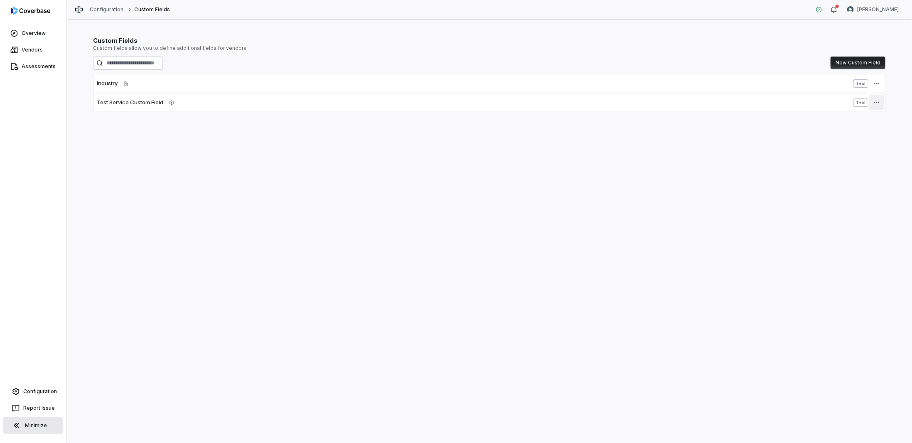
click at [881, 100] on button "button" at bounding box center [877, 102] width 15 height 15
click at [773, 132] on html "Overview Vendors Assessments Configuration Report Issue Minimize Configuration …" at bounding box center [456, 221] width 912 height 443
click at [876, 101] on icon "button" at bounding box center [877, 102] width 7 height 7
click at [856, 122] on div "Edit" at bounding box center [878, 120] width 53 height 13
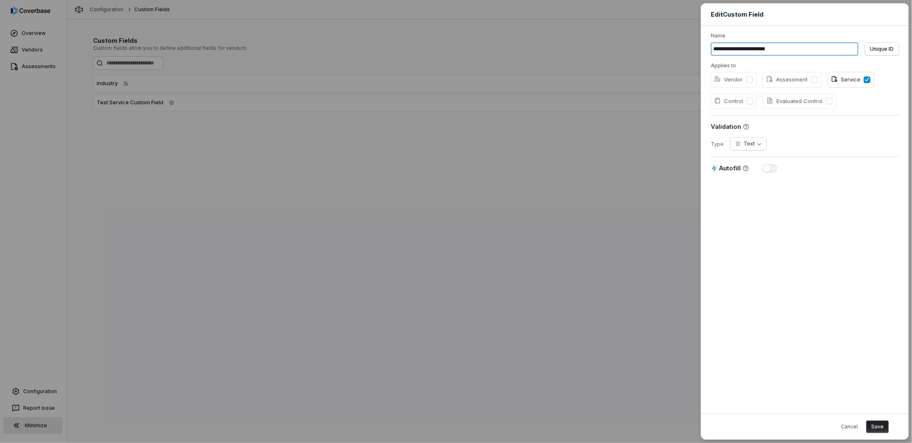
click at [867, 421] on button "Save" at bounding box center [878, 427] width 22 height 12
click at [37, 394] on div "**********" at bounding box center [456, 221] width 912 height 443
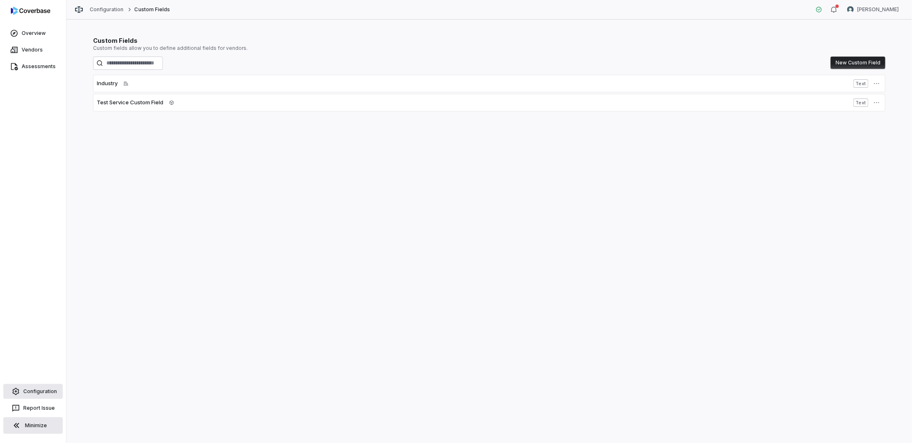
click at [40, 390] on link "Configuration" at bounding box center [32, 391] width 59 height 15
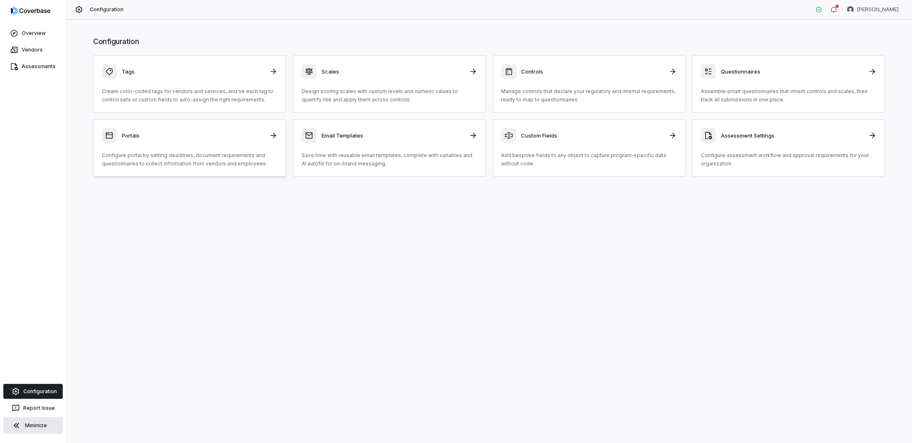
click at [199, 138] on div "Portals" at bounding box center [190, 135] width 176 height 15
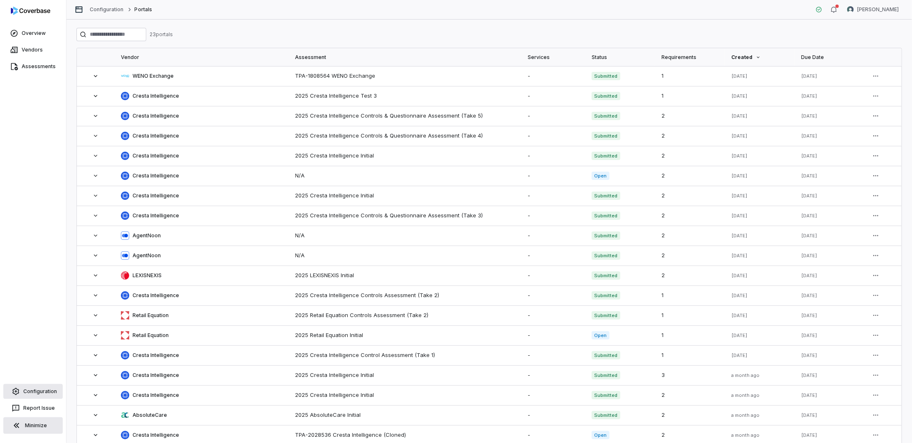
click at [49, 388] on link "Configuration" at bounding box center [32, 391] width 59 height 15
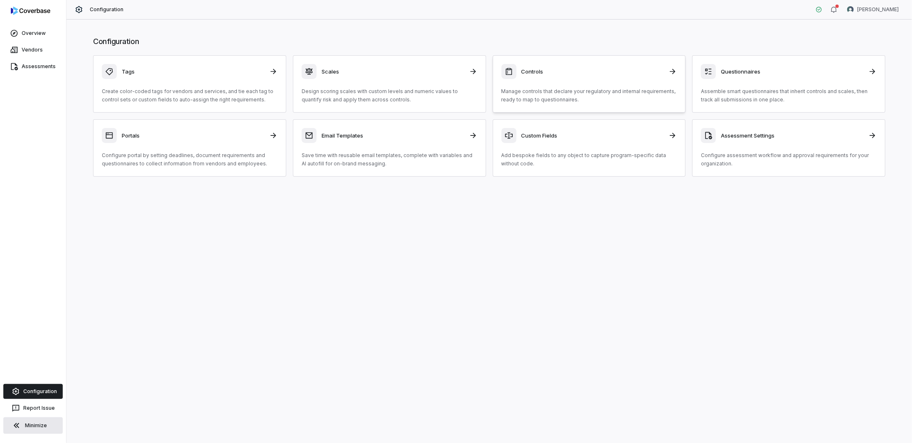
click at [536, 68] on h3 "Controls" at bounding box center [593, 71] width 143 height 7
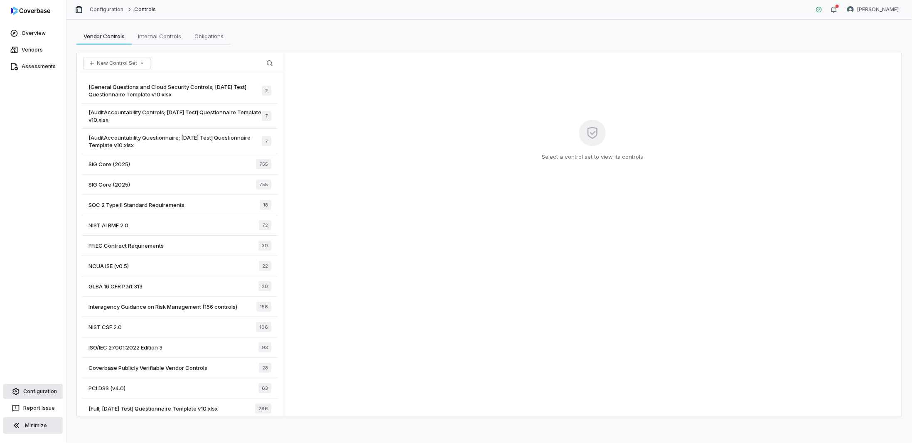
click at [42, 397] on link "Configuration" at bounding box center [32, 391] width 59 height 15
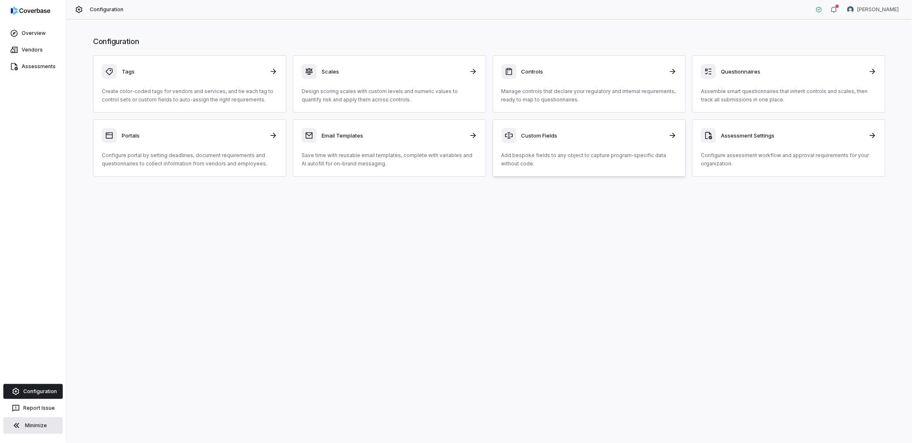
click at [603, 147] on div "Custom Fields Add bespoke fields to any object to capture program-specific data…" at bounding box center [590, 148] width 176 height 40
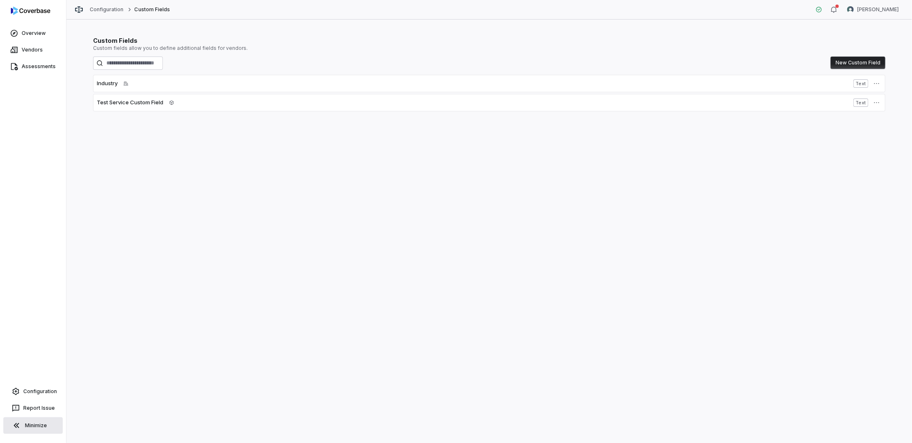
click at [849, 60] on button "New Custom Field" at bounding box center [858, 63] width 55 height 12
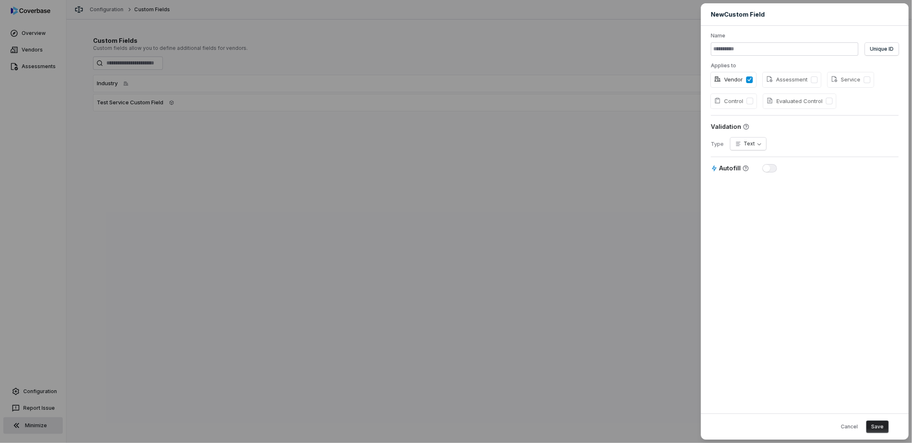
click at [748, 79] on button "Vendor" at bounding box center [749, 79] width 7 height 7
click at [27, 401] on div "**********" at bounding box center [456, 221] width 912 height 443
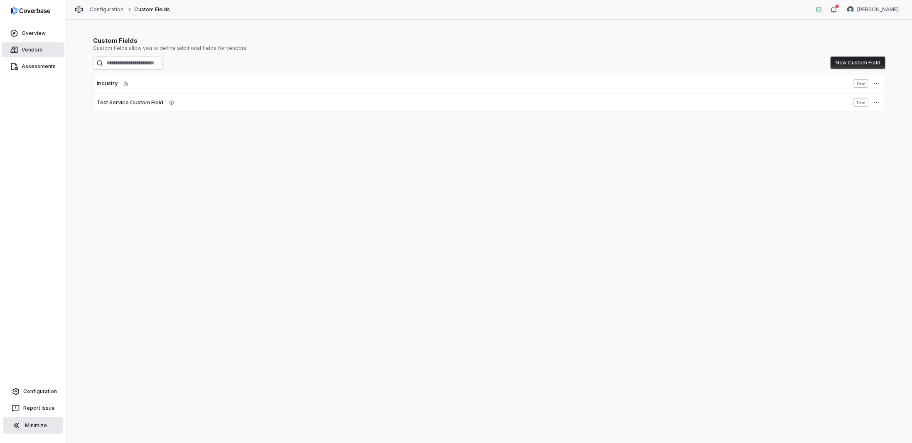
click at [27, 53] on link "Vendors" at bounding box center [33, 49] width 63 height 15
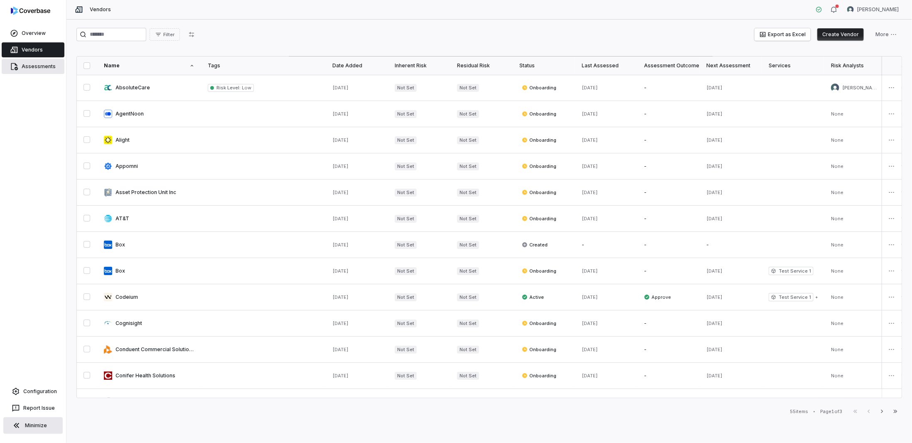
click at [33, 60] on link "Assessments" at bounding box center [33, 66] width 63 height 15
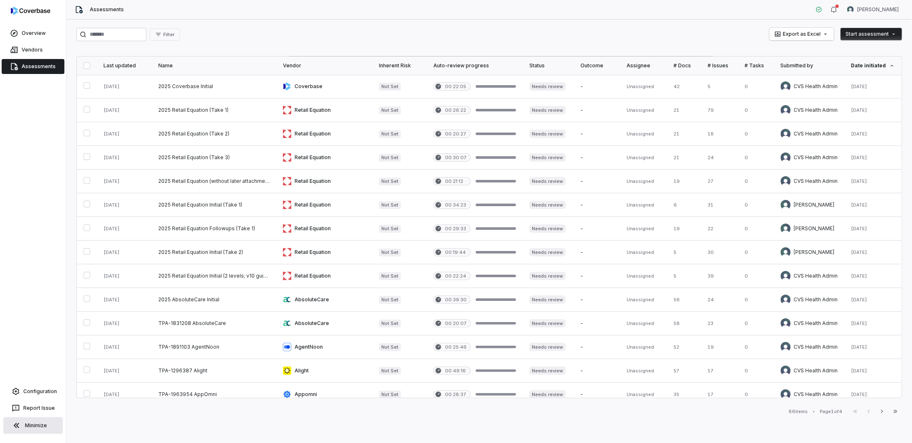
click at [34, 380] on div "Overview Vendors Assessments Configuration Report Issue Minimize" at bounding box center [33, 221] width 66 height 443
click at [33, 389] on link "Configuration" at bounding box center [32, 391] width 59 height 15
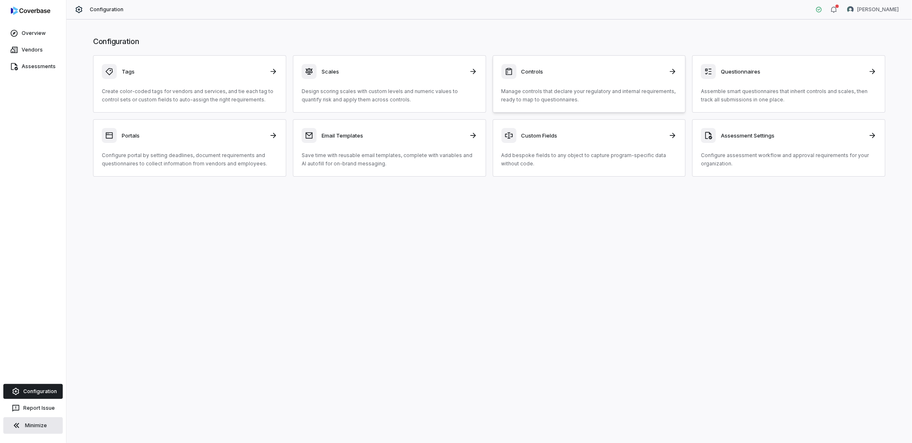
click at [624, 78] on div "Controls" at bounding box center [590, 71] width 176 height 15
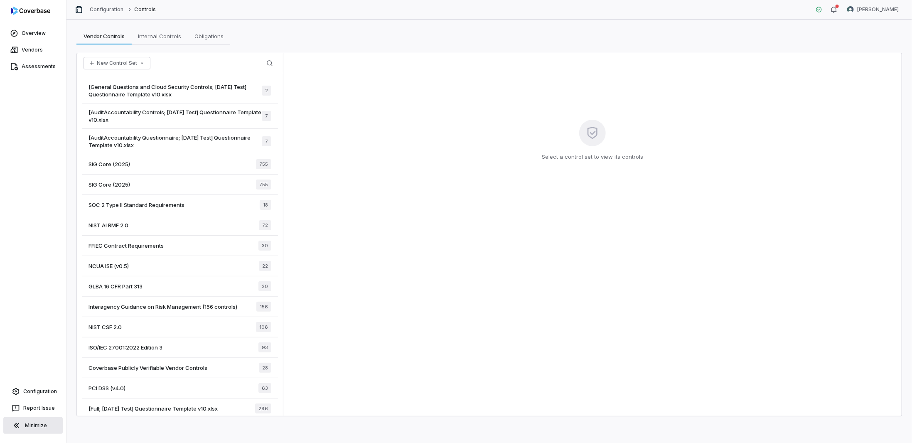
click at [139, 113] on span "[AuditAccountability Controls; 2025-07-21 Test] Questionnaire Template v10.xlsx" at bounding box center [175, 115] width 173 height 15
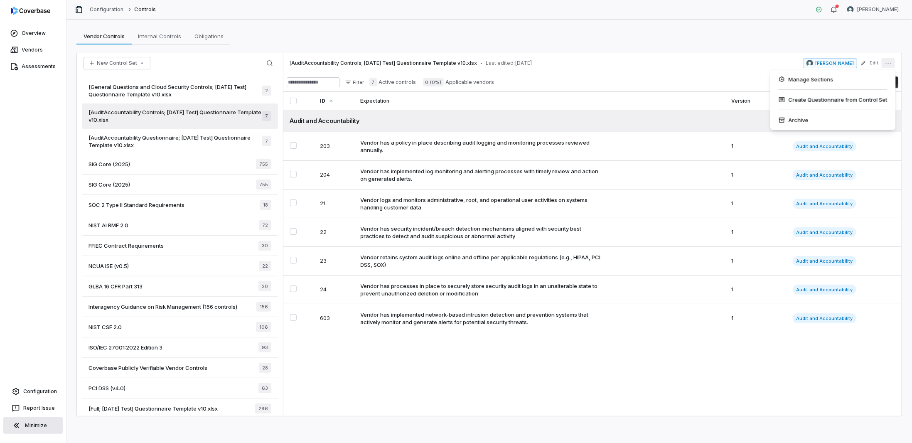
click at [891, 65] on icon "More actions" at bounding box center [888, 63] width 7 height 7
click at [869, 63] on button "Edit" at bounding box center [869, 63] width 23 height 15
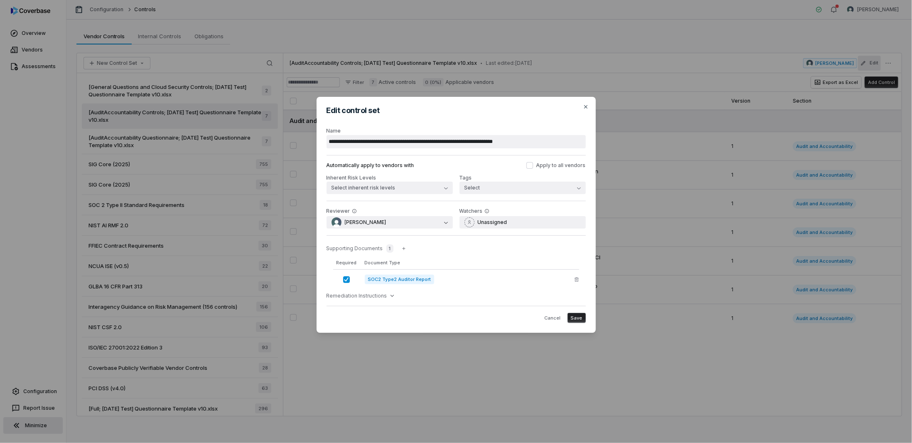
click at [381, 300] on div "Supporting Documents 1 Required Document Type SOC2 Type2 Auditor Report Remedia…" at bounding box center [456, 270] width 259 height 71
click at [383, 297] on span "Remediation Instructions" at bounding box center [357, 296] width 61 height 7
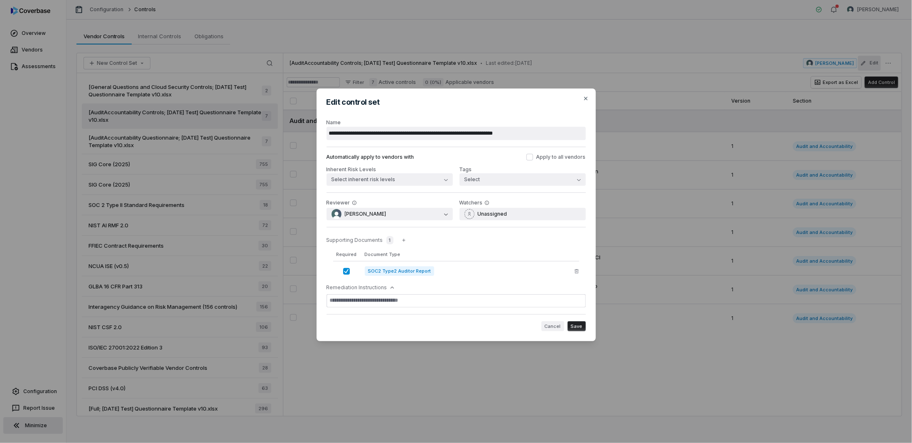
click at [561, 326] on button "Cancel" at bounding box center [553, 326] width 23 height 10
type textarea "*"
